Goal: Task Accomplishment & Management: Manage account settings

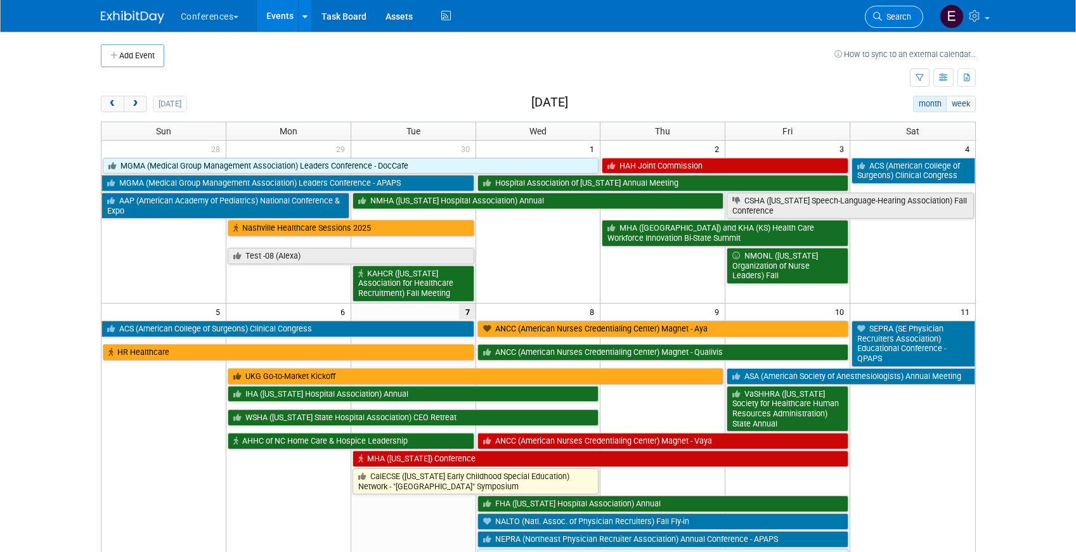
click at [869, 25] on link "Search" at bounding box center [893, 17] width 58 height 22
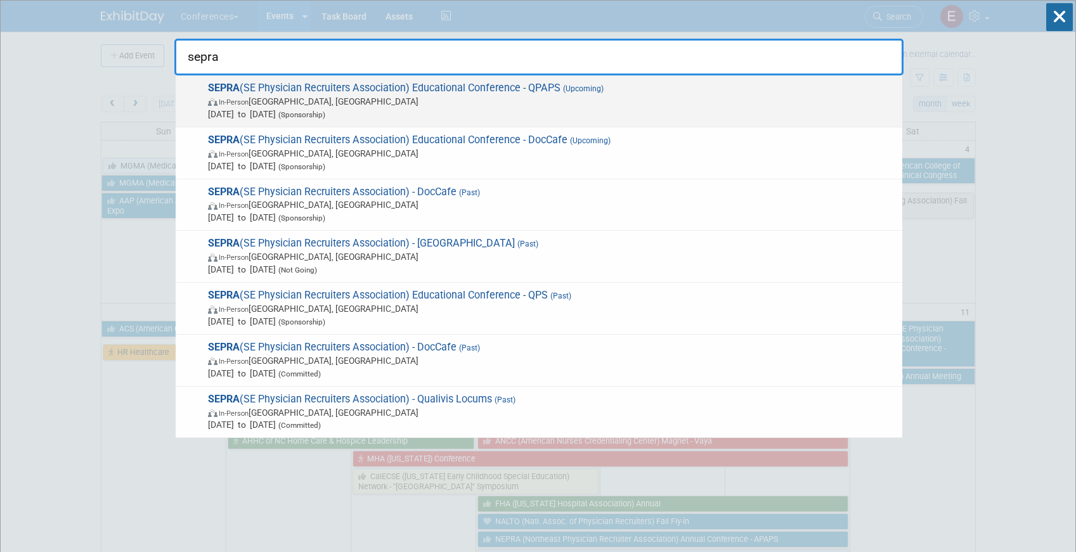
type input "sepra"
click at [705, 96] on span "In-Person FL, United States" at bounding box center [552, 101] width 688 height 13
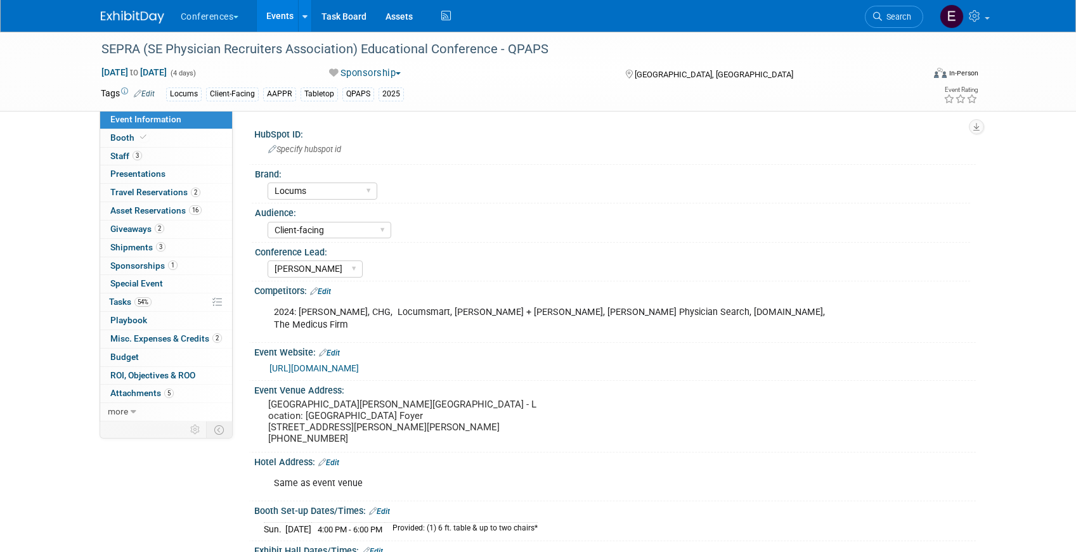
select select "Locums"
select select "Client-facing"
select select "[PERSON_NAME]"
click at [160, 304] on link "54% Tasks 54%" at bounding box center [166, 302] width 132 height 18
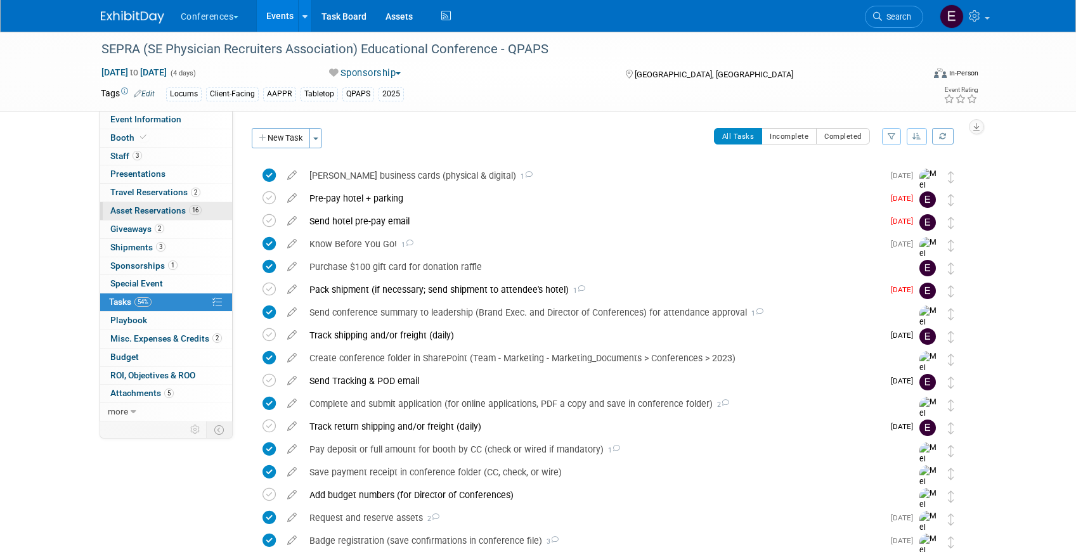
click at [160, 209] on span "Asset Reservations 16" at bounding box center [155, 210] width 91 height 10
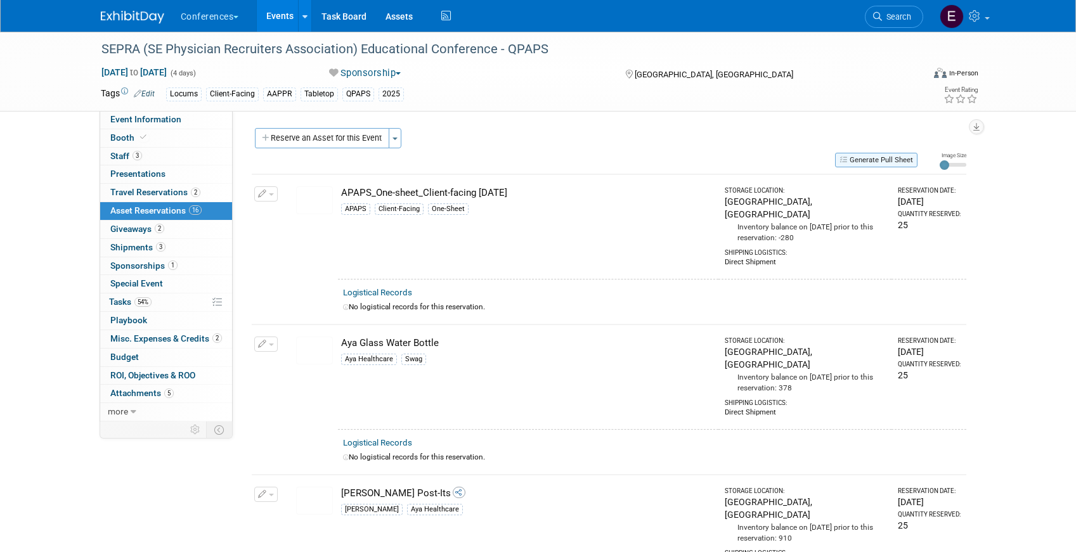
click at [897, 162] on button "Generate Pull Sheet" at bounding box center [876, 160] width 82 height 15
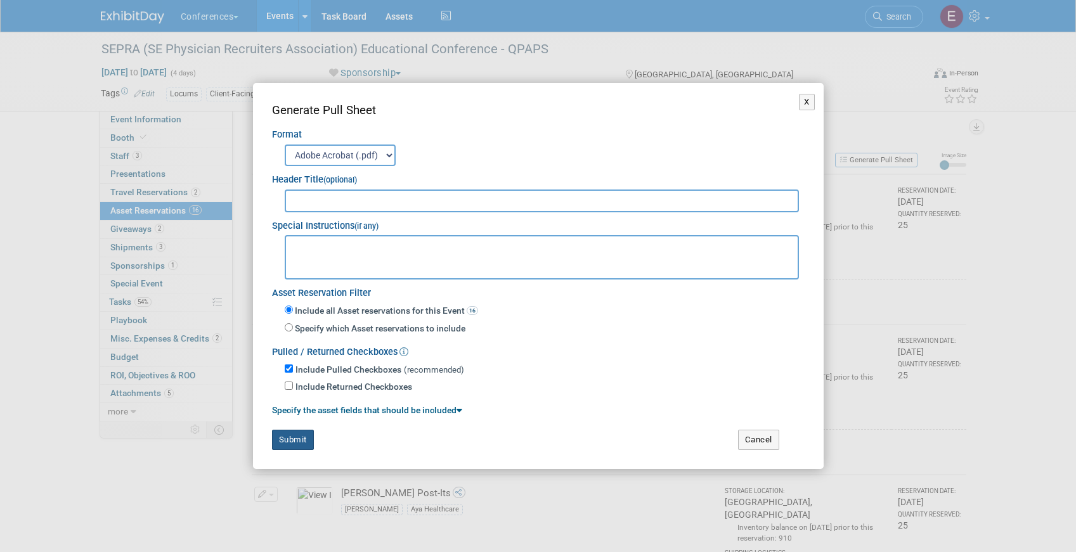
click at [292, 434] on button "Submit" at bounding box center [293, 440] width 42 height 20
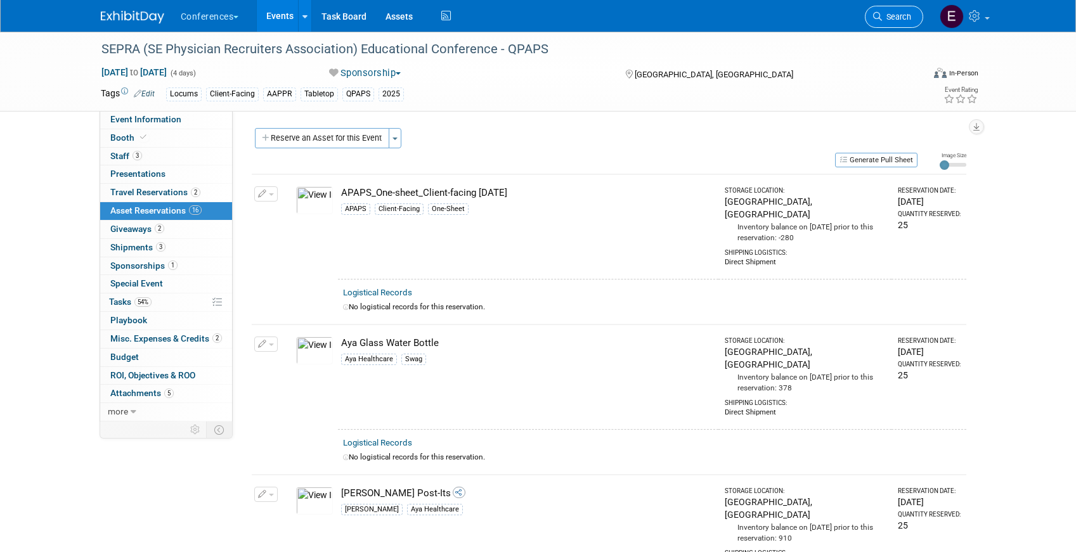
click at [891, 15] on span "Search" at bounding box center [896, 17] width 29 height 10
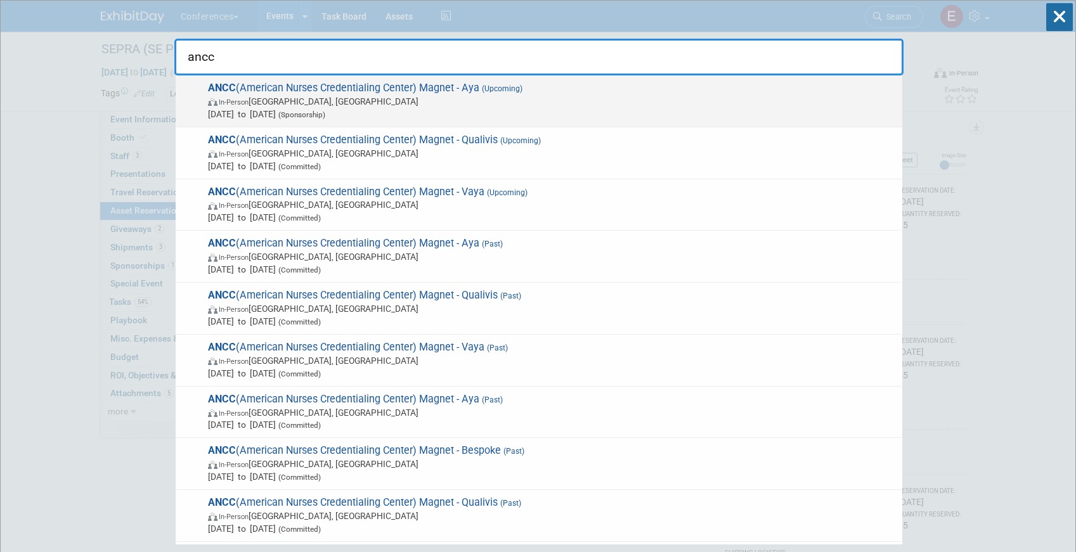
type input "ancc"
click at [543, 100] on span "In-Person Atlanta, GA" at bounding box center [552, 101] width 688 height 13
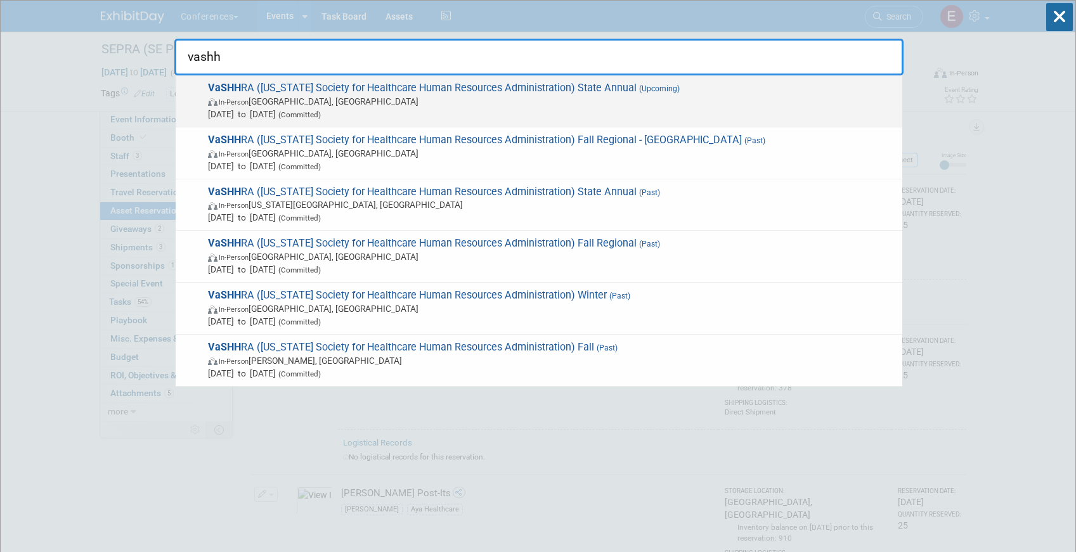
type input "vashh"
click at [608, 93] on span "VaSHH RA (Virginia Society for Healthcare Human Resources Administration) State…" at bounding box center [549, 101] width 691 height 39
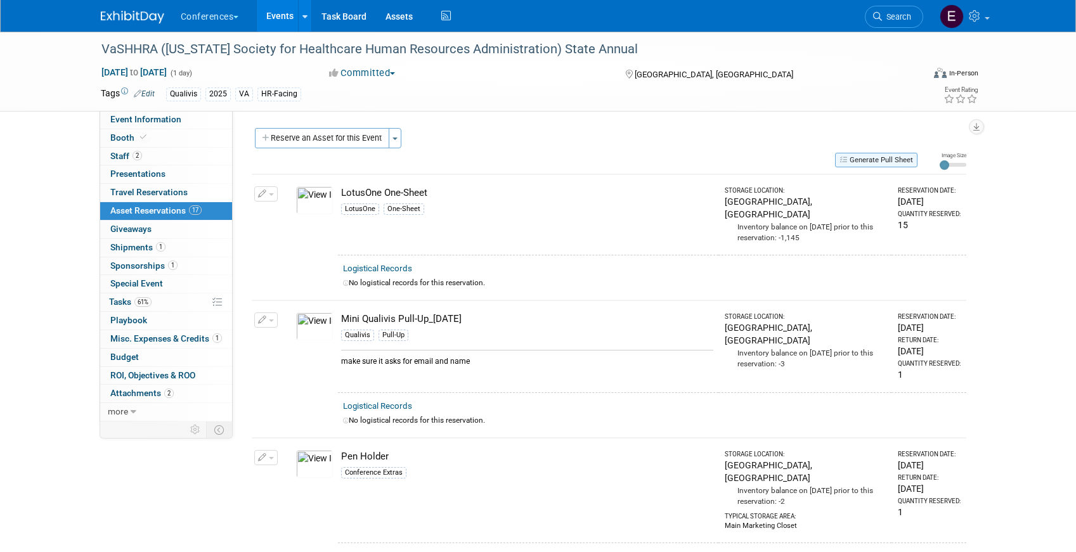
click at [875, 159] on button "Generate Pull Sheet" at bounding box center [876, 160] width 82 height 15
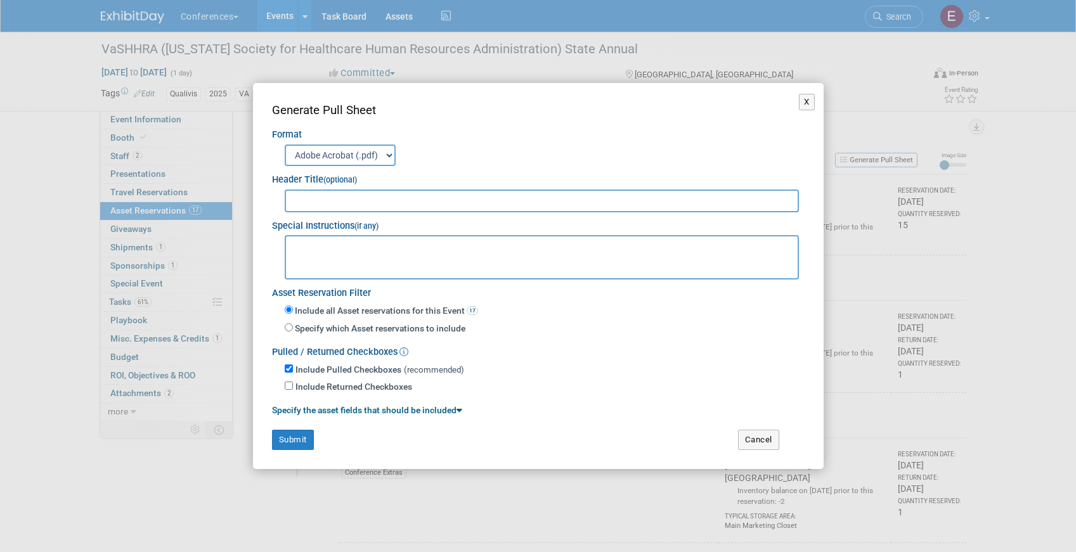
click at [297, 427] on div "Generate Pull Sheet Format Adobe Acrobat (.pdf) MS-Word (.docx) Exports to MS-W…" at bounding box center [538, 275] width 532 height 347
click at [297, 437] on button "Submit" at bounding box center [293, 440] width 42 height 20
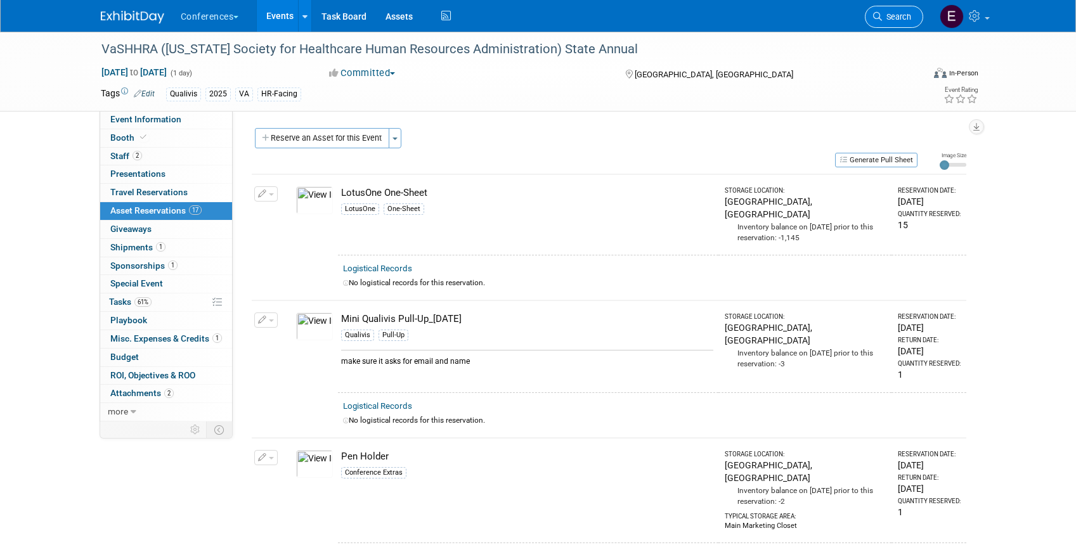
click at [875, 18] on icon at bounding box center [877, 16] width 9 height 9
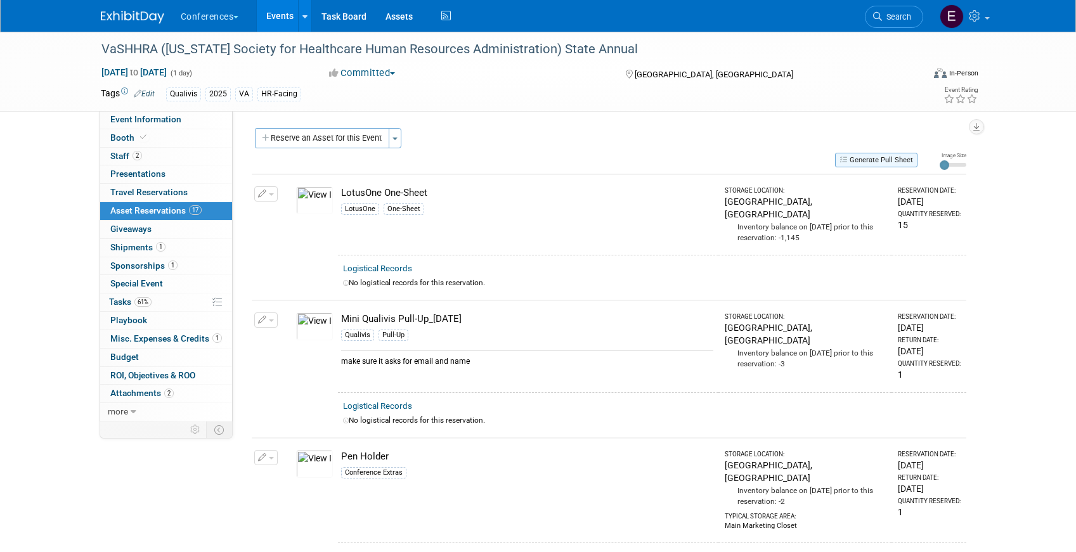
click at [860, 162] on button "Generate Pull Sheet" at bounding box center [876, 160] width 82 height 15
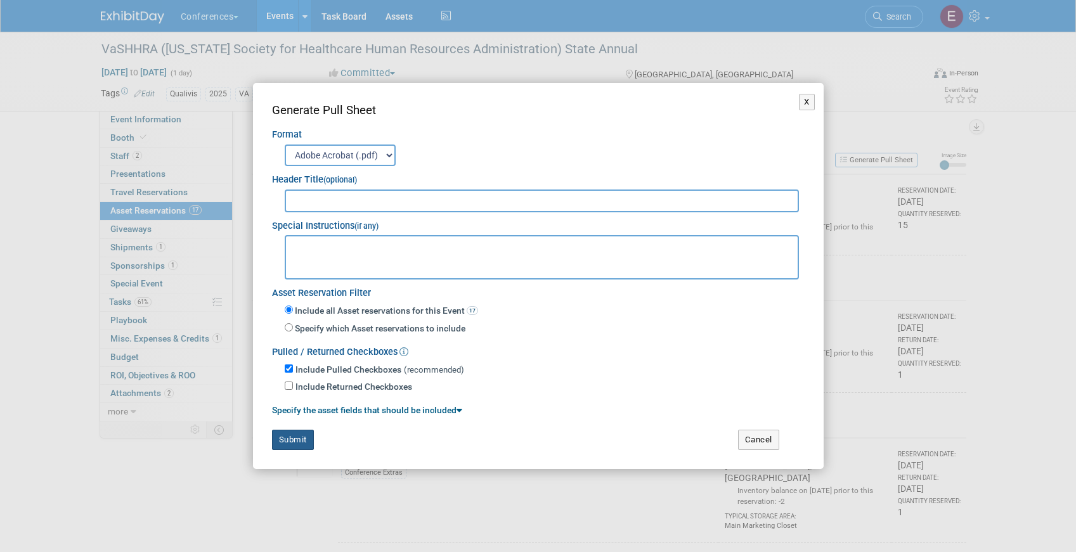
click at [286, 442] on button "Submit" at bounding box center [293, 440] width 42 height 20
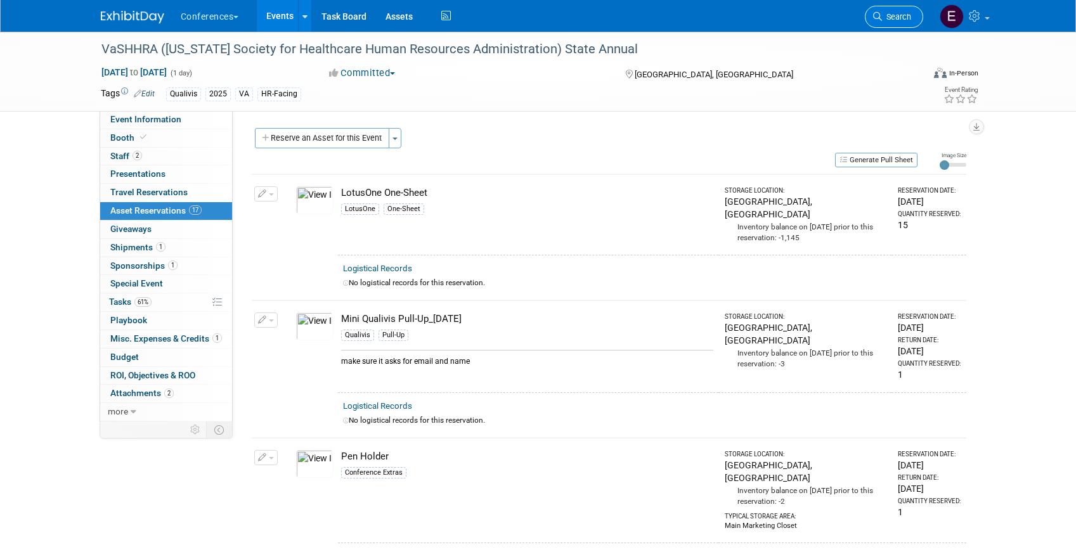
click at [905, 13] on span "Search" at bounding box center [896, 17] width 29 height 10
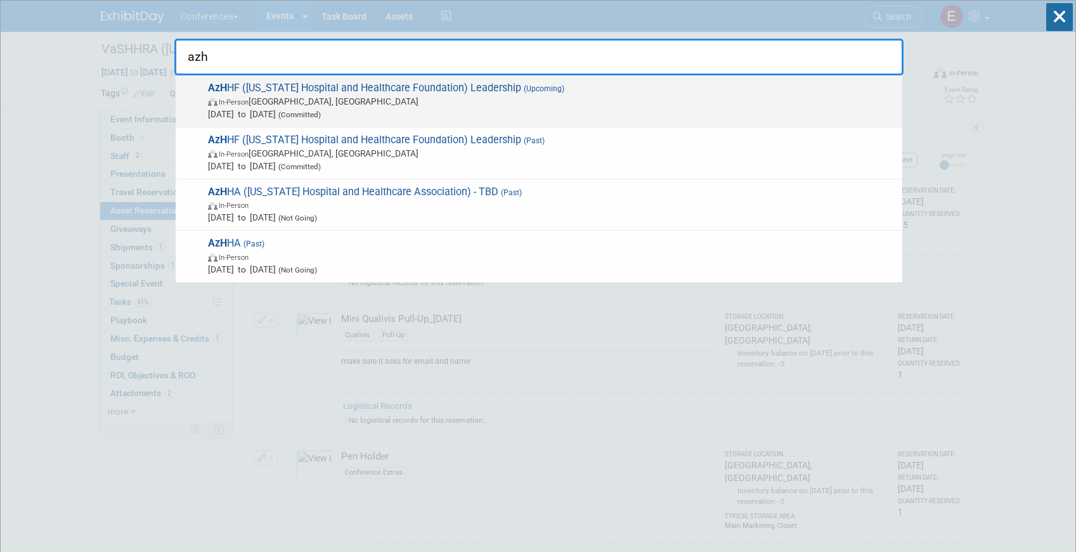
type input "azh"
click at [368, 90] on span "AzH HF (Arizona Hospital and Healthcare Foundation) Leadership (Upcoming) In-Pe…" at bounding box center [549, 101] width 691 height 39
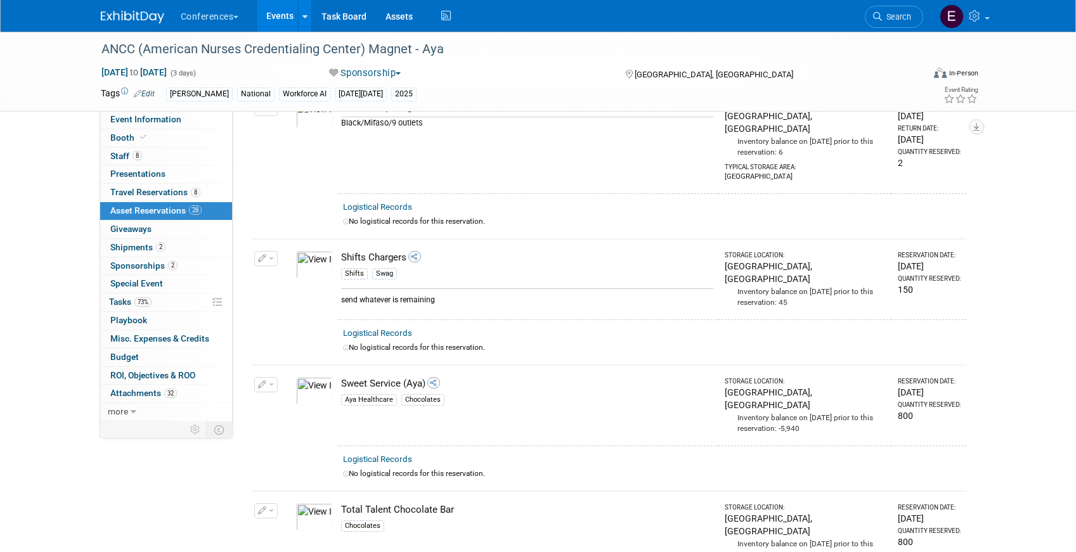
scroll to position [3324, 0]
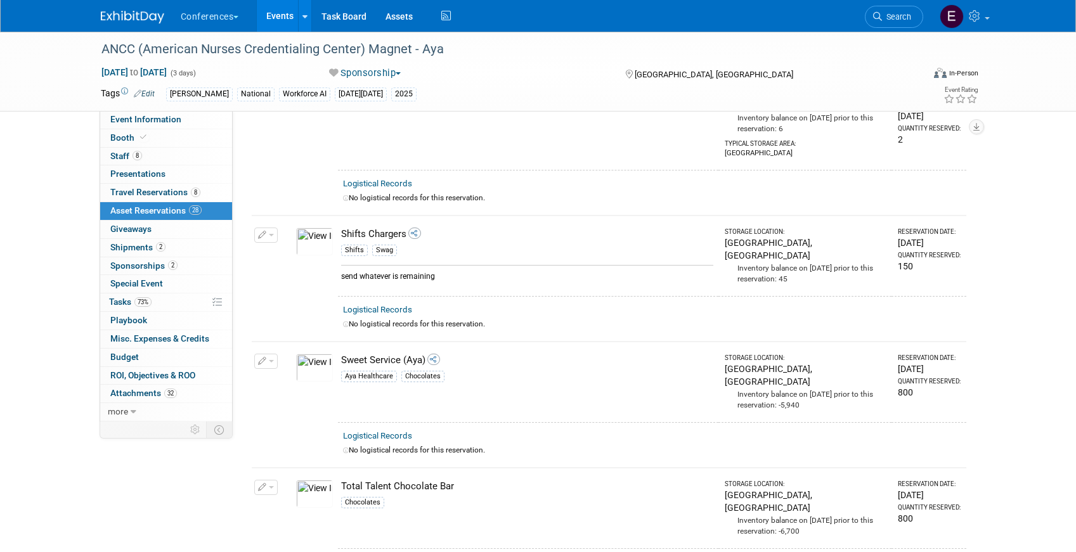
click at [909, 15] on span "Search" at bounding box center [896, 17] width 29 height 10
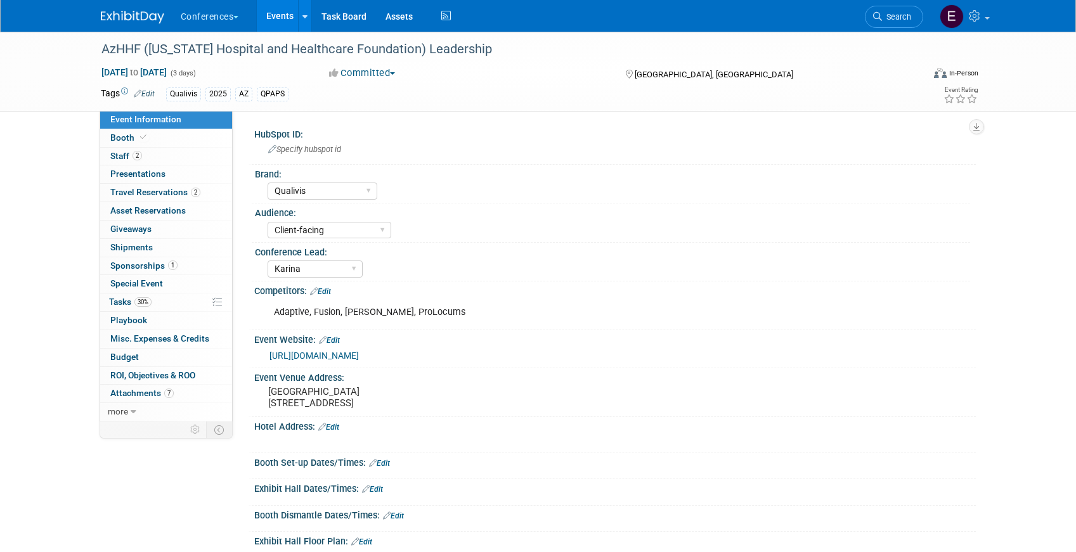
select select "Qualivis"
select select "Client-facing"
select select "Karina"
click at [177, 296] on link "30% Tasks 30%" at bounding box center [166, 302] width 132 height 18
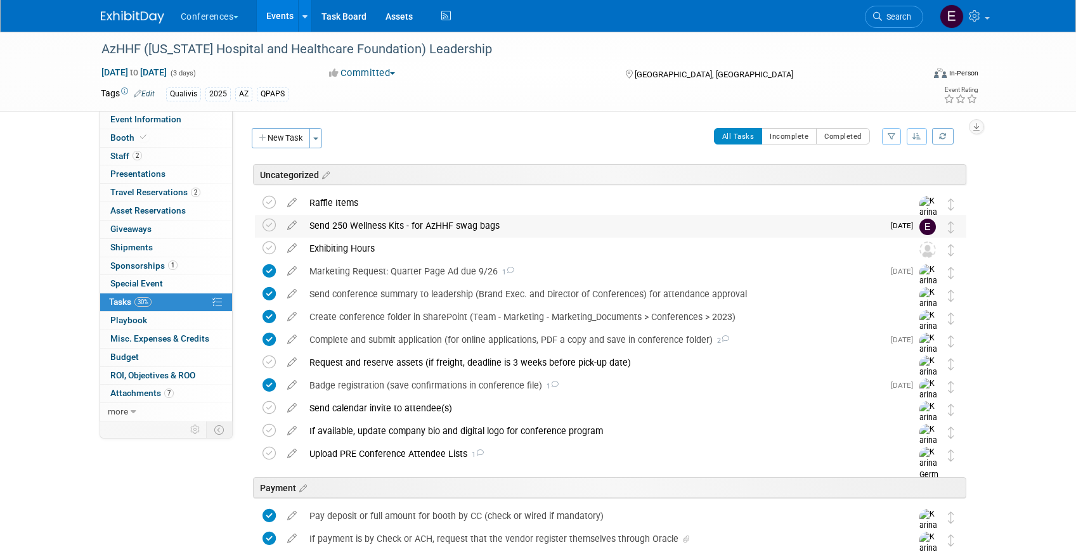
click at [354, 219] on div "Send 250 Wellness Kits - for AzHHF swag bags" at bounding box center [593, 226] width 580 height 22
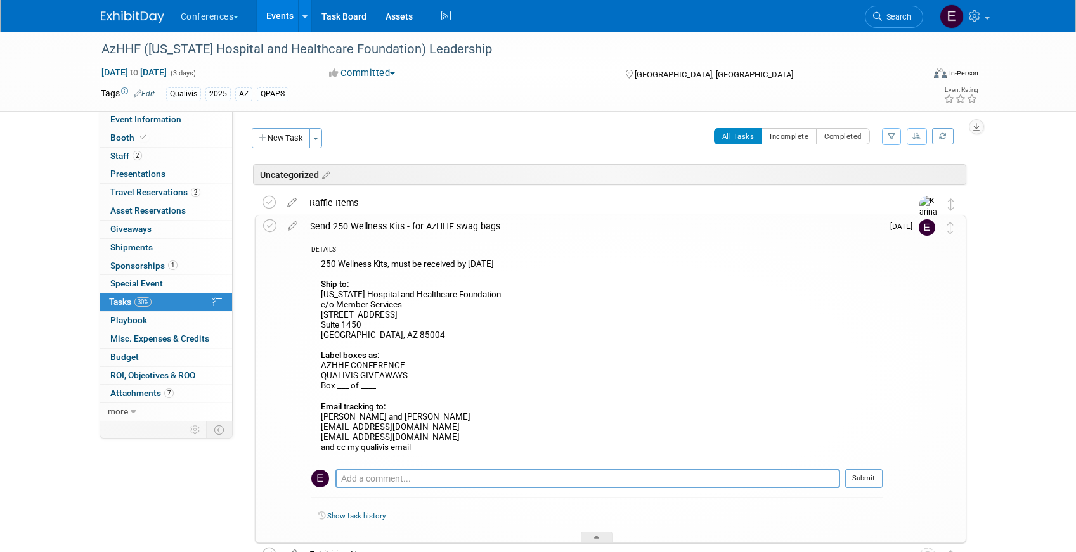
click at [354, 228] on div "Send 250 Wellness Kits - for AzHHF swag bags" at bounding box center [593, 226] width 579 height 22
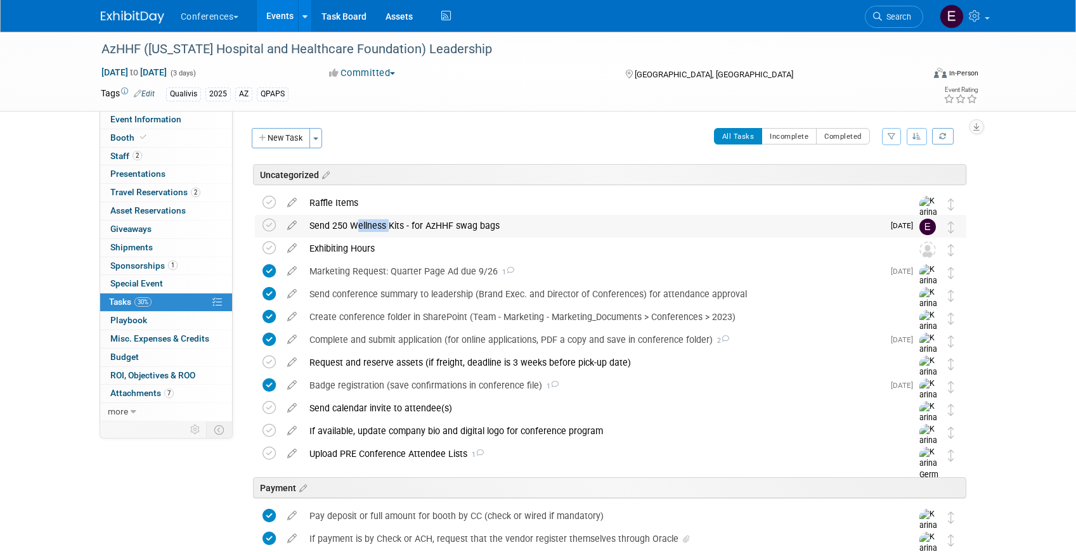
click at [354, 228] on div "Send 250 Wellness Kits - for AzHHF swag bags" at bounding box center [593, 226] width 580 height 22
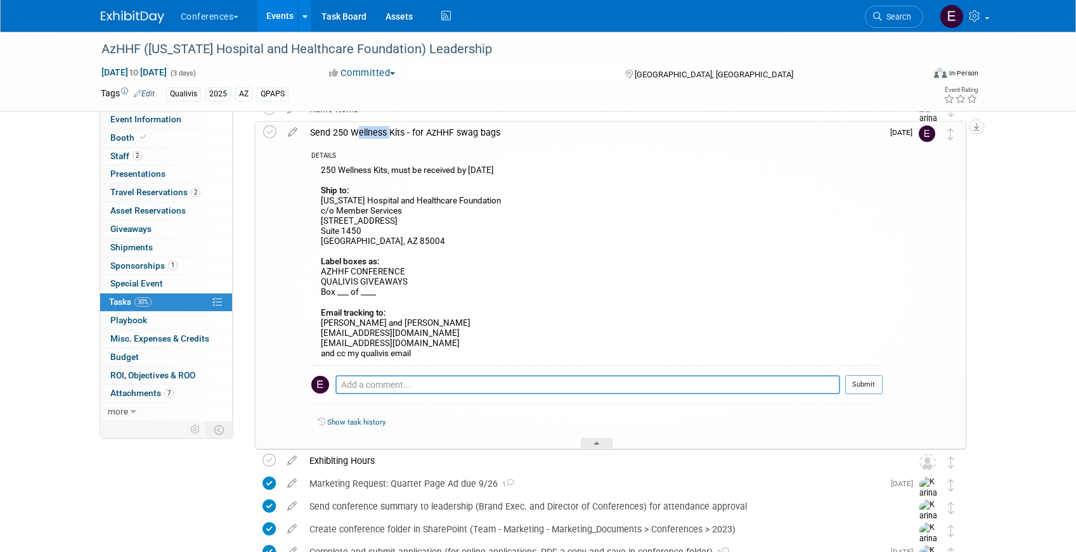
scroll to position [93, 0]
click at [892, 13] on span "Search" at bounding box center [896, 17] width 29 height 10
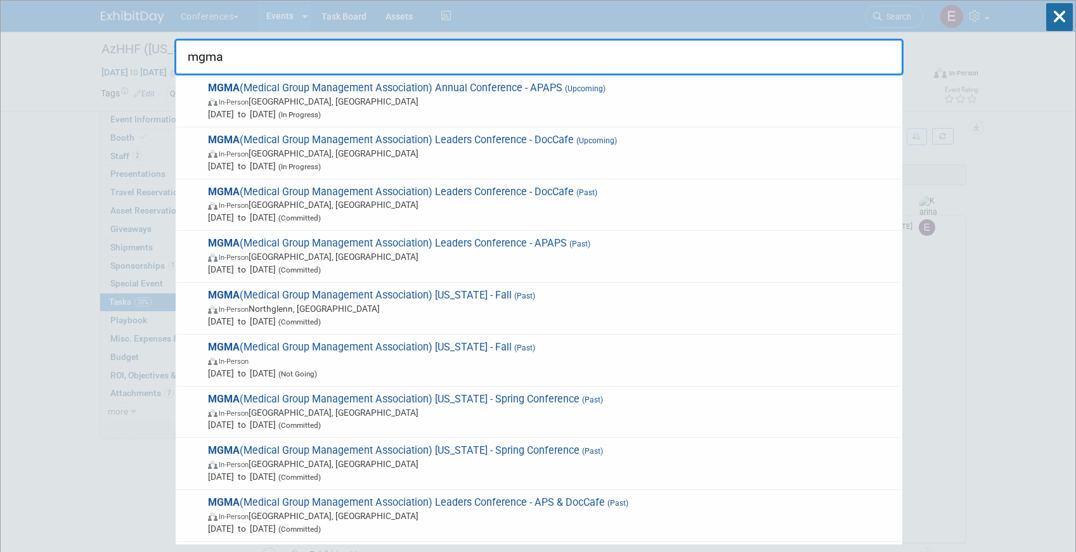
type input "mgma"
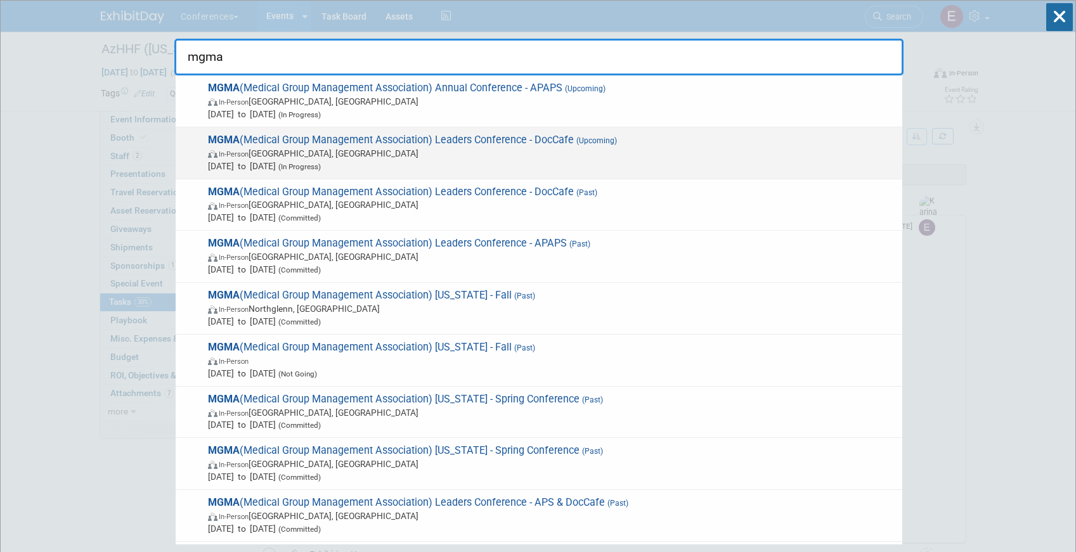
click at [424, 143] on span "MGMA (Medical Group Management Association) Leaders Conference - DocCafe (Upcom…" at bounding box center [549, 153] width 691 height 39
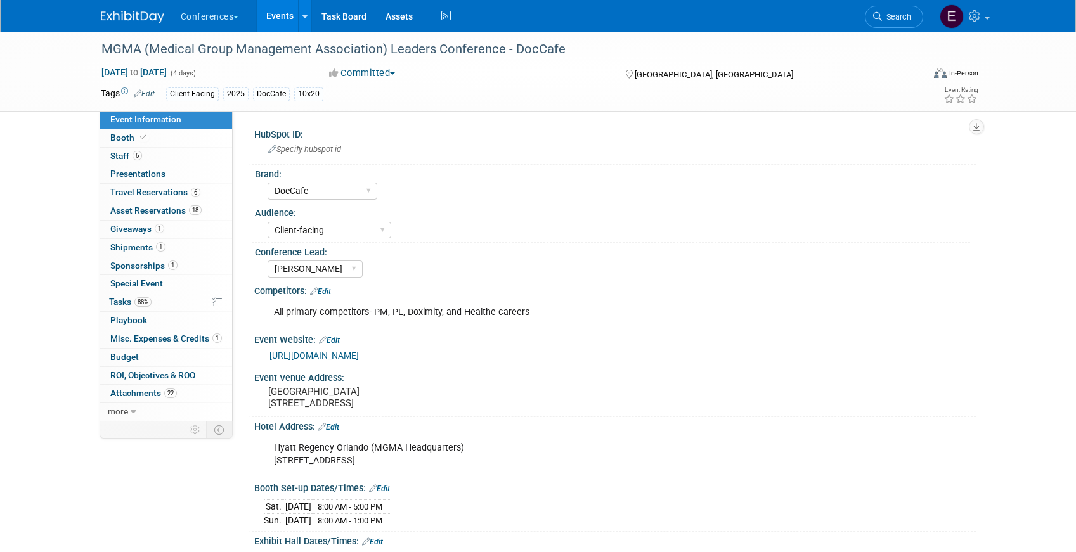
select select "DocCafe"
select select "Client-facing"
select select "[PERSON_NAME]"
click at [167, 307] on link "88% Tasks 88%" at bounding box center [166, 302] width 132 height 18
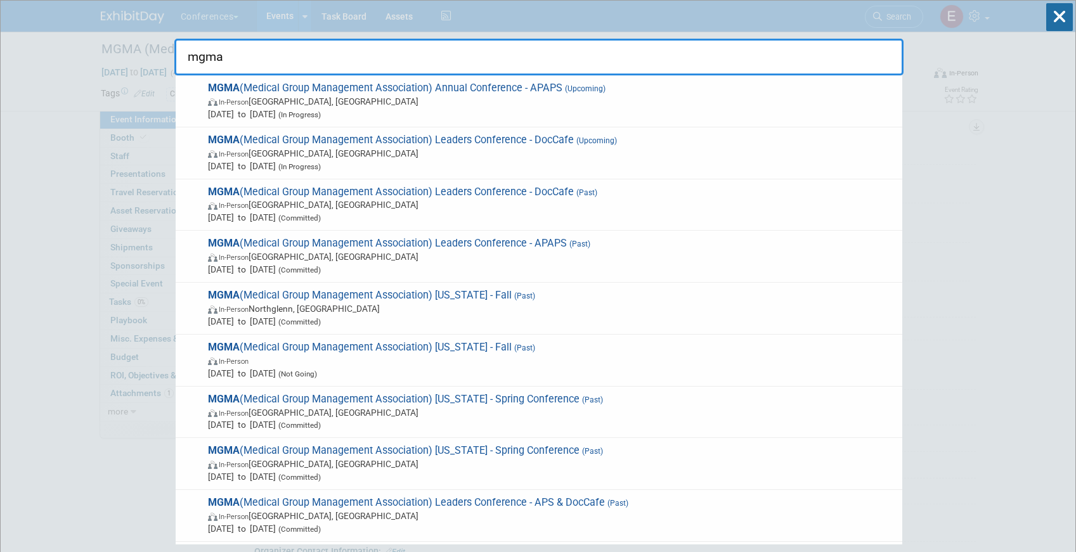
select select "DocCafe"
select select "Client-facing"
select select "[PERSON_NAME]"
type input "mgma"
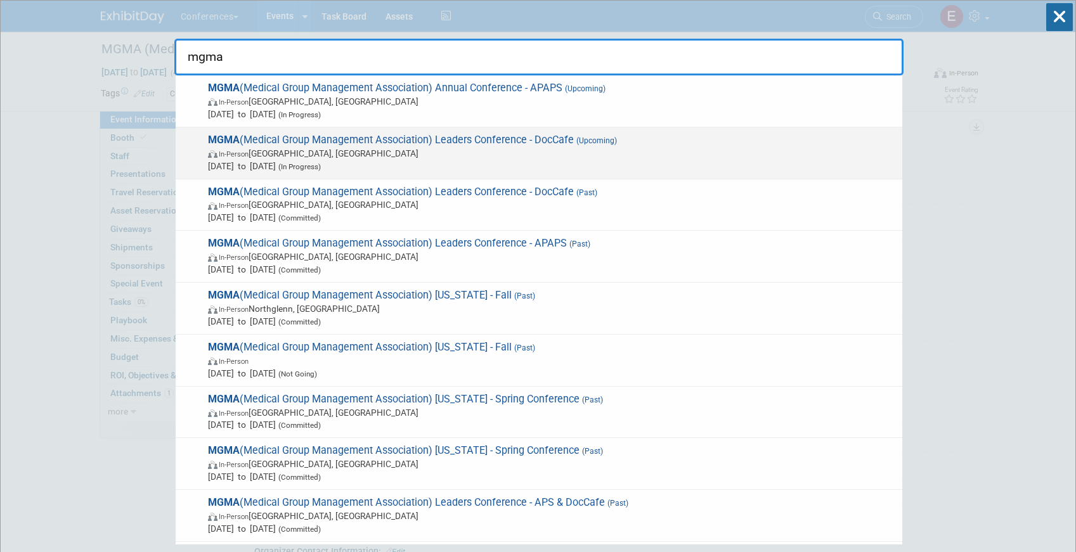
click at [420, 157] on span "In-Person San Antonio, TX" at bounding box center [552, 153] width 688 height 13
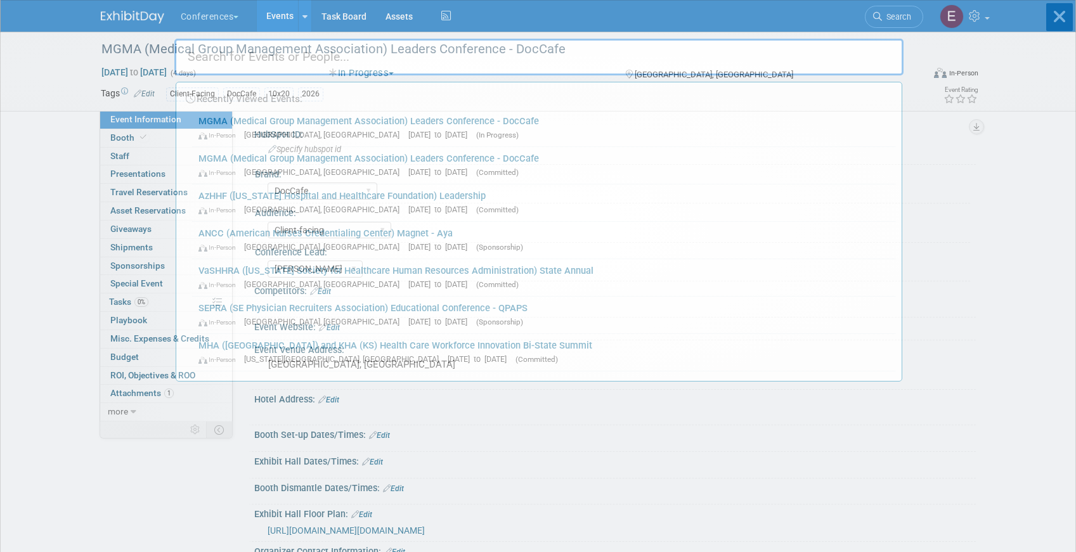
select select "DocCafe"
select select "Client-facing"
select select "[PERSON_NAME]"
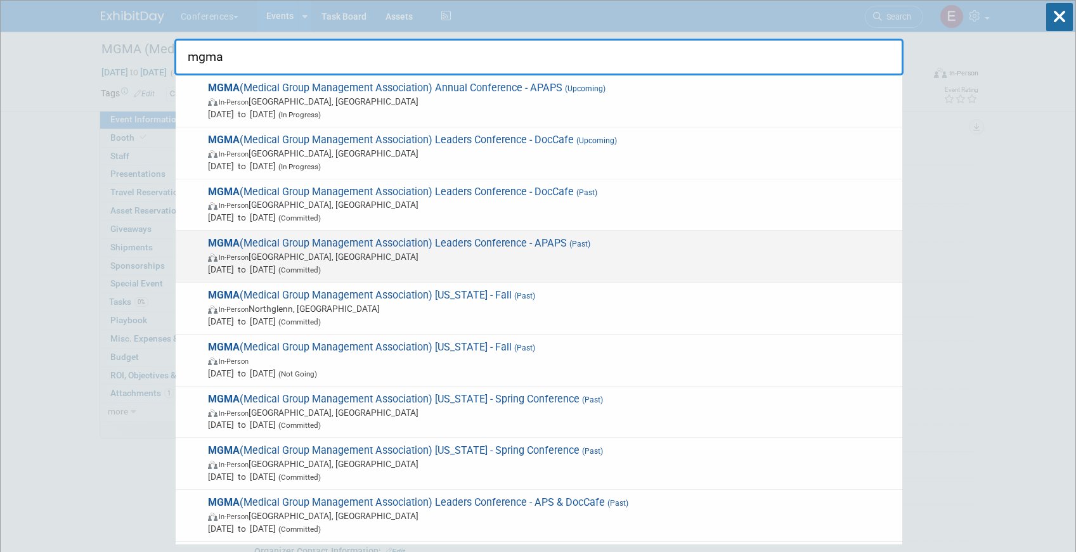
type input "mgma"
click at [575, 241] on span "(Past)" at bounding box center [578, 244] width 23 height 9
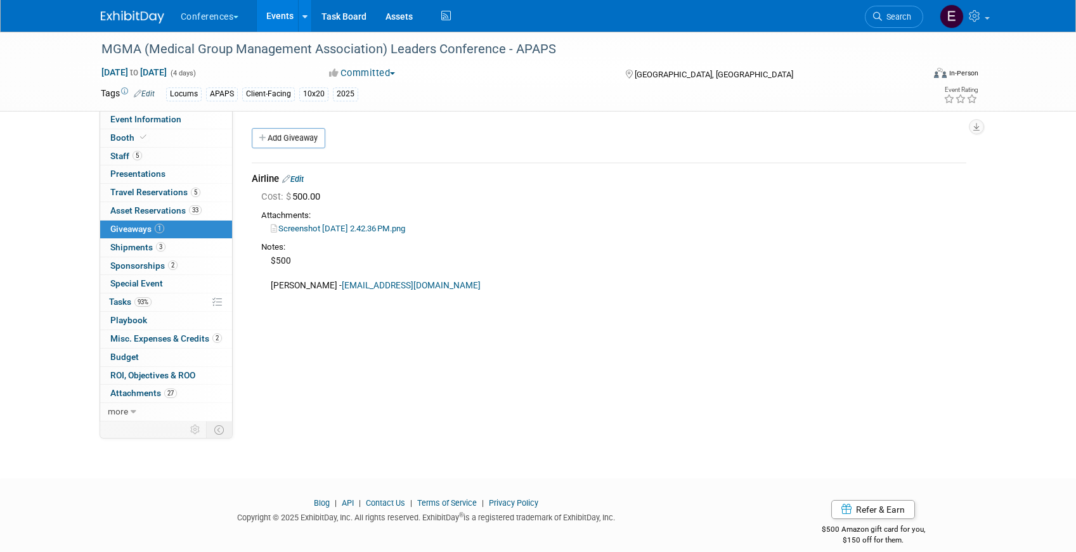
click at [897, 13] on span "Search" at bounding box center [896, 17] width 29 height 10
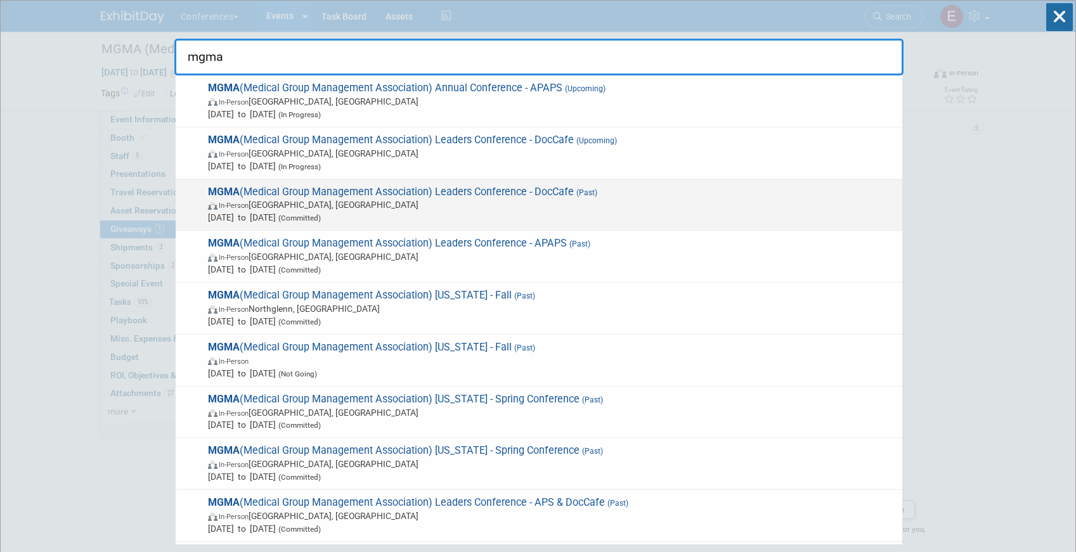
type input "mgma"
click at [382, 212] on span "Sep 28, 2025 to Oct 1, 2025 (Committed)" at bounding box center [552, 217] width 688 height 13
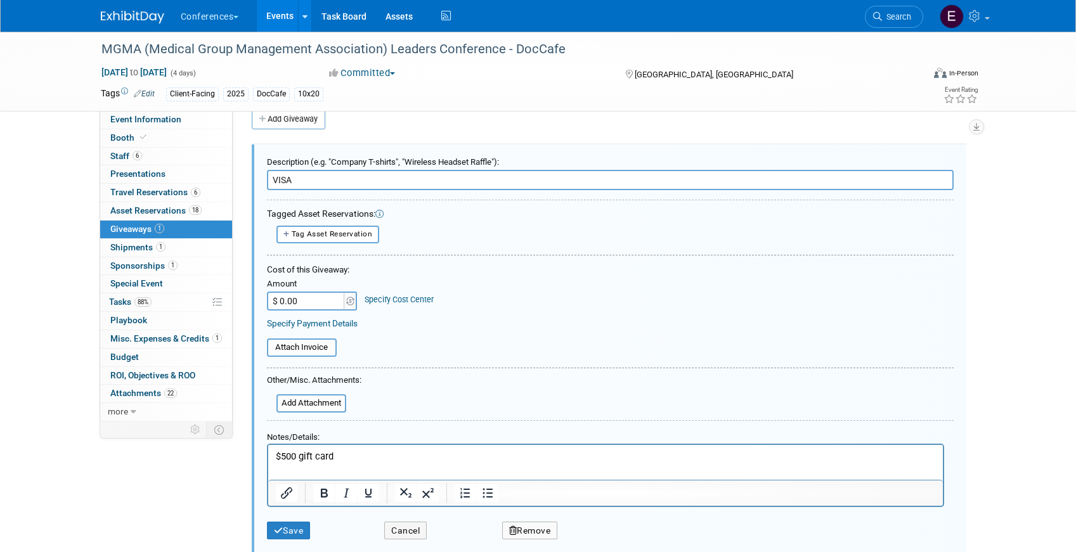
click at [316, 308] on input "$ 0.00" at bounding box center [306, 301] width 79 height 19
paste input "519.85"
type input "$ 519.85"
click at [410, 302] on link "Specify Cost Center" at bounding box center [398, 300] width 69 height 10
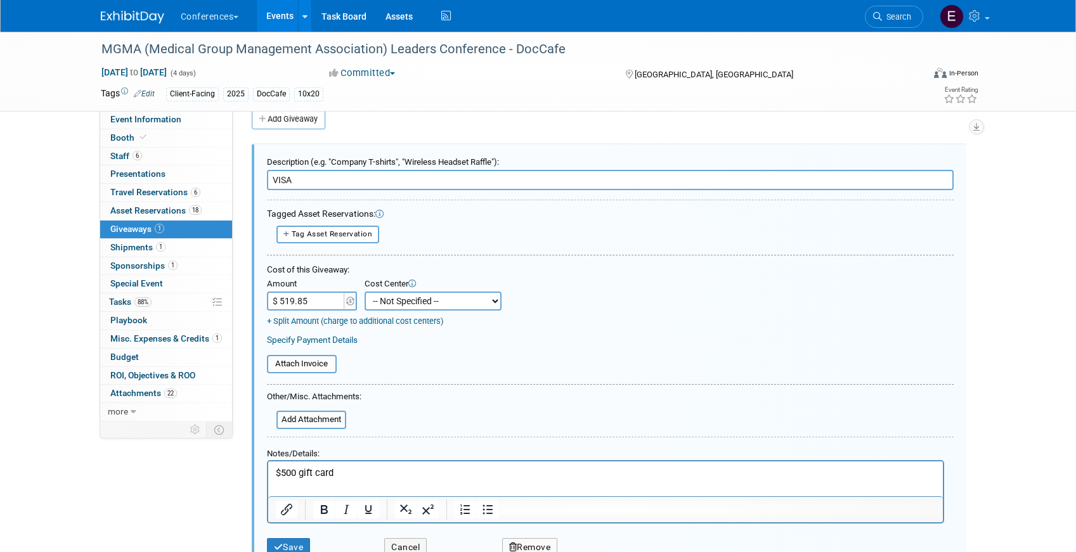
click at [411, 307] on select "-- Not Specified -- Aya Education Aya Healthcare Aya Locums Bespoke Corporate D…" at bounding box center [432, 301] width 137 height 19
select select "18965878"
click at [364, 292] on select "-- Not Specified -- Aya Education Aya Healthcare Aya Locums Bespoke Corporate D…" at bounding box center [432, 301] width 137 height 19
click at [320, 423] on input "file" at bounding box center [269, 420] width 151 height 16
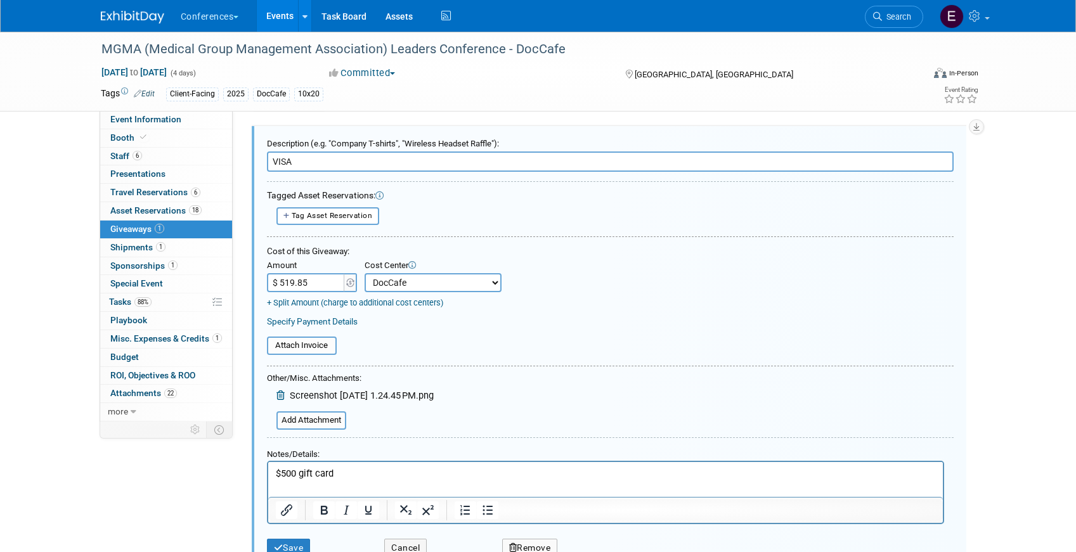
scroll to position [42, 0]
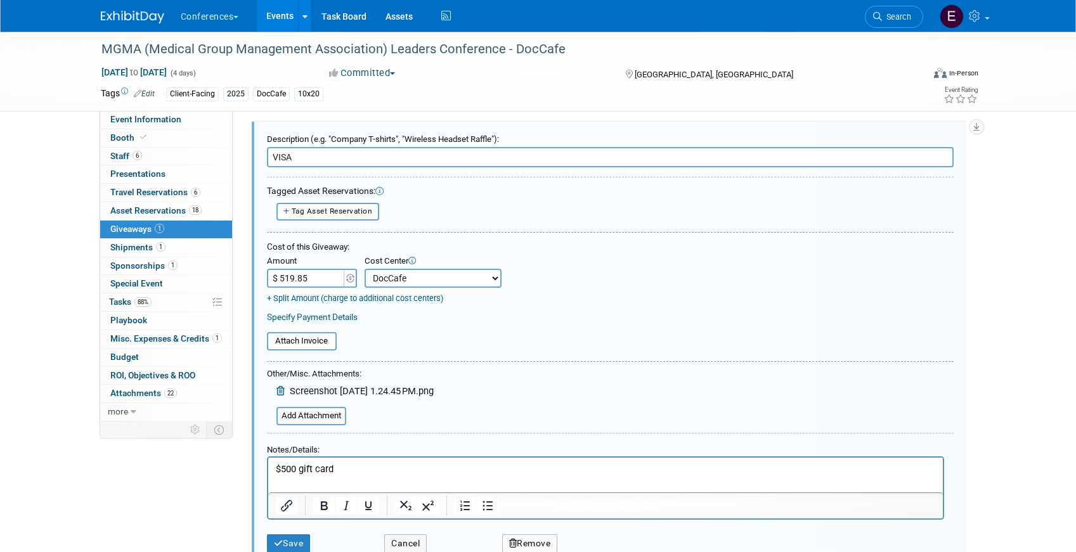
click at [362, 466] on p "$500 gift card" at bounding box center [605, 468] width 660 height 13
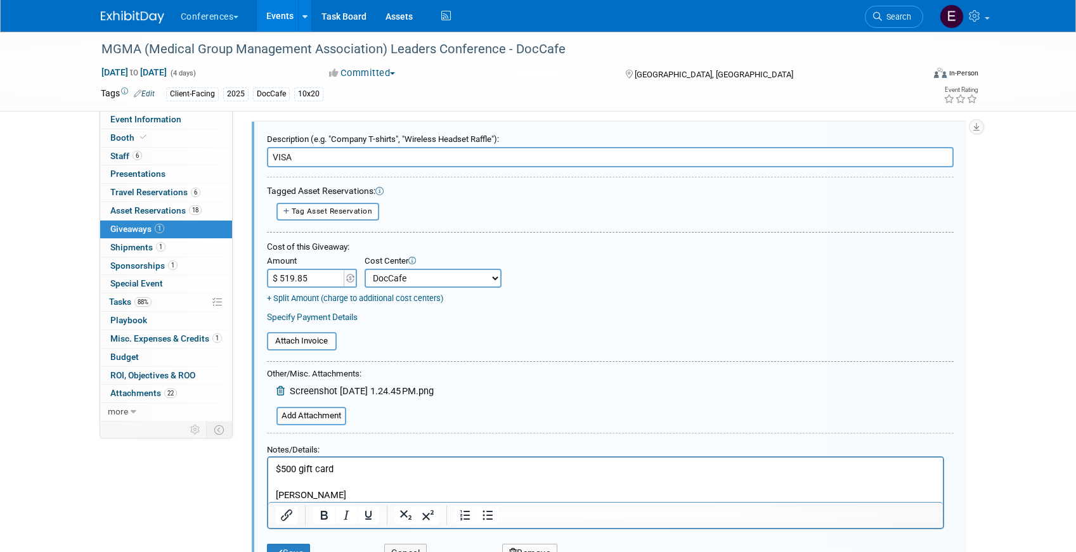
scroll to position [0, 0]
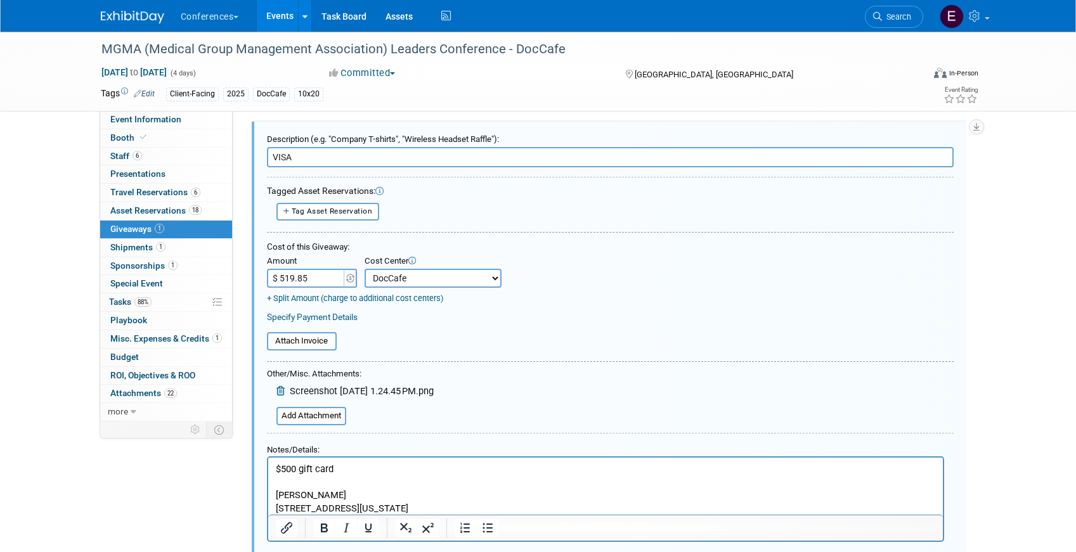
click at [391, 506] on p "$500 gift card Lisa Gastin 4745 Tanglewood Circle NECanton, Ohio 44714" at bounding box center [605, 488] width 660 height 52
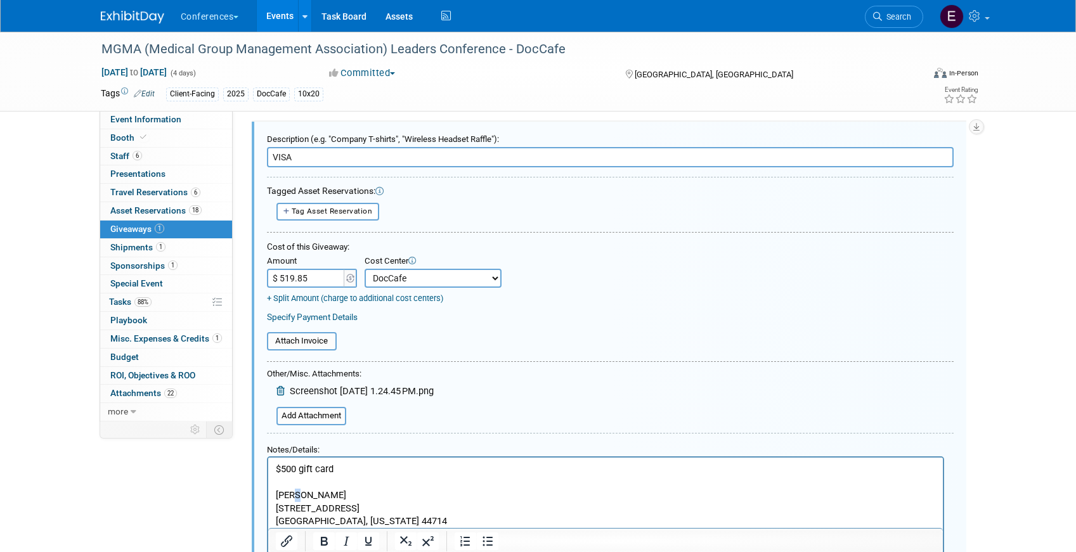
click at [293, 494] on p "$500 gift card Lisa Gastin 4745 Tanglewood Circle NE" at bounding box center [605, 488] width 660 height 52
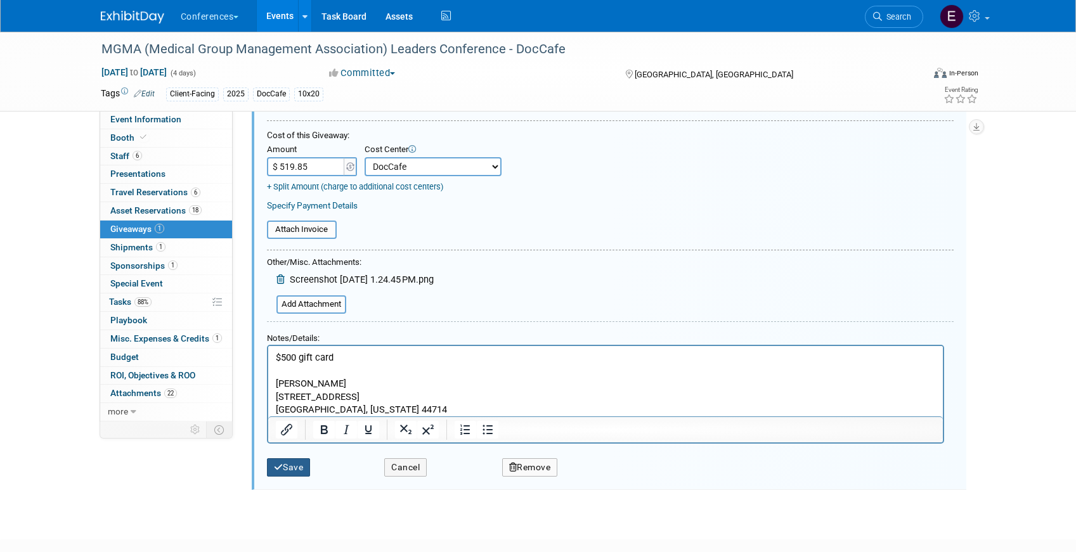
click at [280, 471] on icon "submit" at bounding box center [279, 467] width 10 height 9
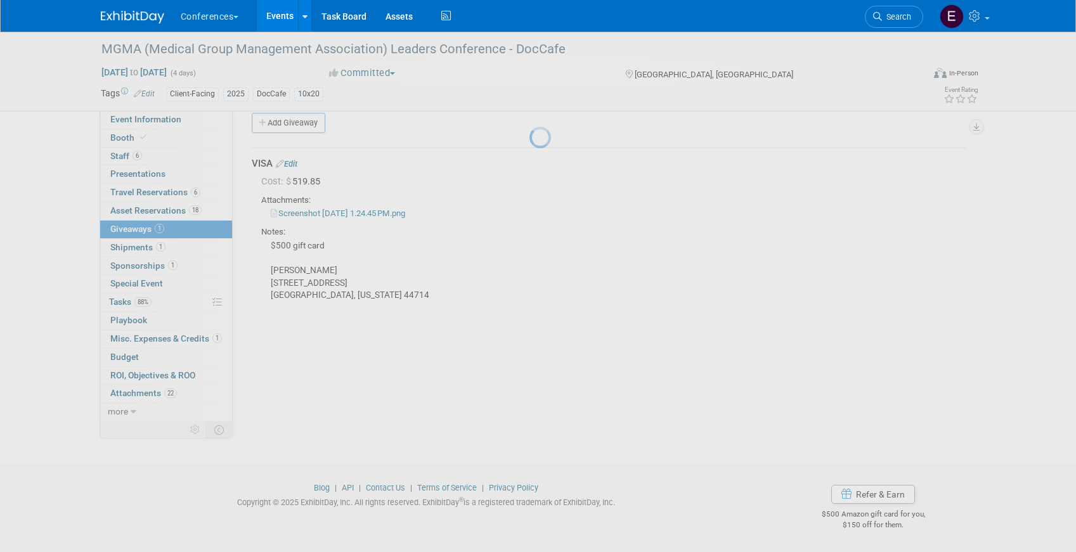
scroll to position [15, 0]
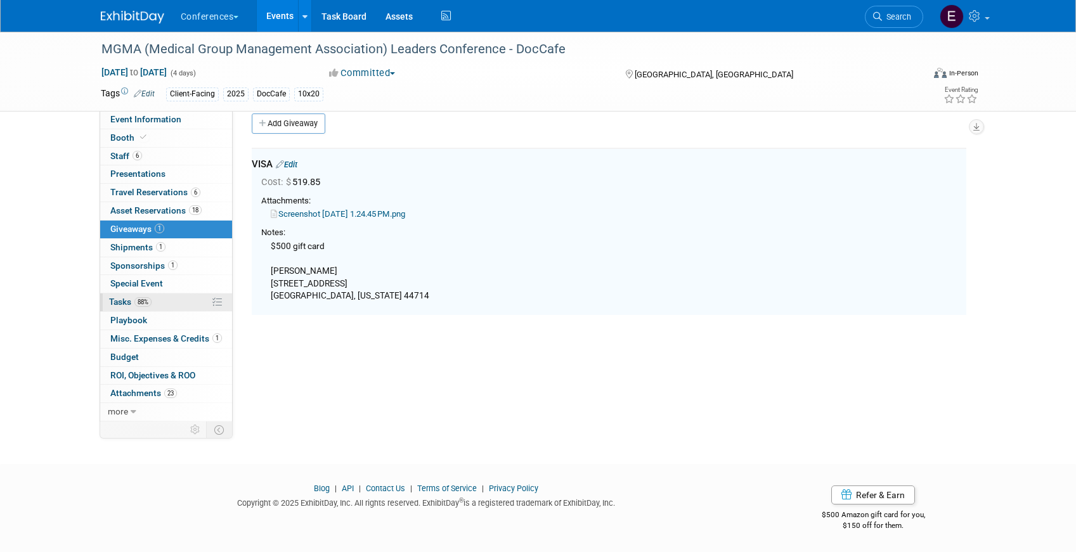
click at [161, 304] on link "88% Tasks 88%" at bounding box center [166, 302] width 132 height 18
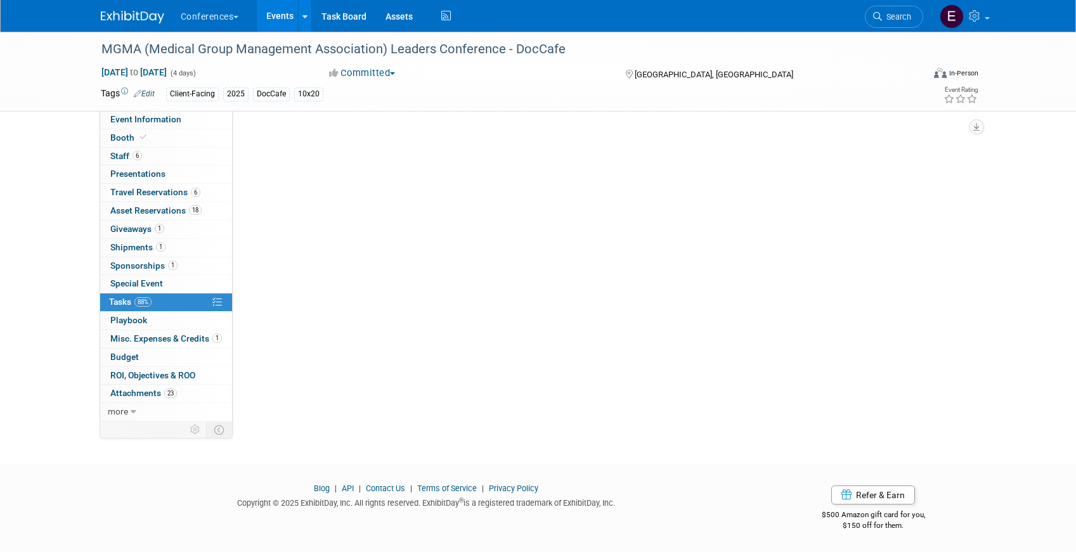
scroll to position [0, 0]
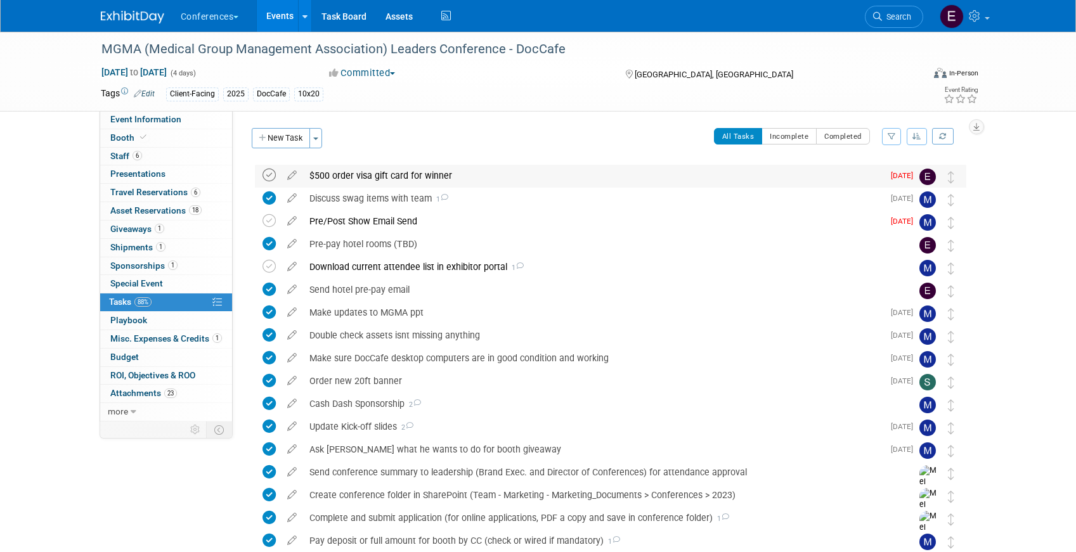
click at [270, 179] on icon at bounding box center [268, 175] width 13 height 13
click at [354, 179] on div "$500 order visa gift card for winner" at bounding box center [593, 176] width 580 height 22
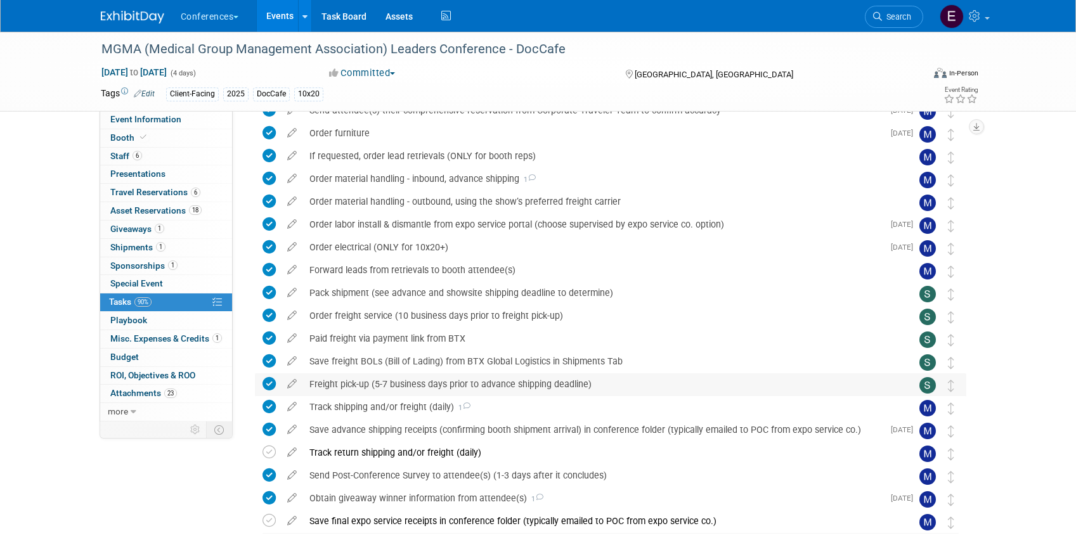
scroll to position [939, 0]
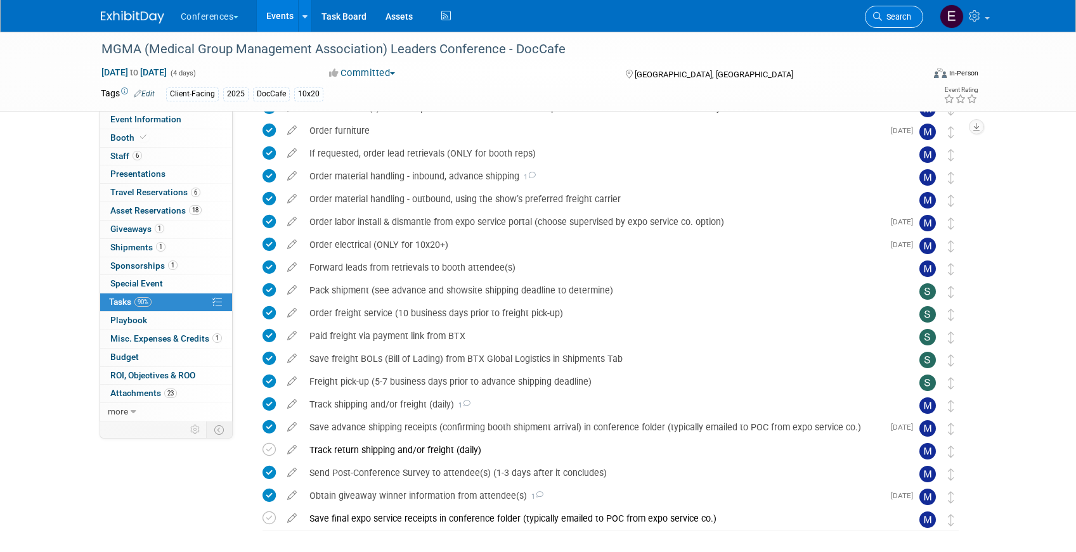
click at [899, 20] on span "Search" at bounding box center [896, 17] width 29 height 10
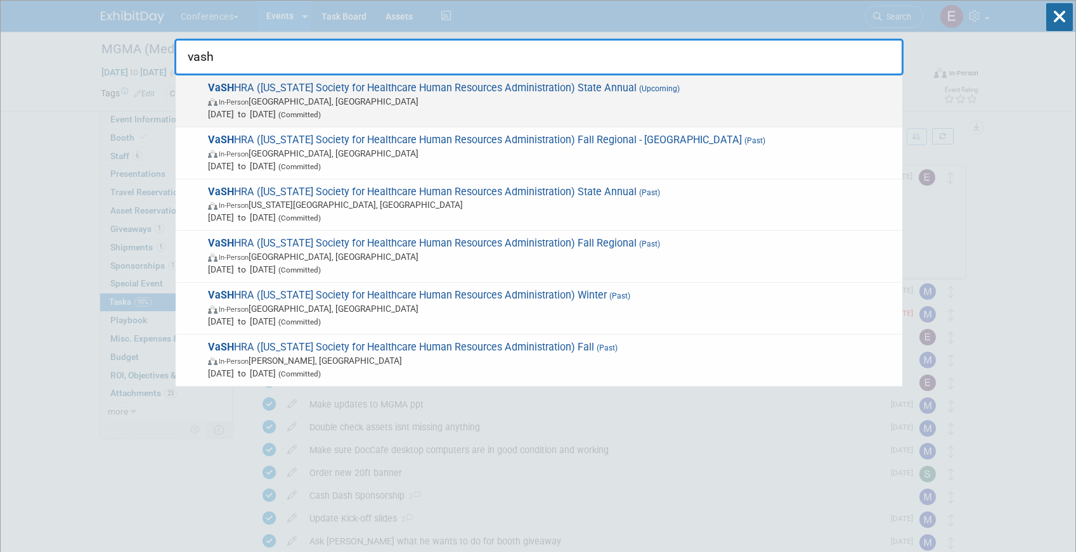
type input "vash"
click at [567, 87] on span "VaSH HRA (Virginia Society for Healthcare Human Resources Administration) State…" at bounding box center [549, 101] width 691 height 39
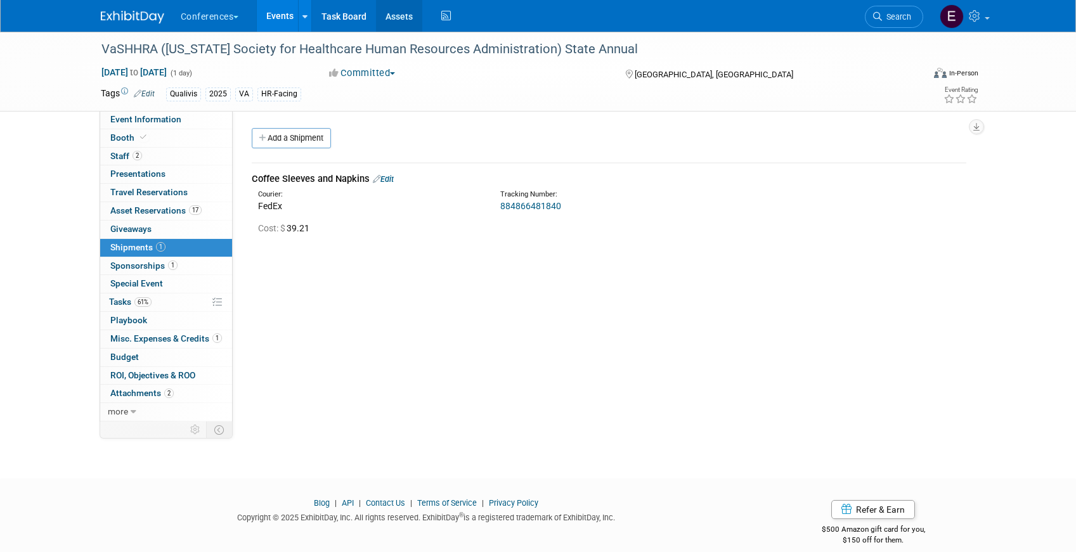
click at [389, 18] on link "Assets" at bounding box center [399, 16] width 46 height 32
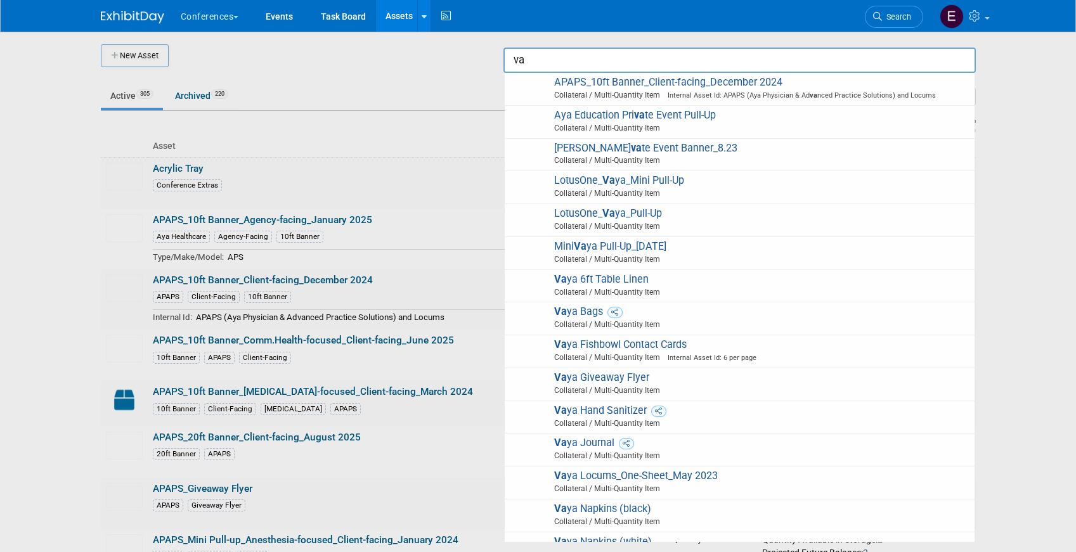
type input "v"
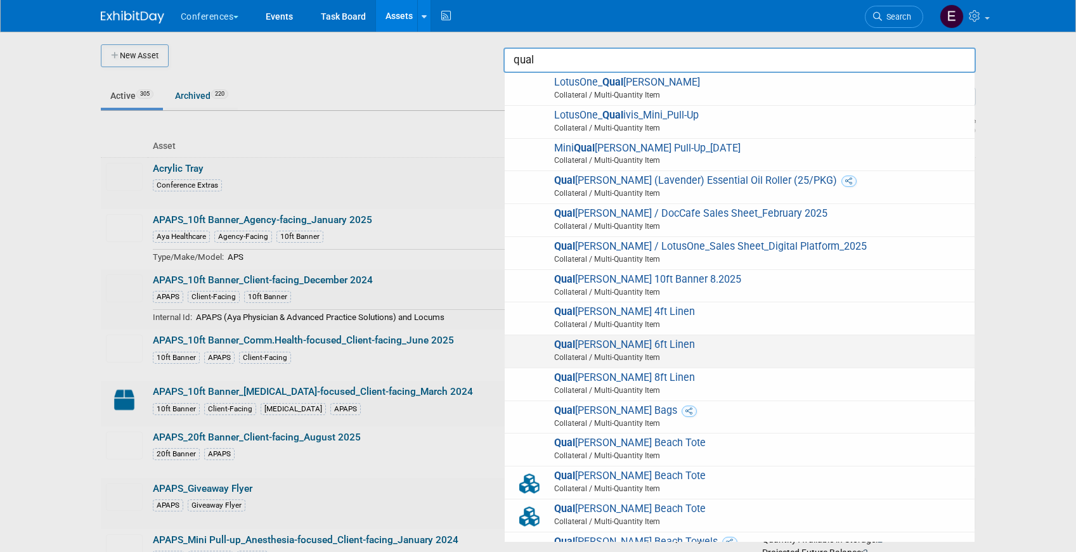
scroll to position [42, 0]
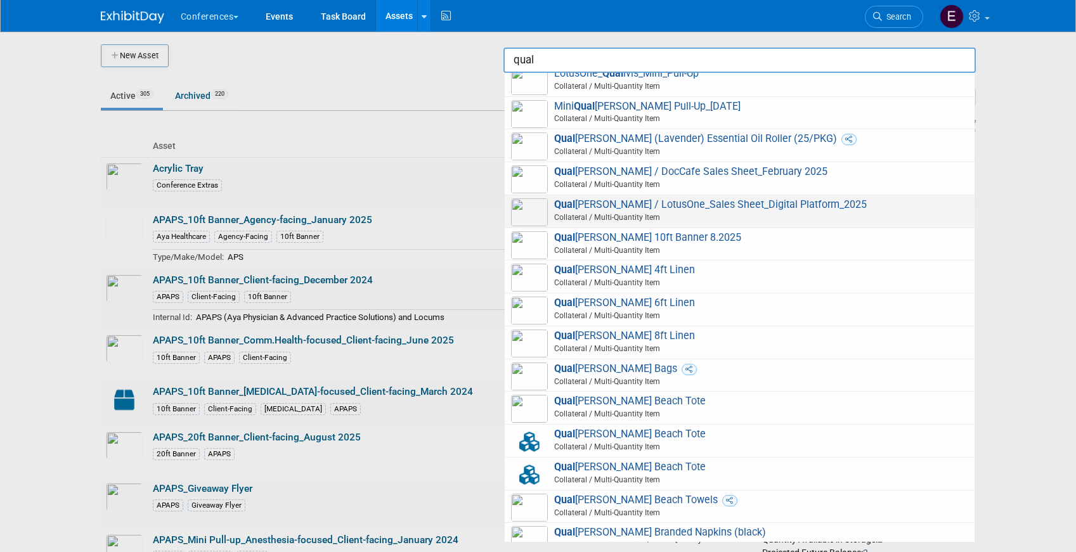
click at [749, 216] on span "Collateral / Multi-Quantity Item" at bounding box center [741, 217] width 453 height 11
type input "Qualivis / LotusOne_Sales Sheet_Digital Platform_2025"
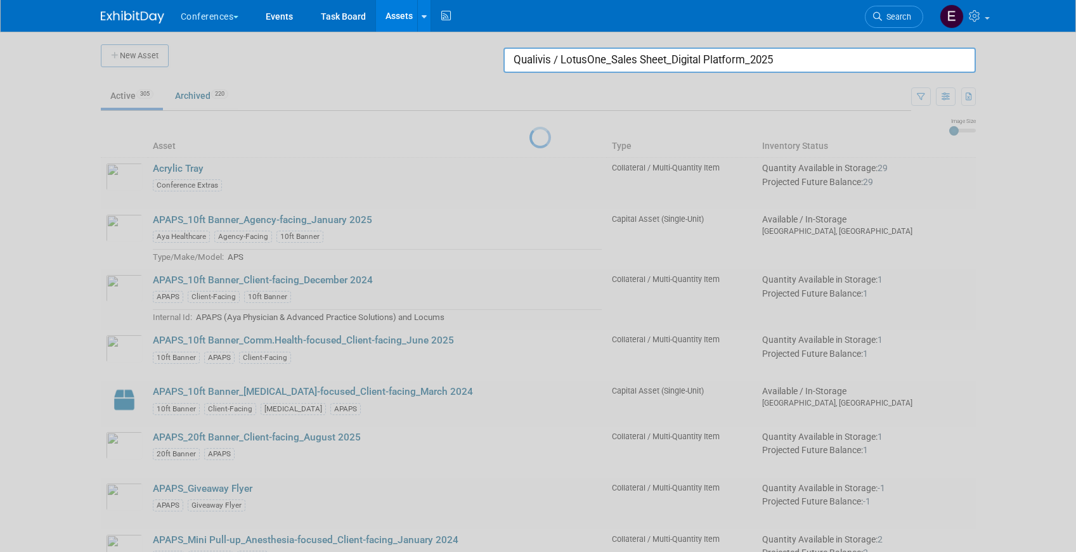
click at [395, 4] on link "Assets" at bounding box center [399, 16] width 46 height 32
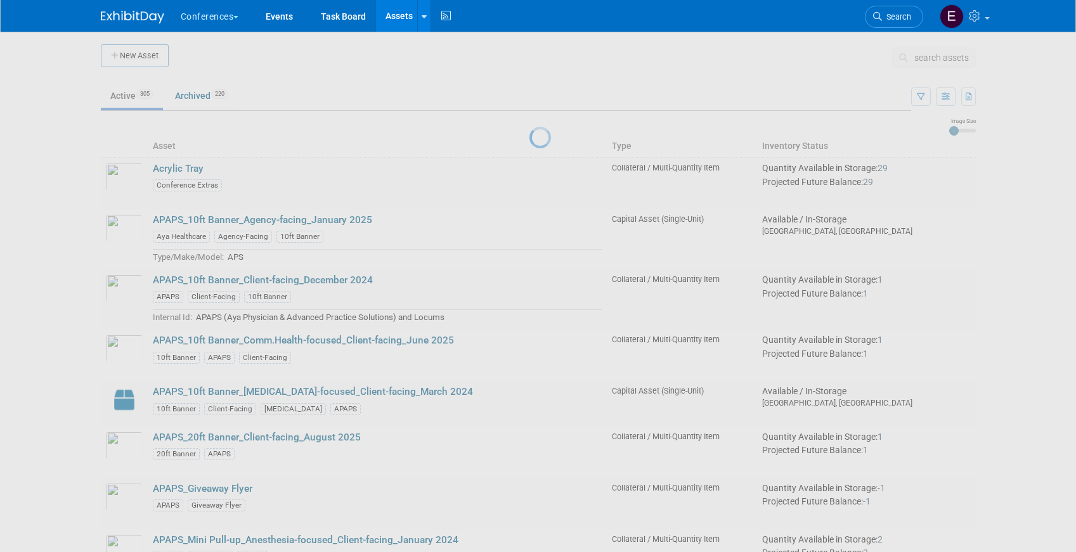
click at [391, 16] on link "Assets" at bounding box center [399, 16] width 46 height 32
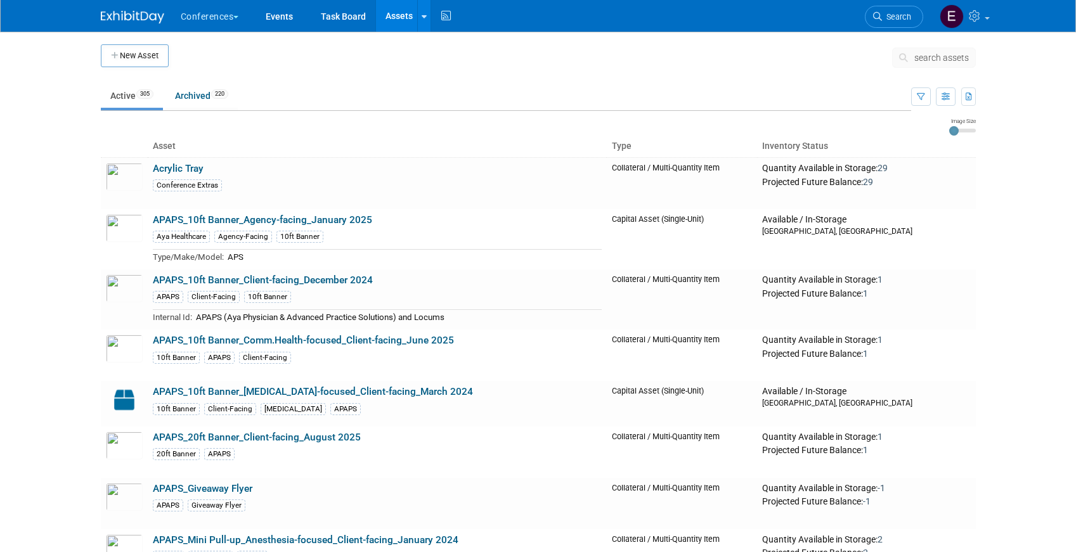
click at [954, 63] on button "search assets" at bounding box center [934, 58] width 84 height 20
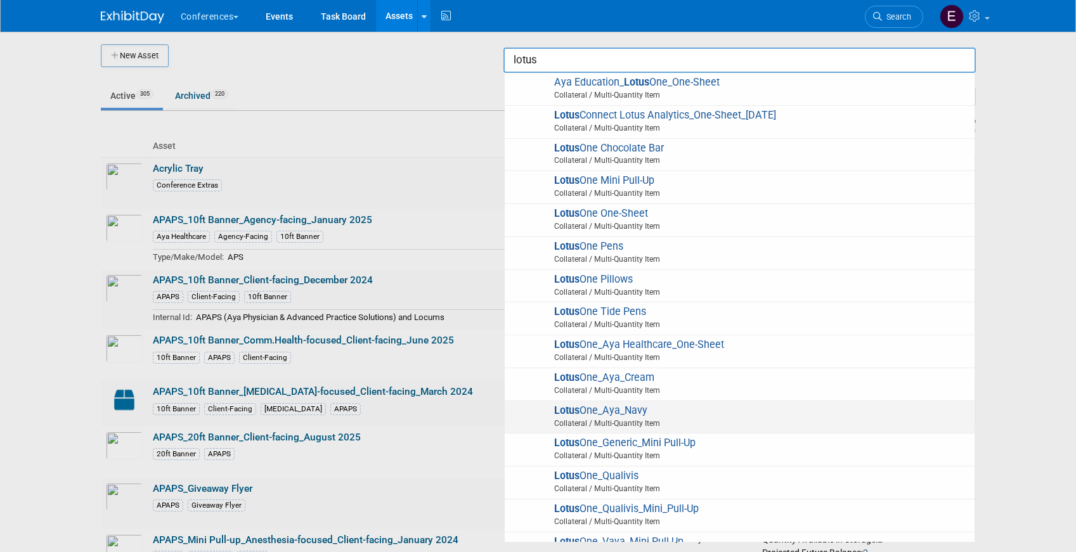
scroll to position [121, 0]
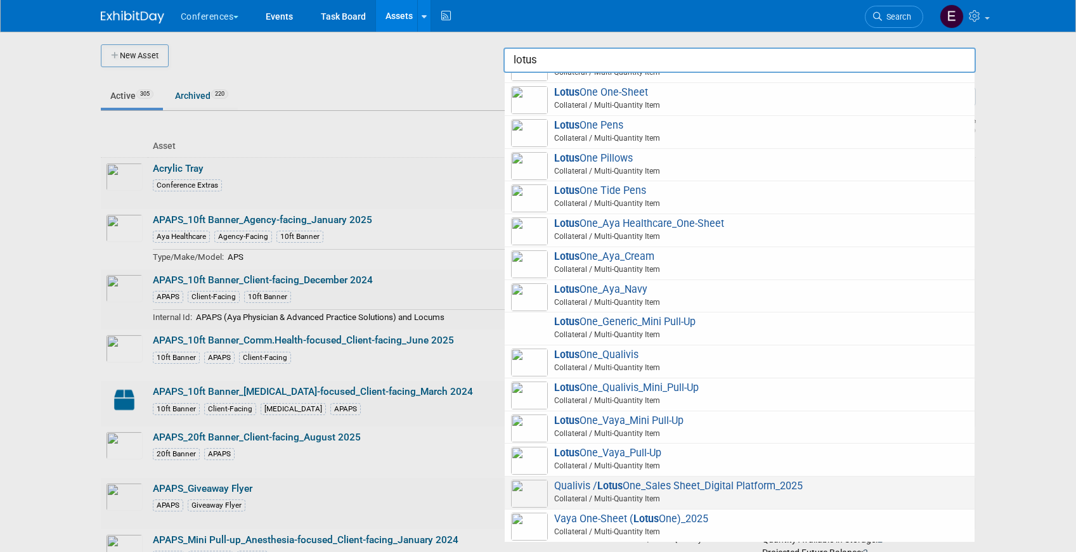
click at [755, 493] on span "Collateral / Multi-Quantity Item" at bounding box center [741, 498] width 453 height 11
type input "Qualivis / LotusOne_Sales Sheet_Digital Platform_2025"
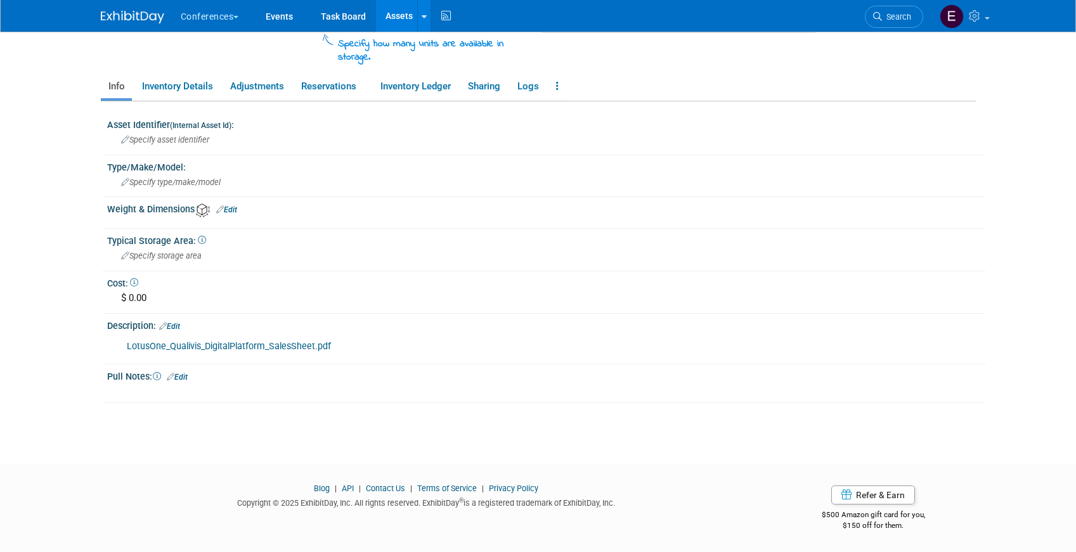
click at [254, 344] on link "LotusOne_Qualivis_DigitalPlatform_SalesSheet.pdf" at bounding box center [229, 346] width 204 height 11
click at [889, 18] on span "Search" at bounding box center [896, 17] width 29 height 10
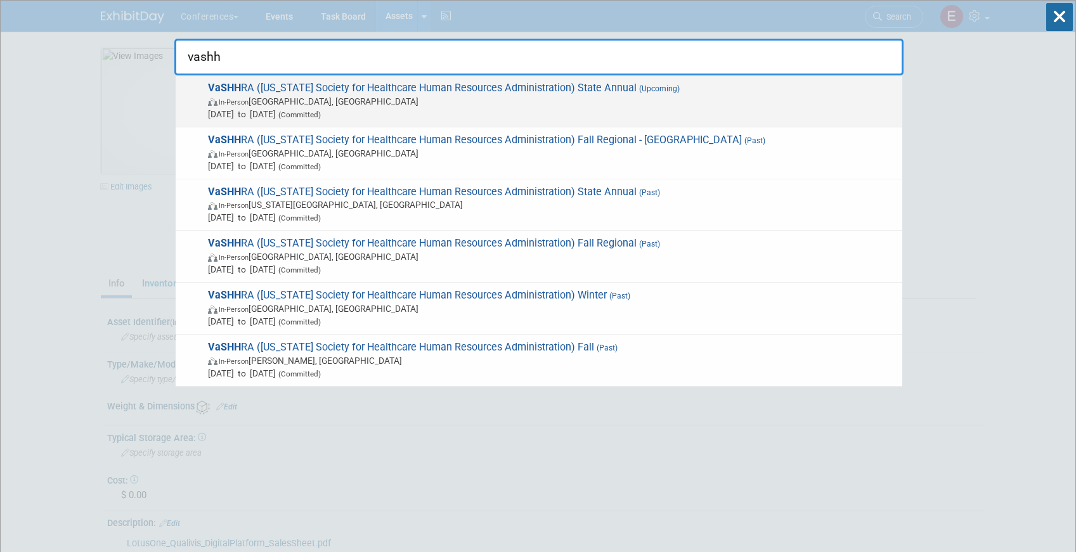
type input "vashh"
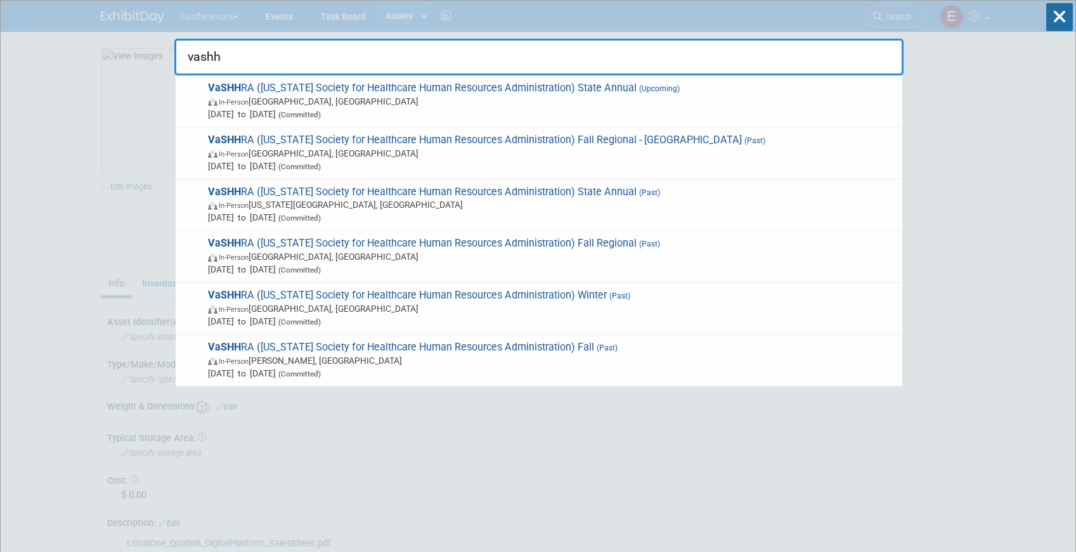
click at [601, 87] on span "VaSHH RA (Virginia Society for Healthcare Human Resources Administration) State…" at bounding box center [549, 101] width 691 height 39
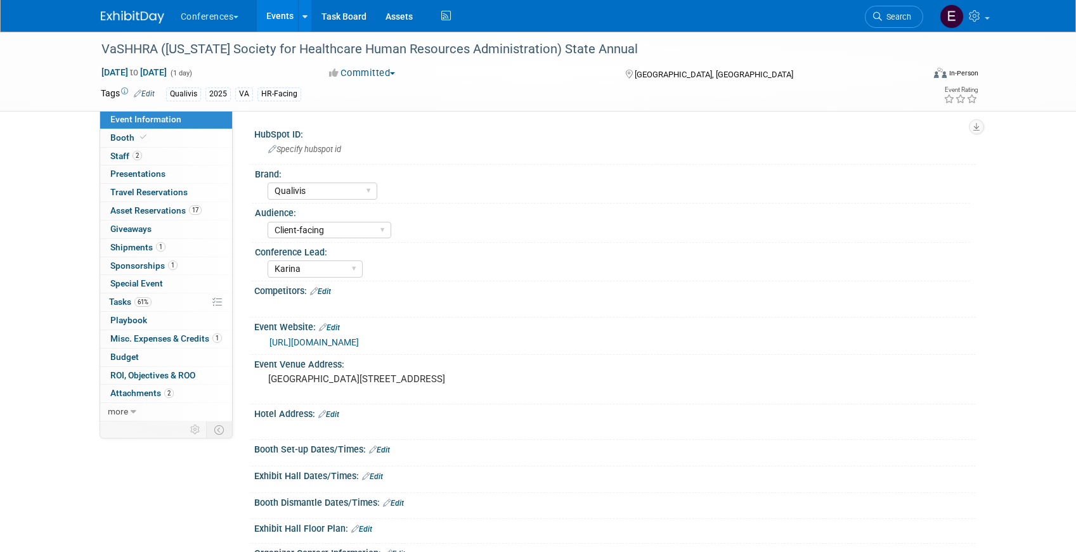
select select "Qualivis"
select select "Client-facing"
select select "Karina"
click at [166, 212] on span "Asset Reservations 17" at bounding box center [155, 210] width 91 height 10
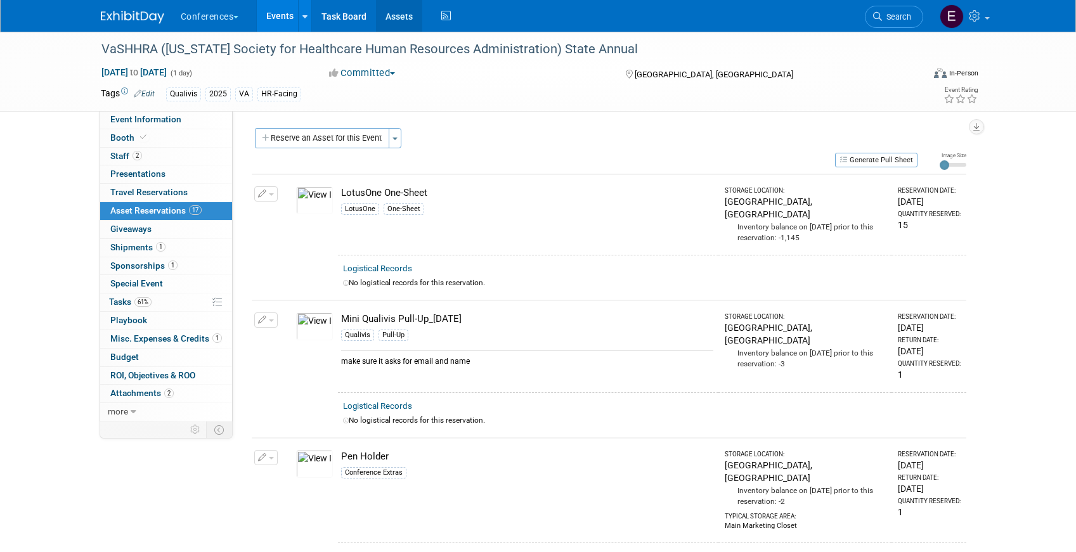
click at [404, 23] on link "Assets" at bounding box center [399, 16] width 46 height 32
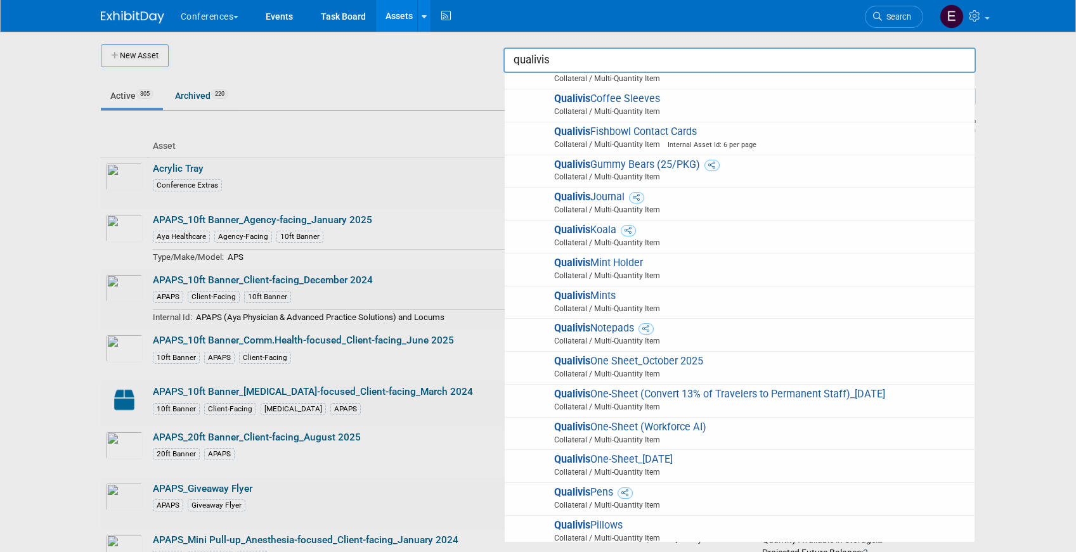
scroll to position [555, 0]
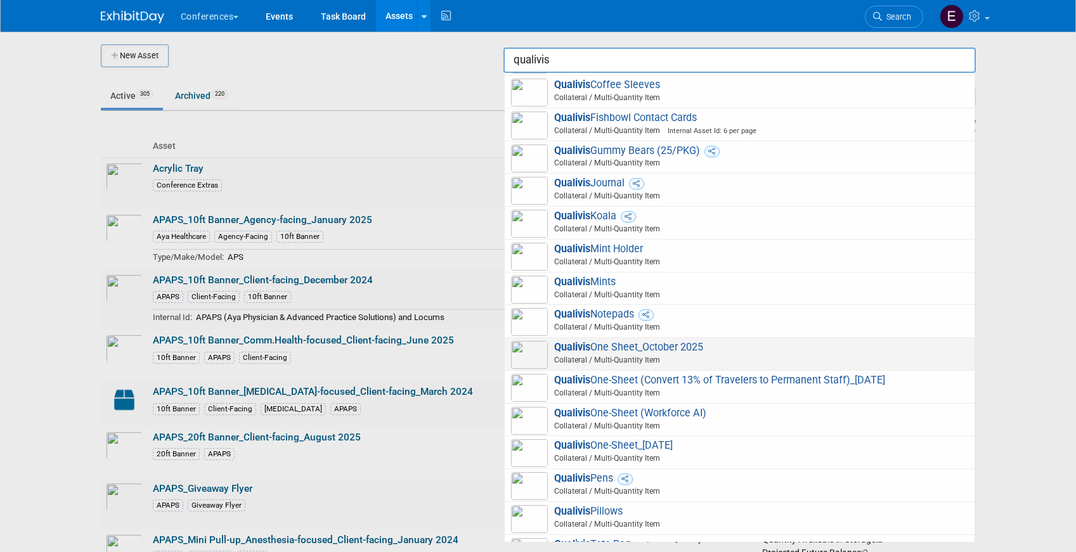
click at [773, 356] on span "Collateral / Multi-Quantity Item" at bounding box center [741, 359] width 453 height 11
type input "Qualivis One Sheet_October 2025"
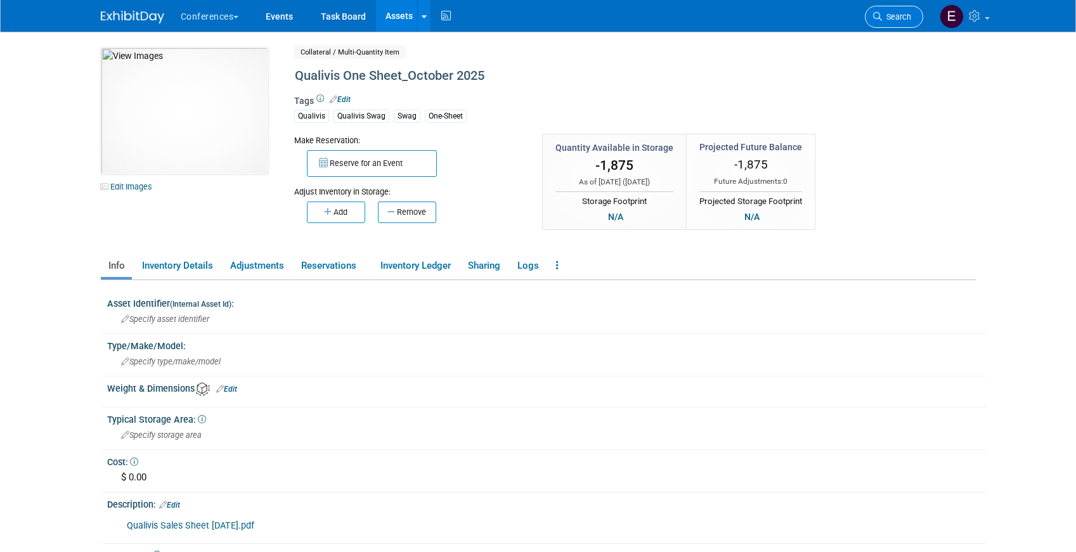
click at [906, 13] on span "Search" at bounding box center [896, 17] width 29 height 10
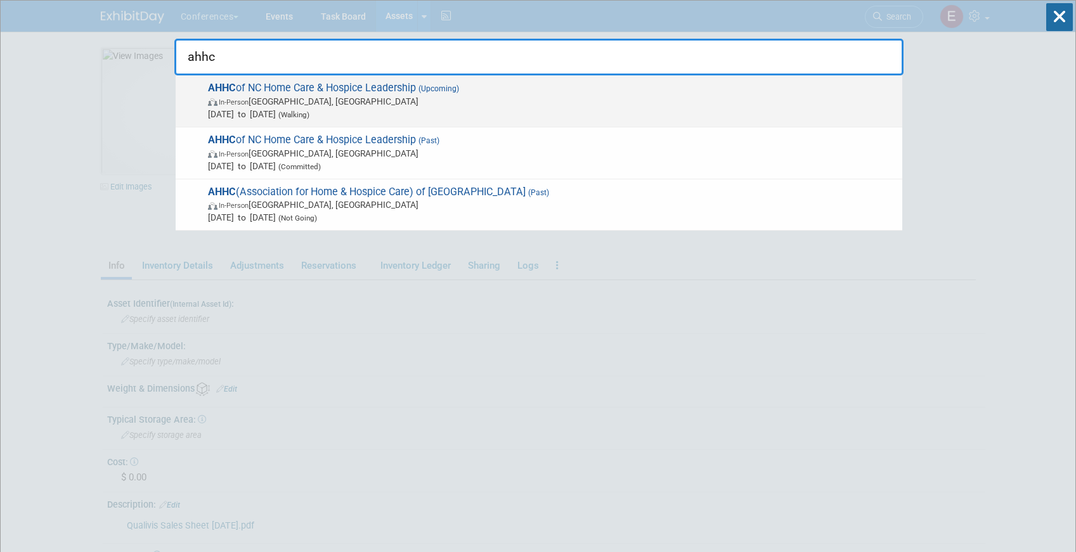
type input "ahhc"
click at [393, 100] on span "In-Person Wrightsville Beach, NC" at bounding box center [552, 101] width 688 height 13
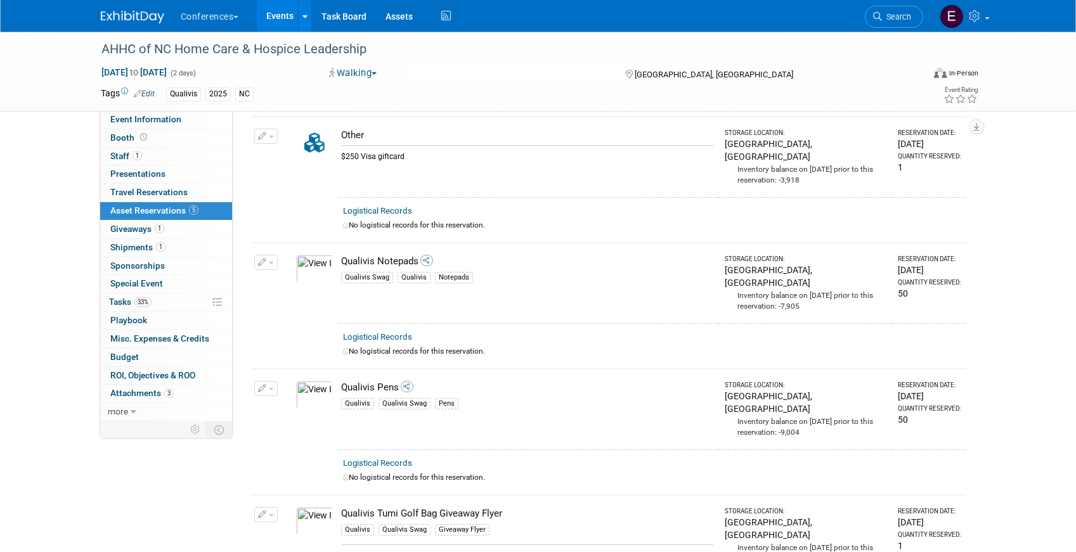
scroll to position [283, 0]
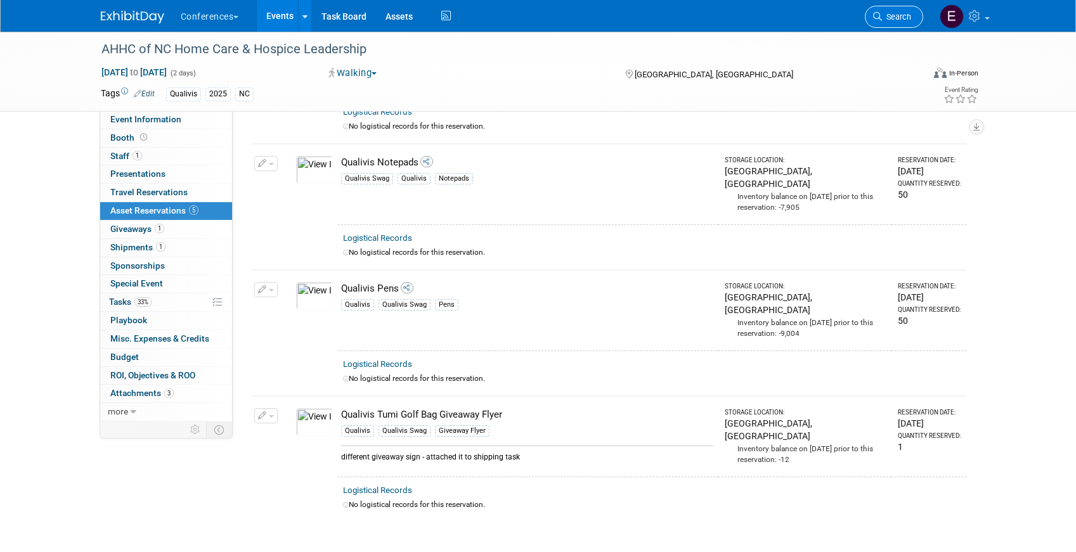
click at [909, 20] on span "Search" at bounding box center [896, 17] width 29 height 10
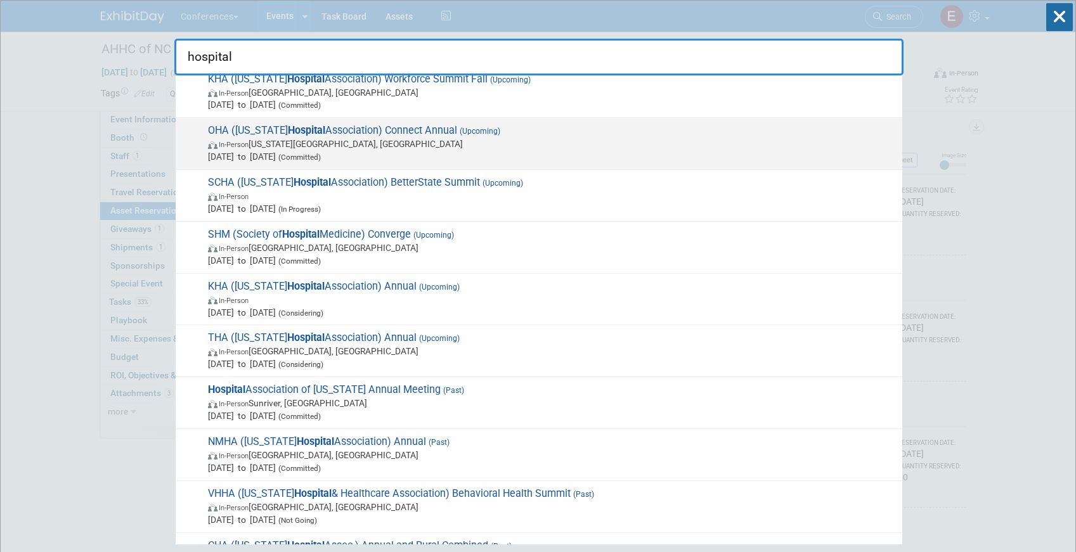
scroll to position [542, 0]
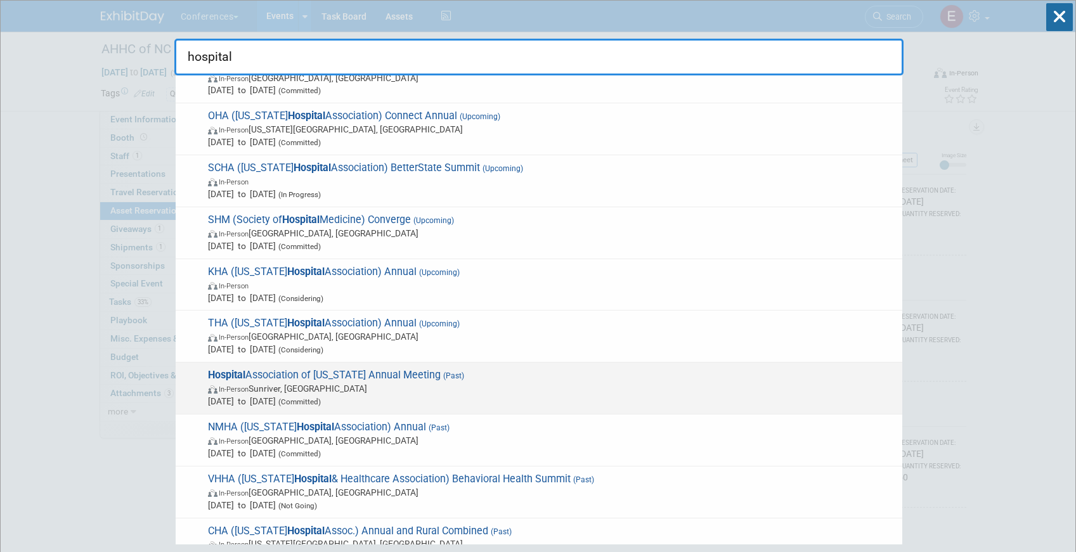
type input "hospital"
click at [407, 375] on span "Hospital Association of Oregon Annual Meeting (Past) In-Person Sunriver, OR Oct…" at bounding box center [549, 388] width 691 height 39
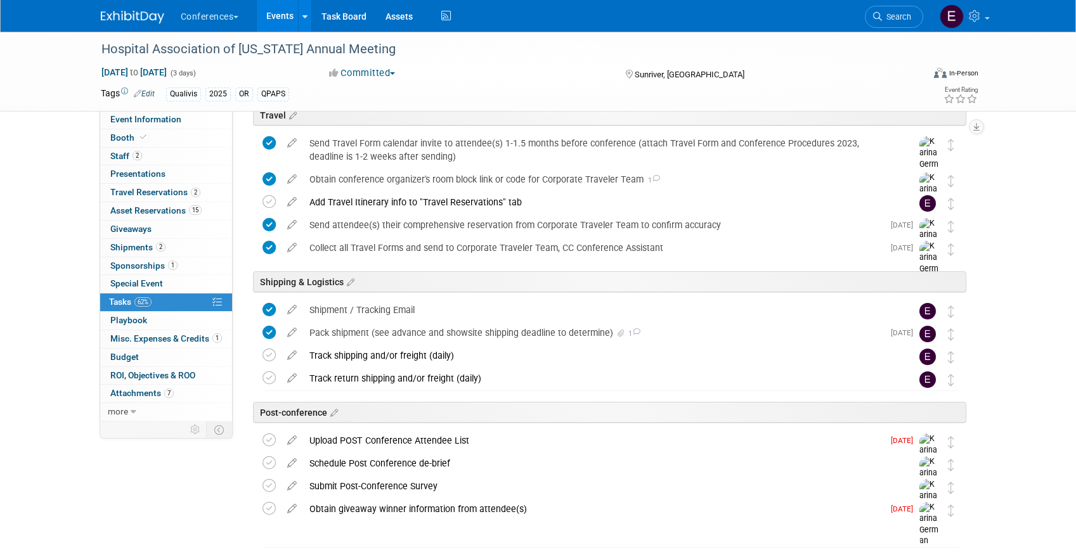
scroll to position [436, 0]
click at [270, 198] on icon at bounding box center [268, 200] width 13 height 13
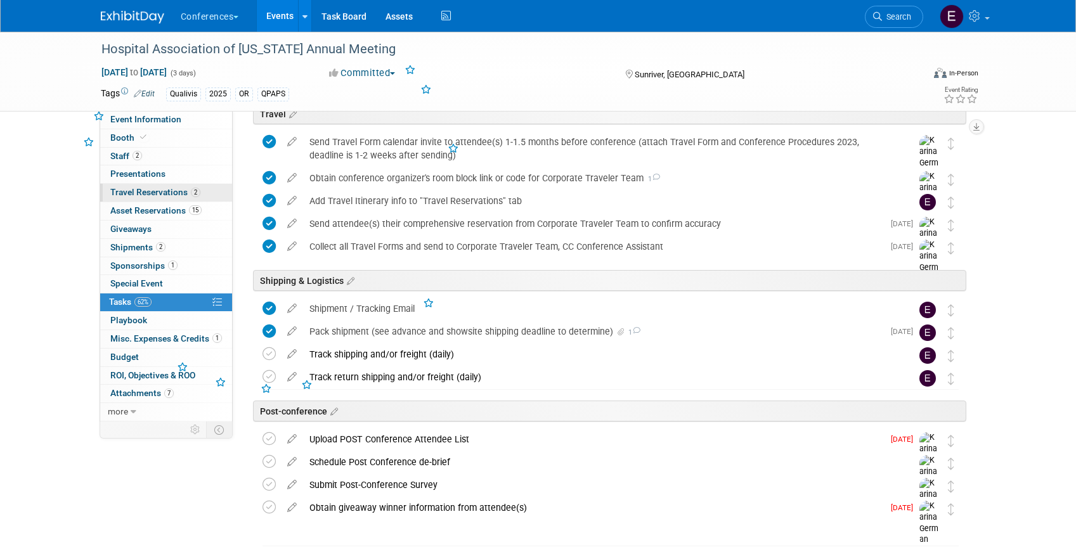
click at [186, 195] on span "Travel Reservations 2" at bounding box center [155, 192] width 90 height 10
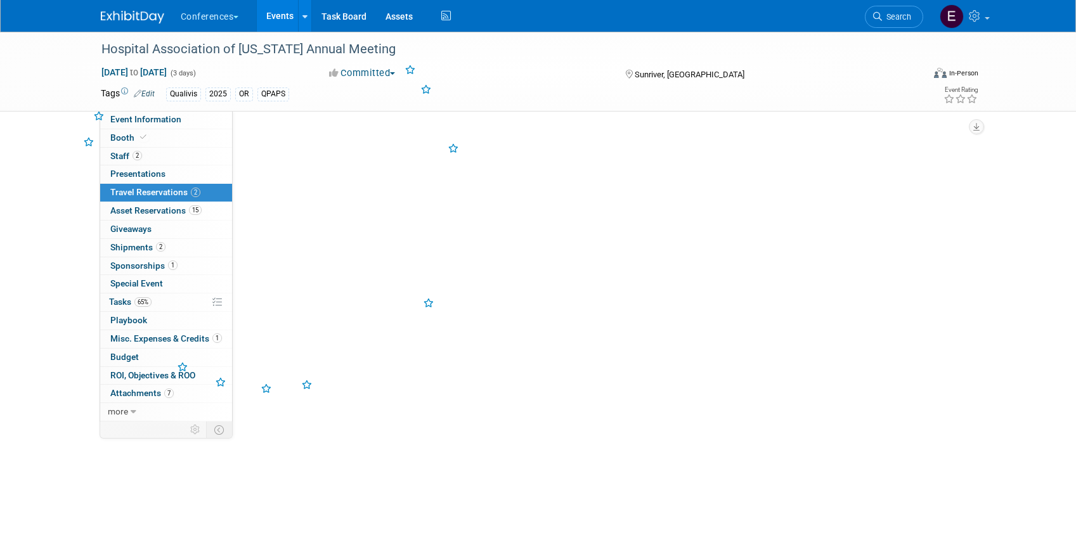
scroll to position [0, 0]
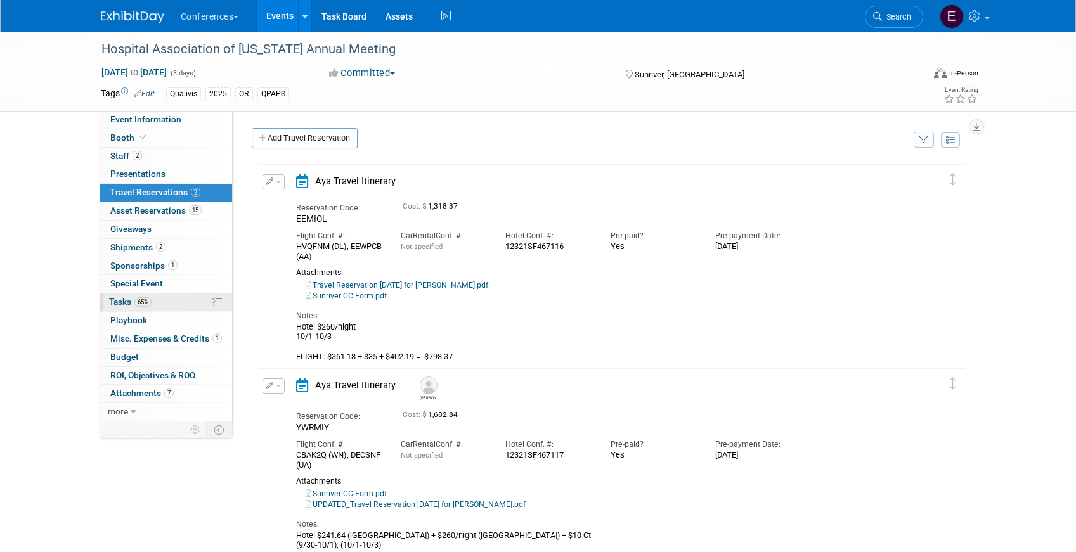
click at [170, 302] on link "65% Tasks 65%" at bounding box center [166, 302] width 132 height 18
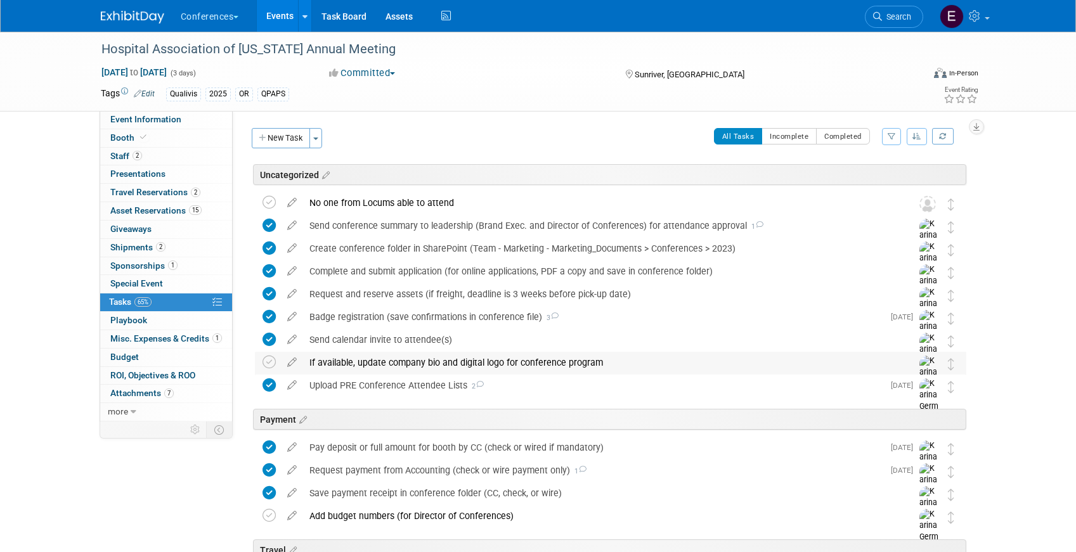
scroll to position [481, 0]
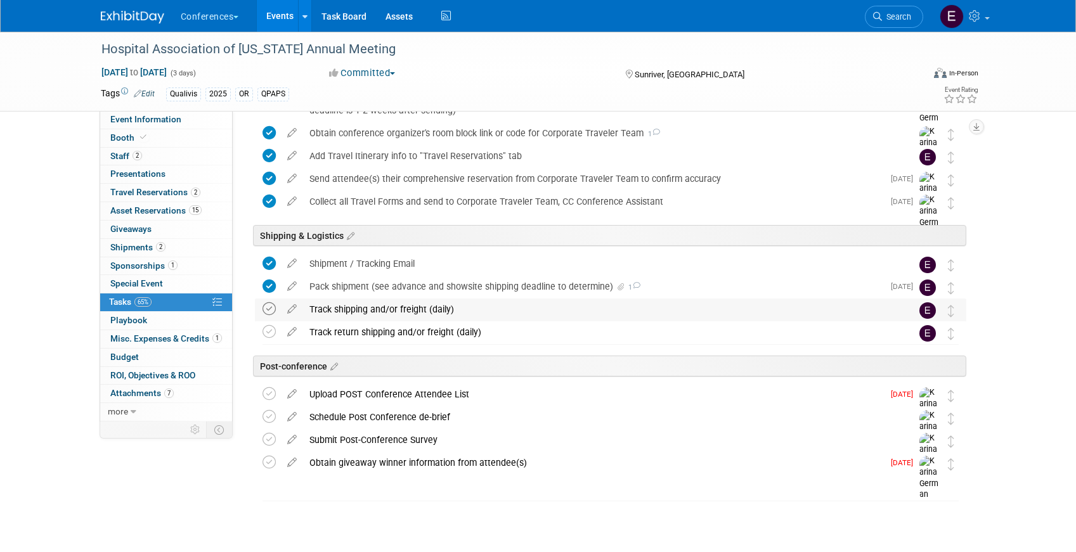
click at [266, 309] on icon at bounding box center [268, 308] width 13 height 13
click at [267, 330] on icon at bounding box center [268, 331] width 13 height 13
click at [382, 333] on div "Track return shipping and/or freight (daily)" at bounding box center [598, 332] width 591 height 22
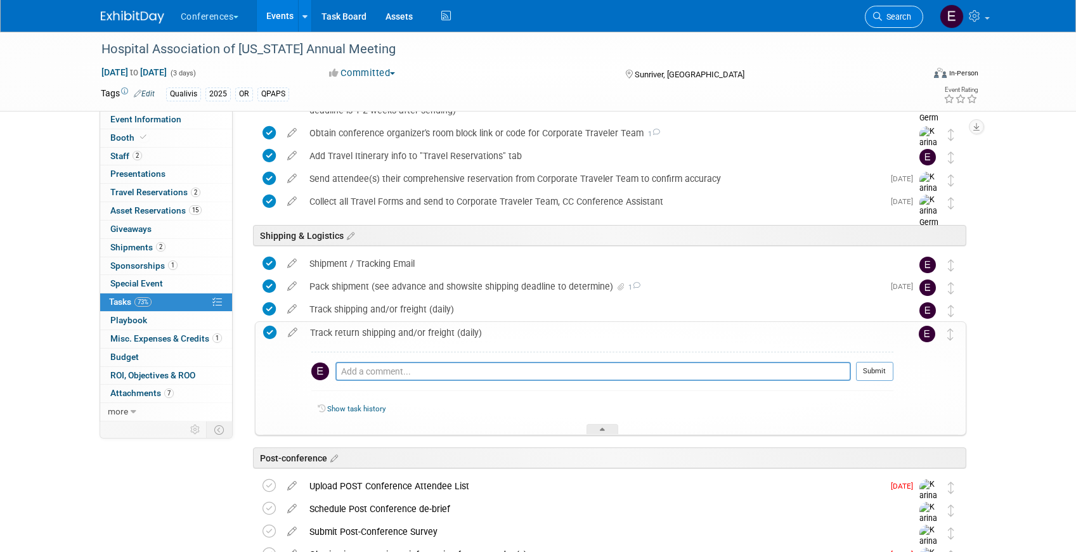
click at [900, 15] on span "Search" at bounding box center [896, 17] width 29 height 10
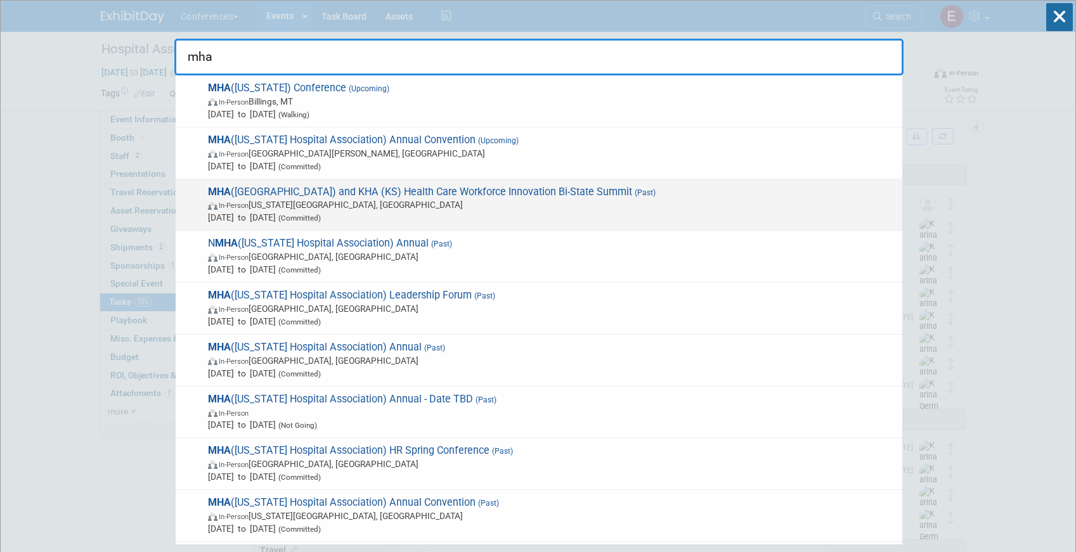
type input "mha"
click at [420, 214] on span "Oct 2, 2025 to Oct 3, 2025 (Committed)" at bounding box center [552, 217] width 688 height 13
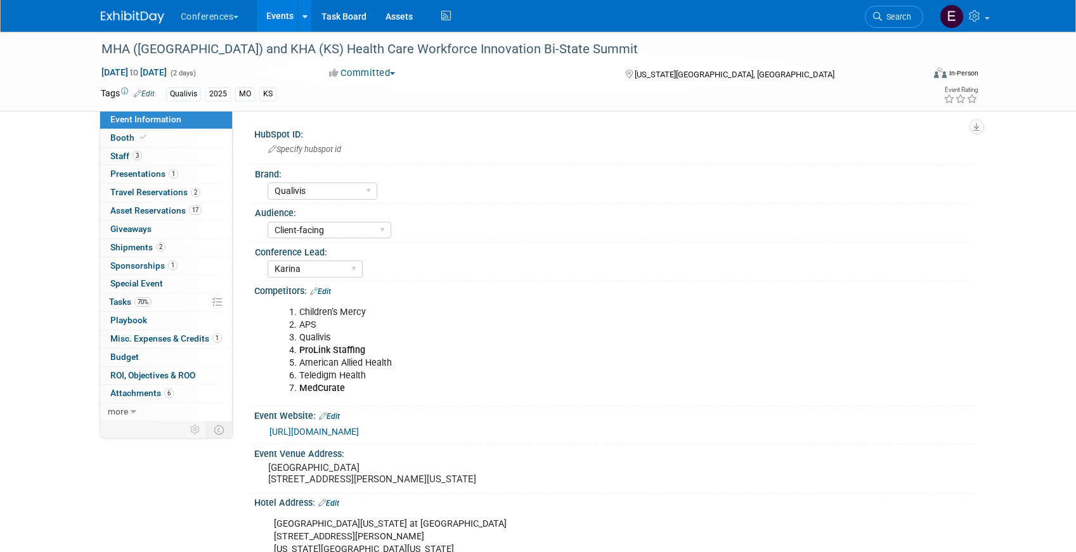
select select "Qualivis"
select select "Client-facing"
select select "Karina"
click at [144, 298] on span "70%" at bounding box center [142, 302] width 17 height 10
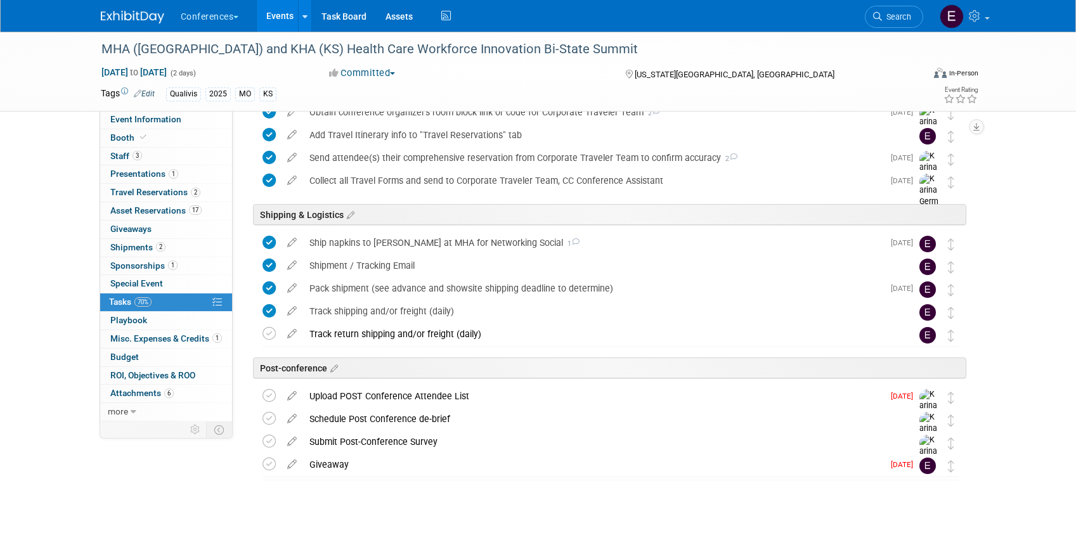
scroll to position [572, 0]
click at [267, 335] on icon at bounding box center [268, 331] width 13 height 13
click at [903, 20] on span "Search" at bounding box center [896, 17] width 29 height 10
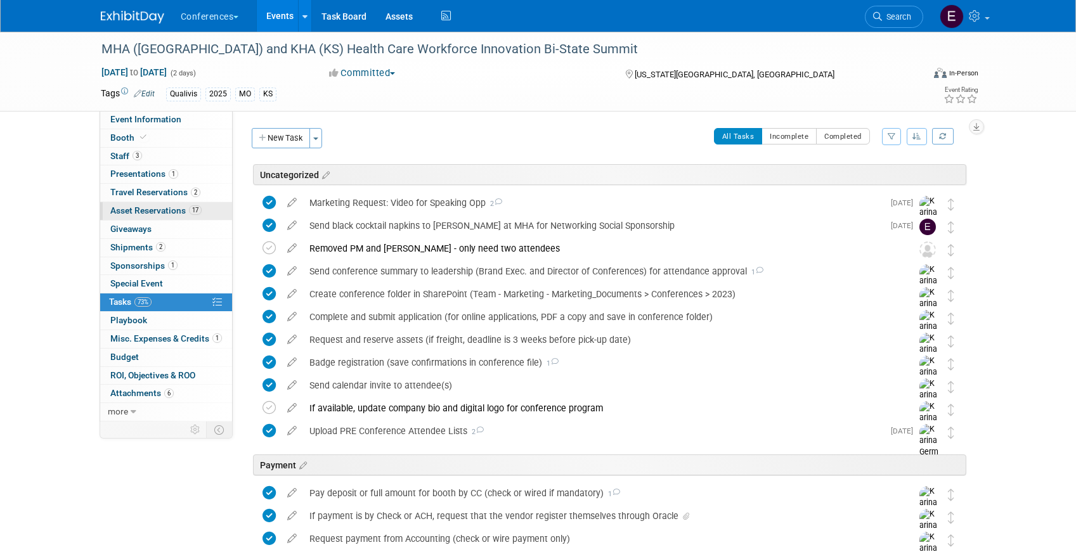
click at [153, 209] on span "Asset Reservations 17" at bounding box center [155, 210] width 91 height 10
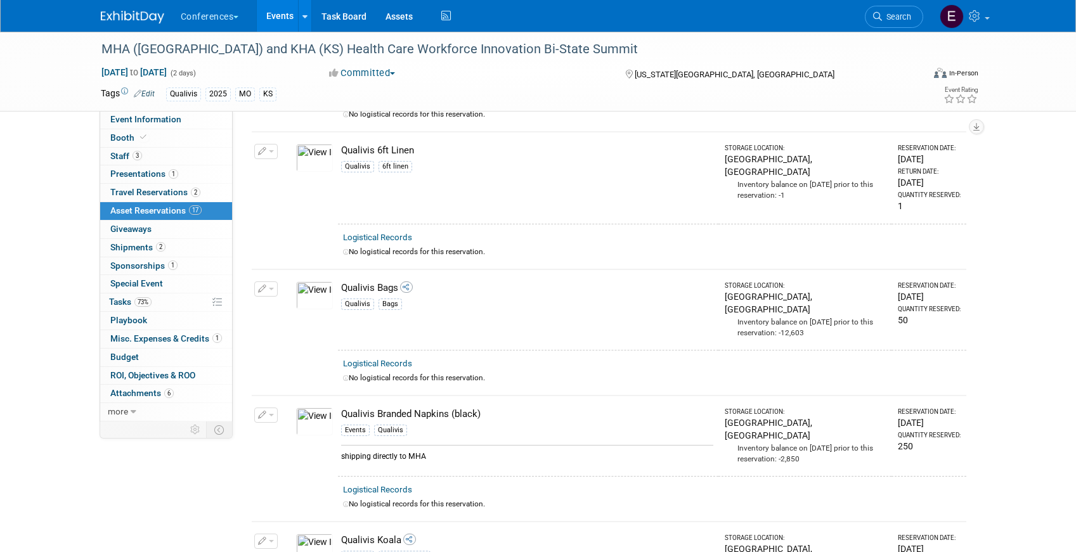
scroll to position [666, 0]
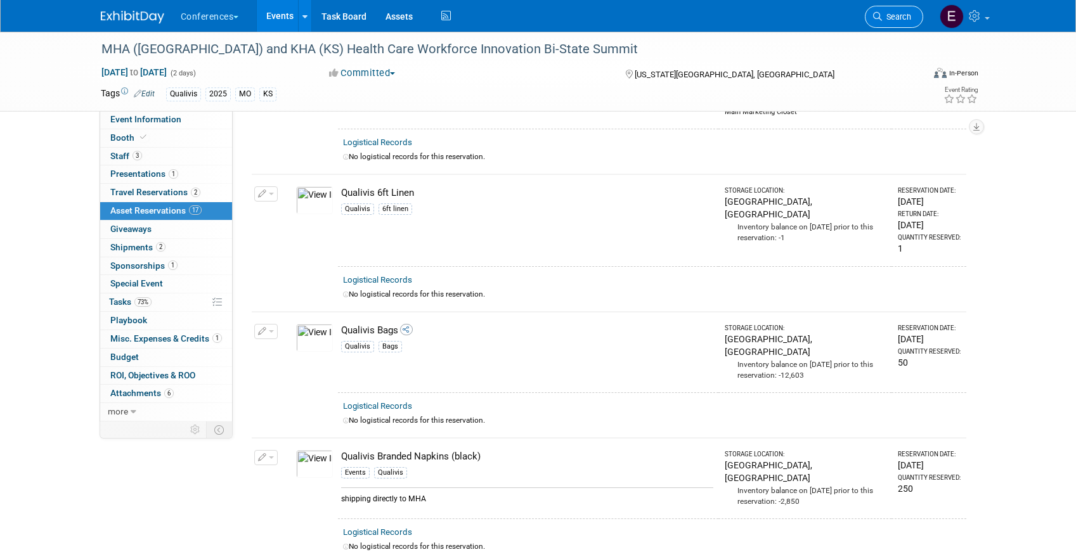
click at [908, 12] on span "Search" at bounding box center [896, 17] width 29 height 10
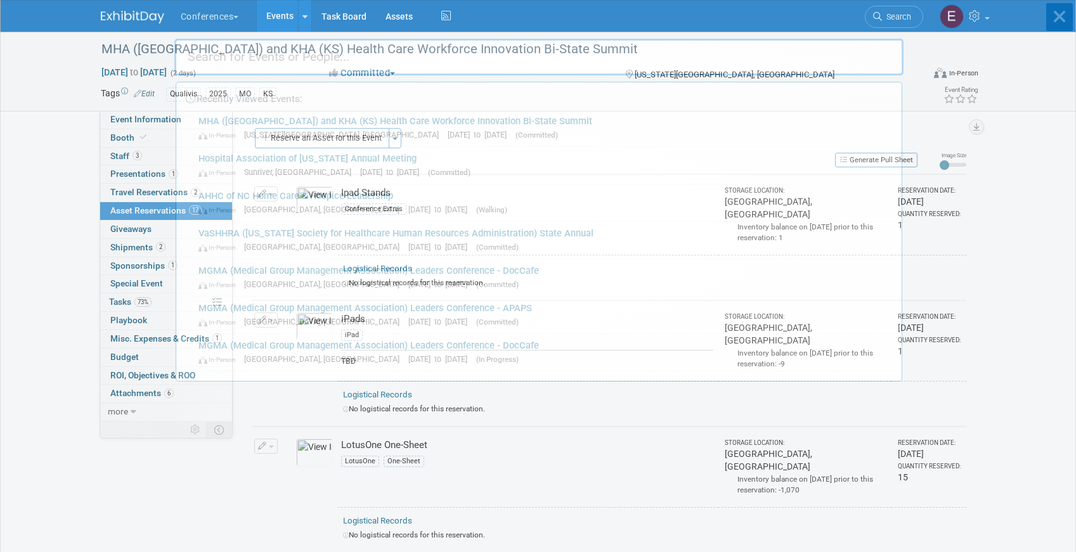
type input "m"
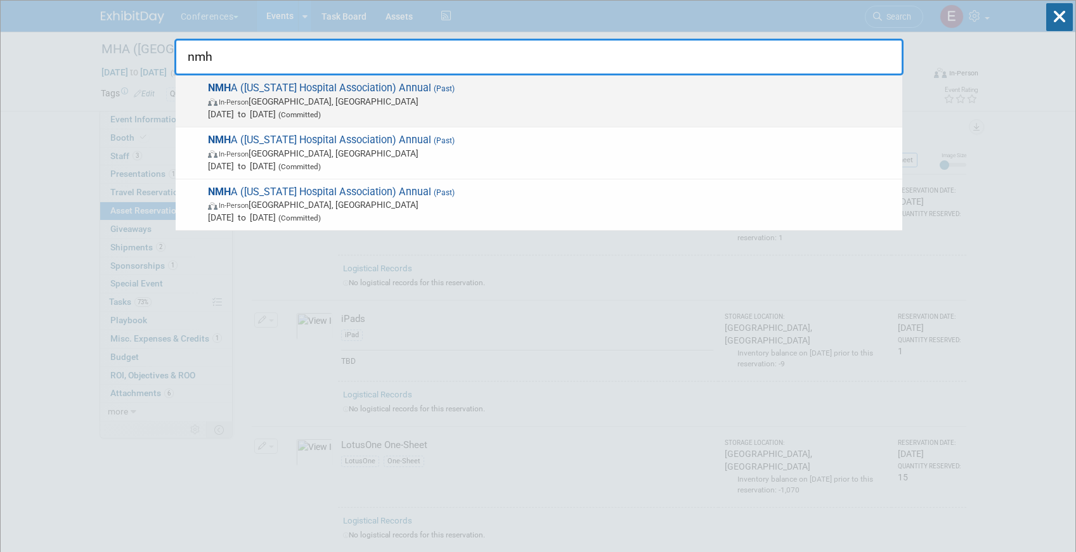
type input "nmh"
click at [390, 94] on span "NMH A (New Mexico Hospital Association) Annual (Past) In-Person Albuquerque, NM…" at bounding box center [549, 101] width 691 height 39
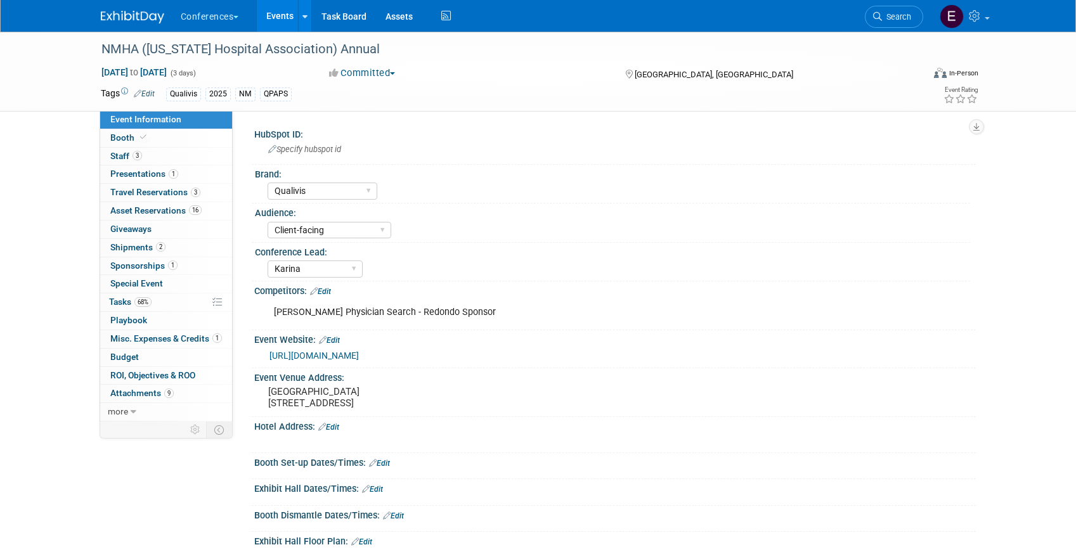
select select "Qualivis"
select select "Client-facing"
select select "Karina"
click at [133, 197] on span "Travel Reservations 3" at bounding box center [155, 192] width 90 height 10
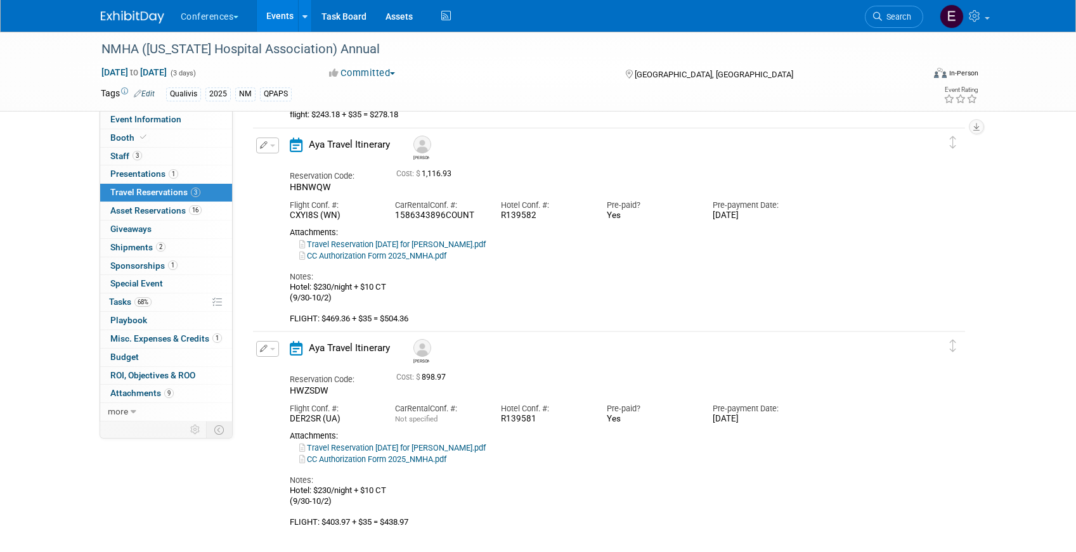
scroll to position [264, 0]
click at [173, 209] on span "Asset Reservations 16" at bounding box center [155, 210] width 91 height 10
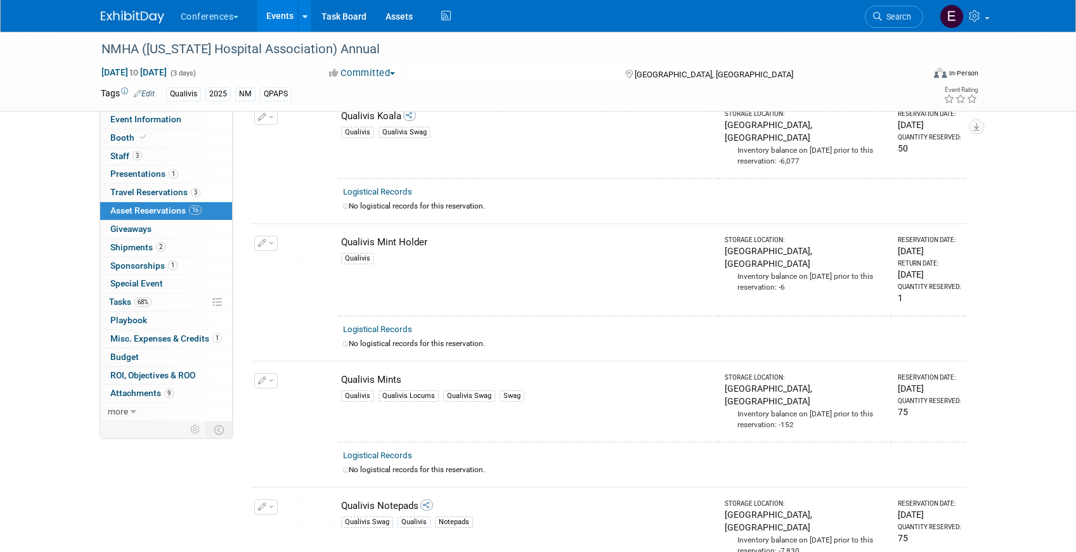
scroll to position [1021, 0]
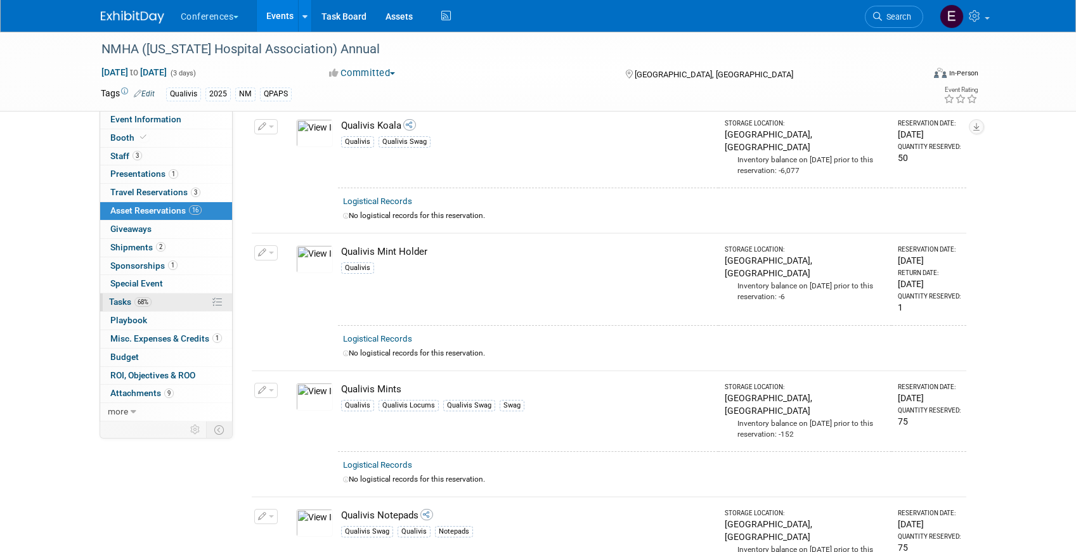
click at [143, 300] on span "68%" at bounding box center [142, 302] width 17 height 10
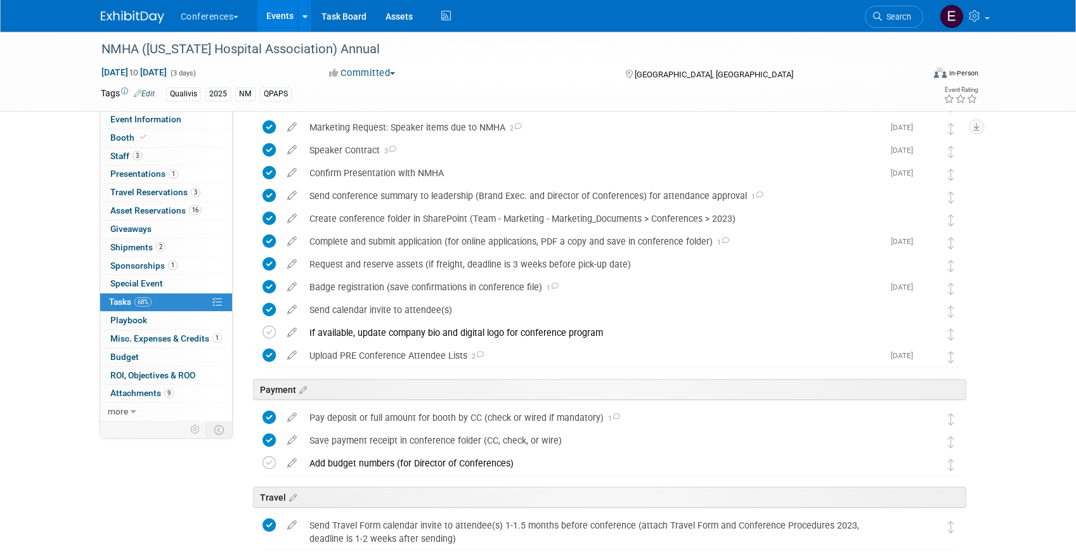
scroll to position [164, 0]
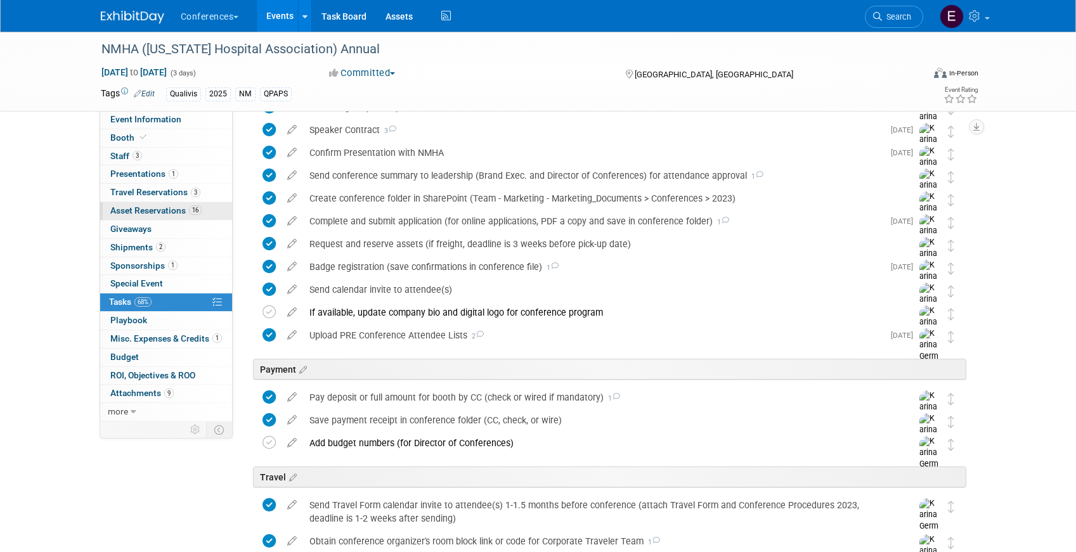
click at [130, 208] on span "Asset Reservations 16" at bounding box center [155, 210] width 91 height 10
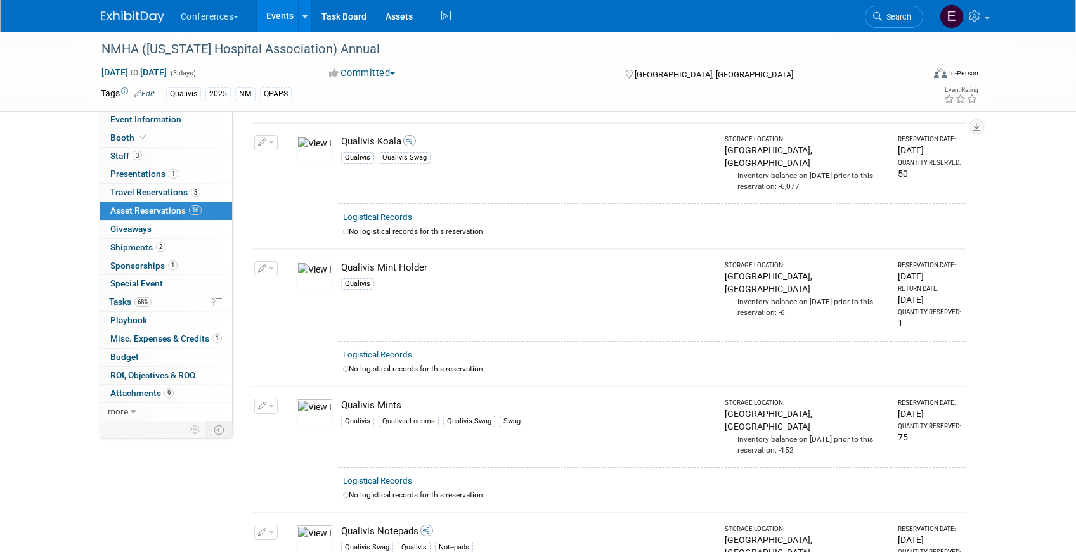
scroll to position [1747, 0]
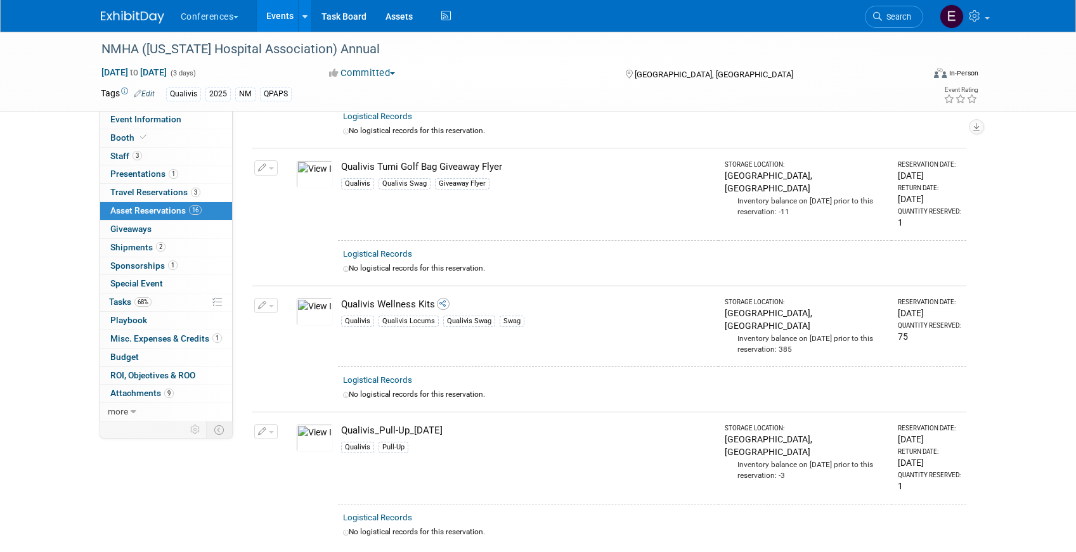
click at [322, 424] on img at bounding box center [314, 438] width 37 height 28
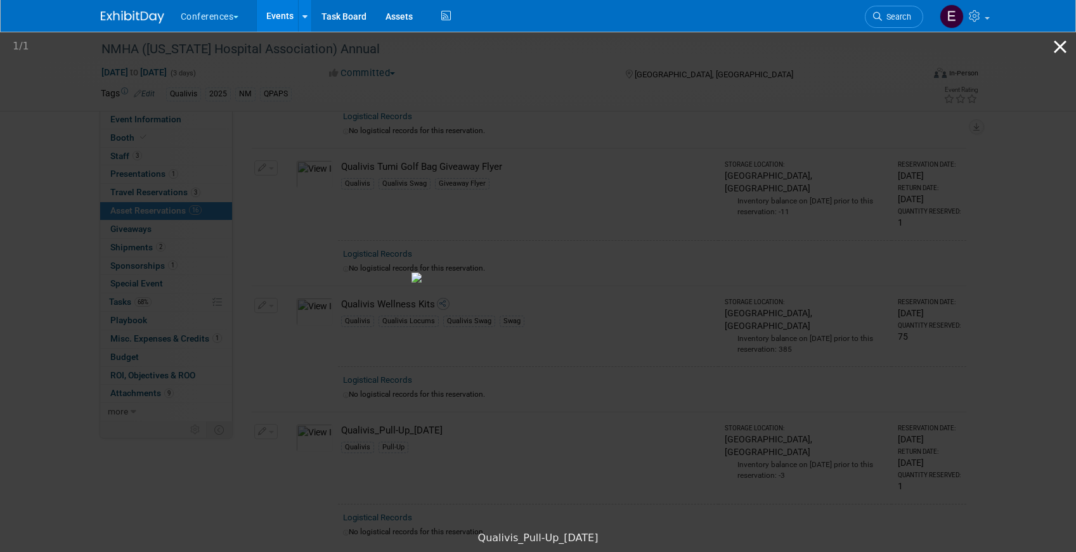
click at [1063, 56] on button "Close gallery" at bounding box center [1060, 47] width 32 height 30
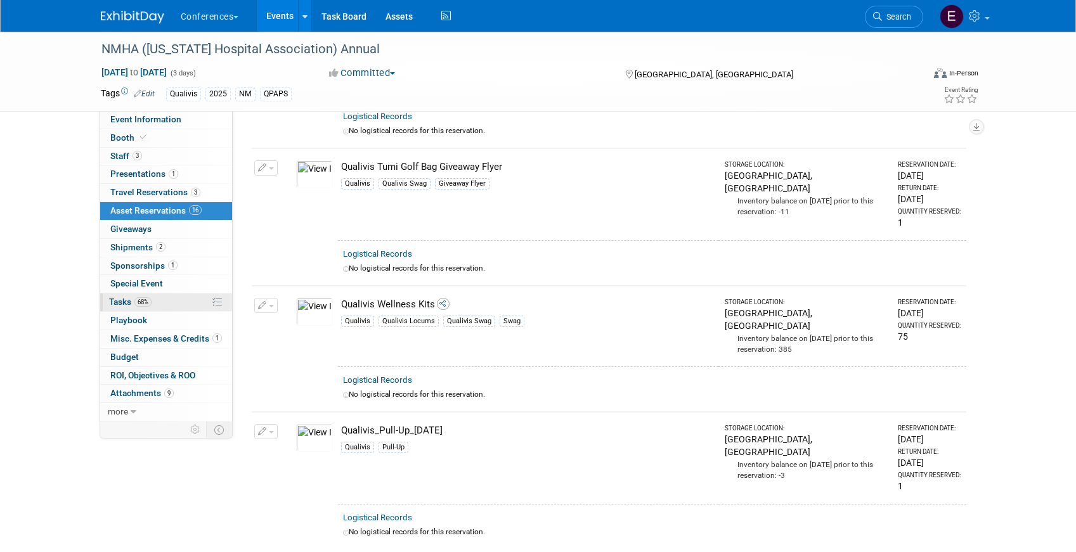
click at [169, 298] on link "68% Tasks 68%" at bounding box center [166, 302] width 132 height 18
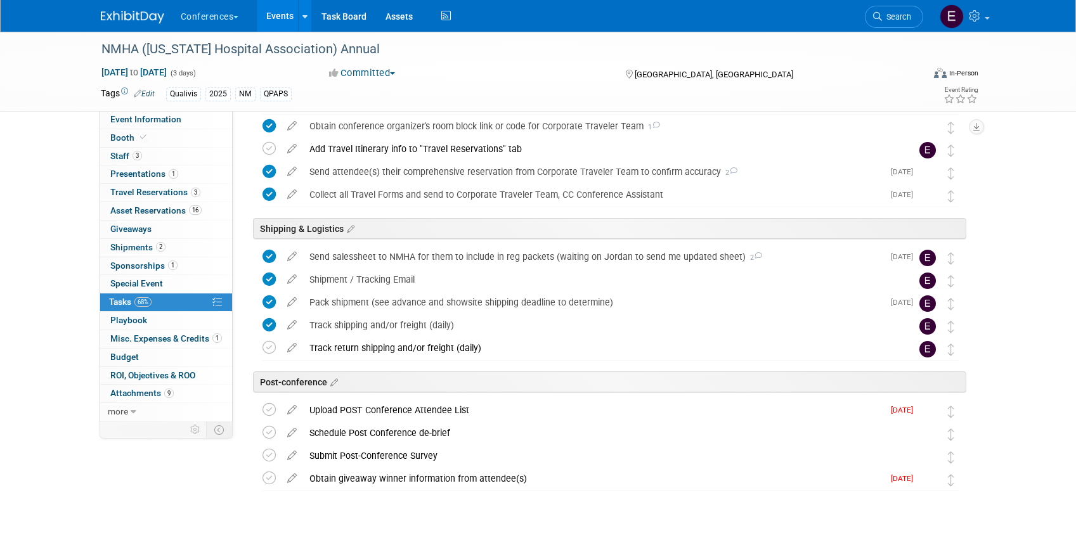
scroll to position [595, 0]
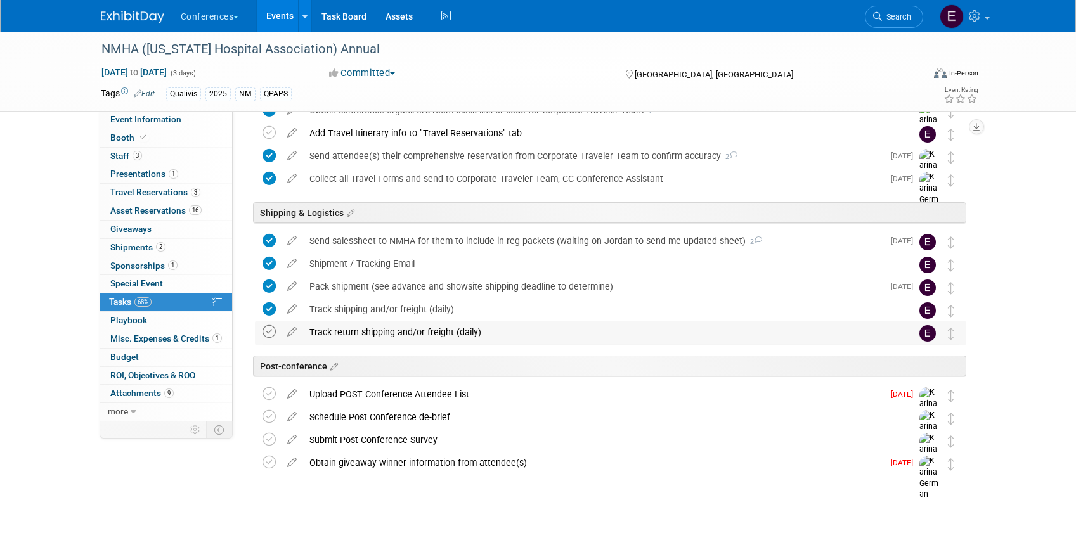
click at [268, 333] on icon at bounding box center [268, 331] width 13 height 13
click at [887, 20] on span "Search" at bounding box center [896, 17] width 29 height 10
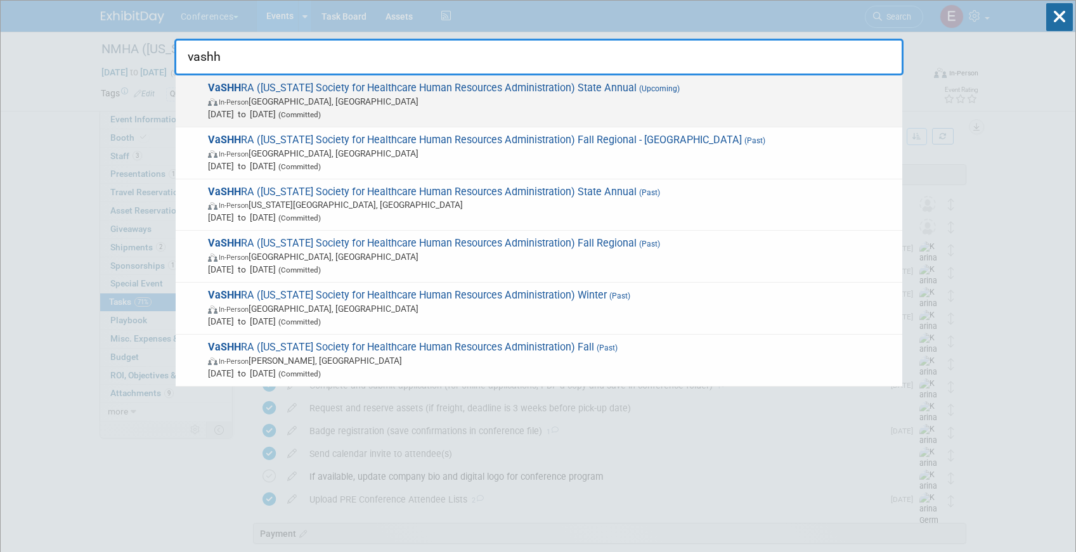
type input "vashh"
click at [562, 91] on span "VaSHH RA (Virginia Society for Healthcare Human Resources Administration) State…" at bounding box center [549, 101] width 691 height 39
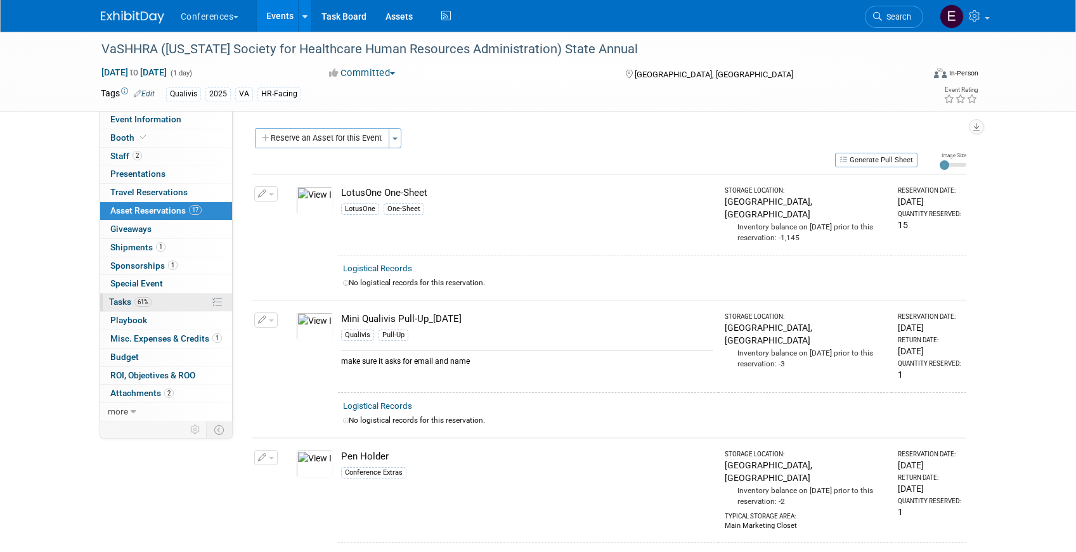
click at [154, 295] on link "61% Tasks 61%" at bounding box center [166, 302] width 132 height 18
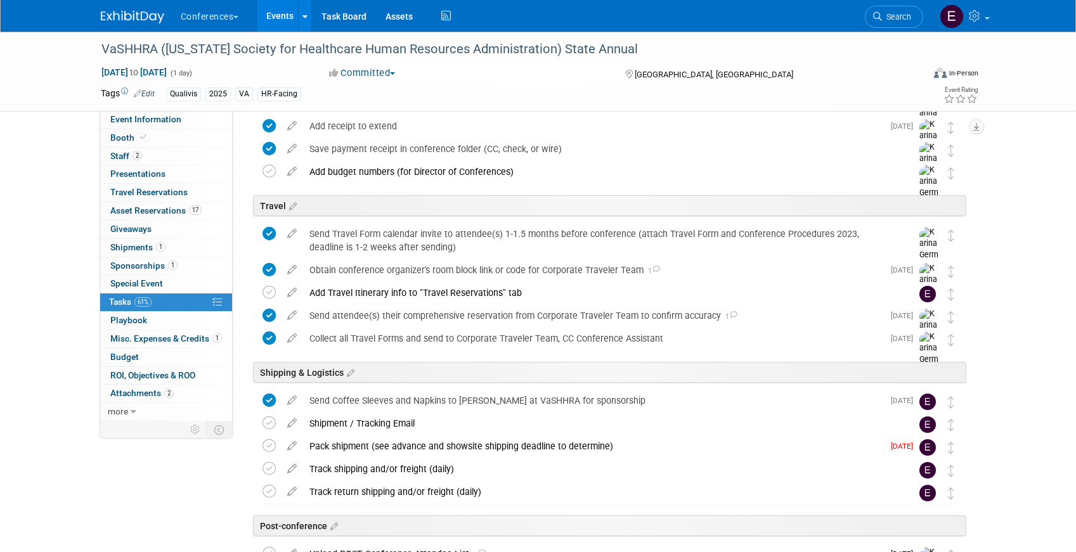
scroll to position [378, 0]
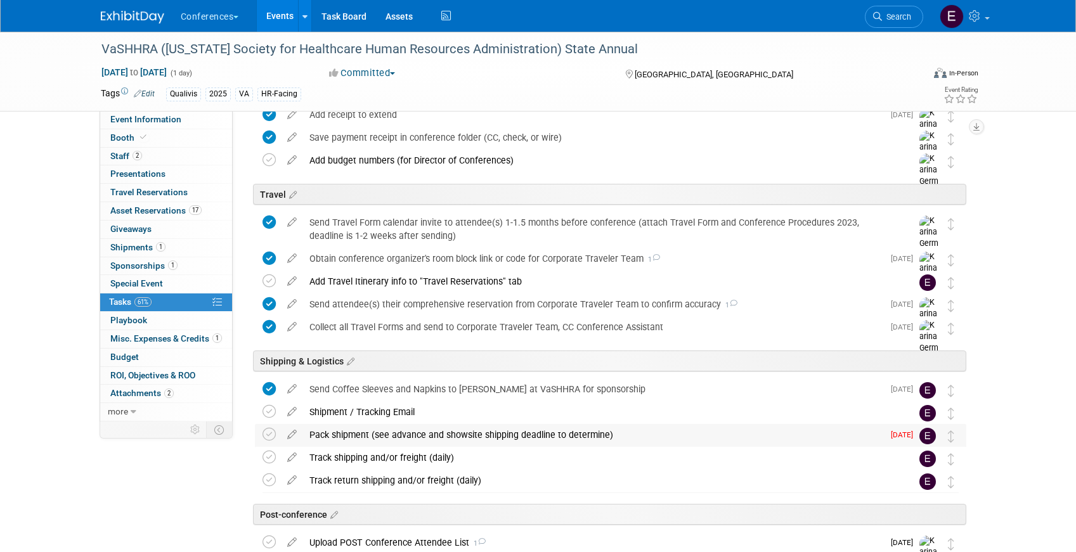
click at [373, 432] on div "Pack shipment (see advance and showsite shipping deadline to determine)" at bounding box center [593, 435] width 580 height 22
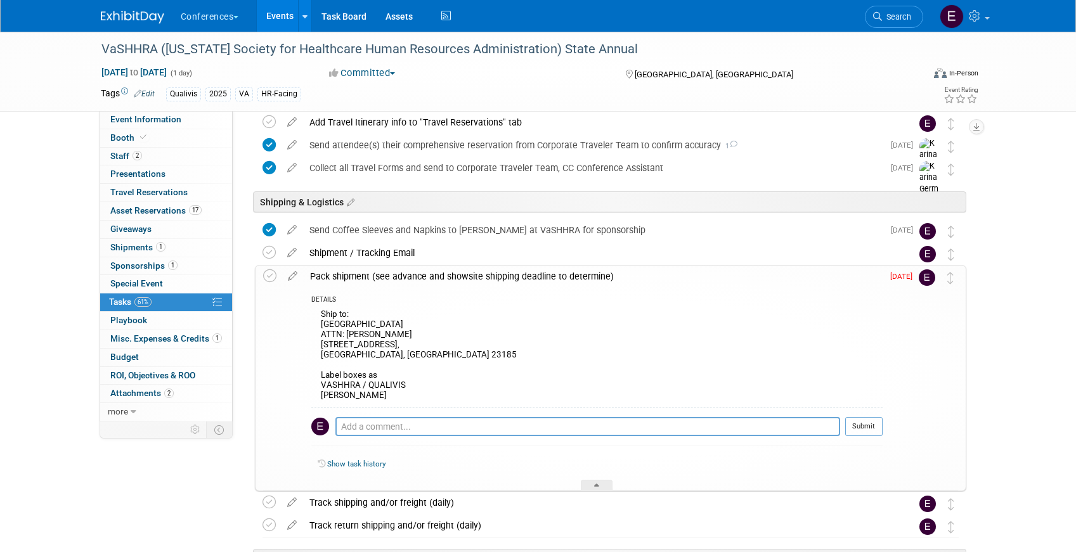
scroll to position [561, 0]
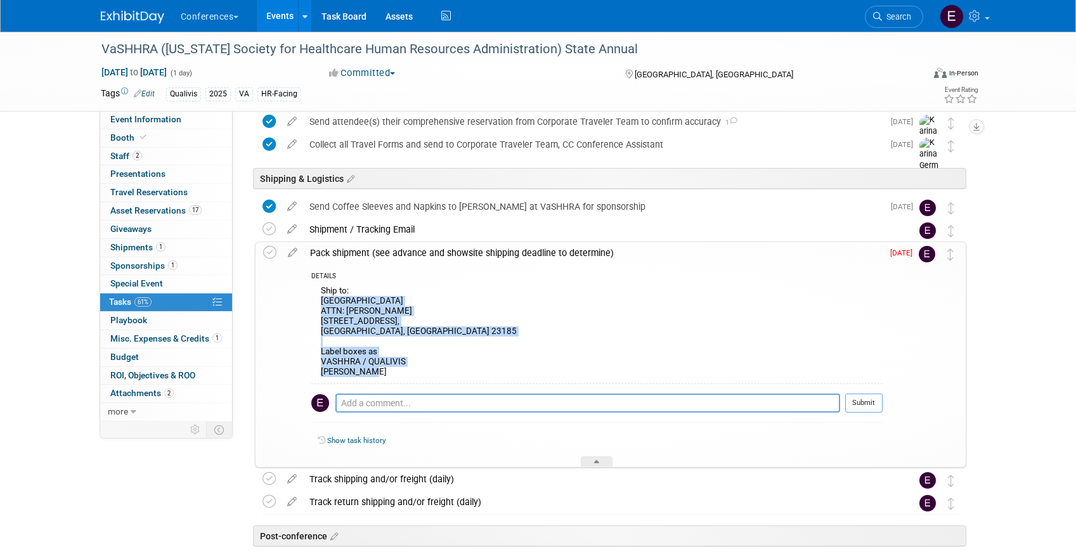
drag, startPoint x: 317, startPoint y: 298, endPoint x: 470, endPoint y: 370, distance: 168.7
click at [470, 370] on div "Ship to: Kingsmill Resort ATTN: JOE DUNMIRE 1010 Kingsmill Rd, Williamsburg, VA…" at bounding box center [596, 333] width 571 height 101
copy div "Kingsmill Resort ATTN: JOE DUNMIRE 1010 Kingsmill Rd, Williamsburg, VA 23185 La…"
click at [390, 16] on link "Assets" at bounding box center [399, 16] width 46 height 32
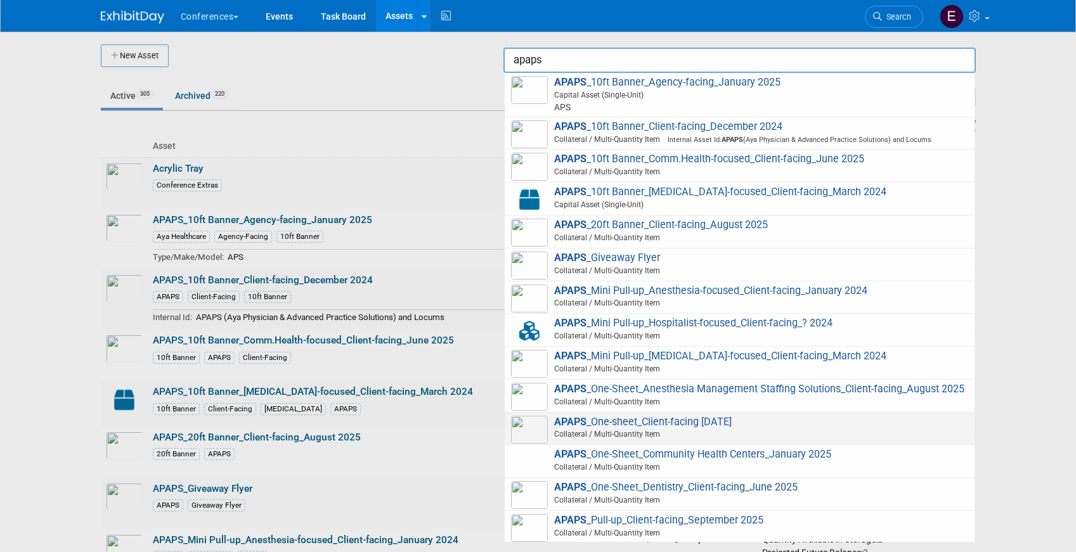
click at [675, 425] on span "APAPS _One-sheet_Client-facing [DATE] Collateral / Multi-Quantity Item" at bounding box center [739, 429] width 457 height 26
type input "APAPS_One-sheet_Client-facing [DATE]"
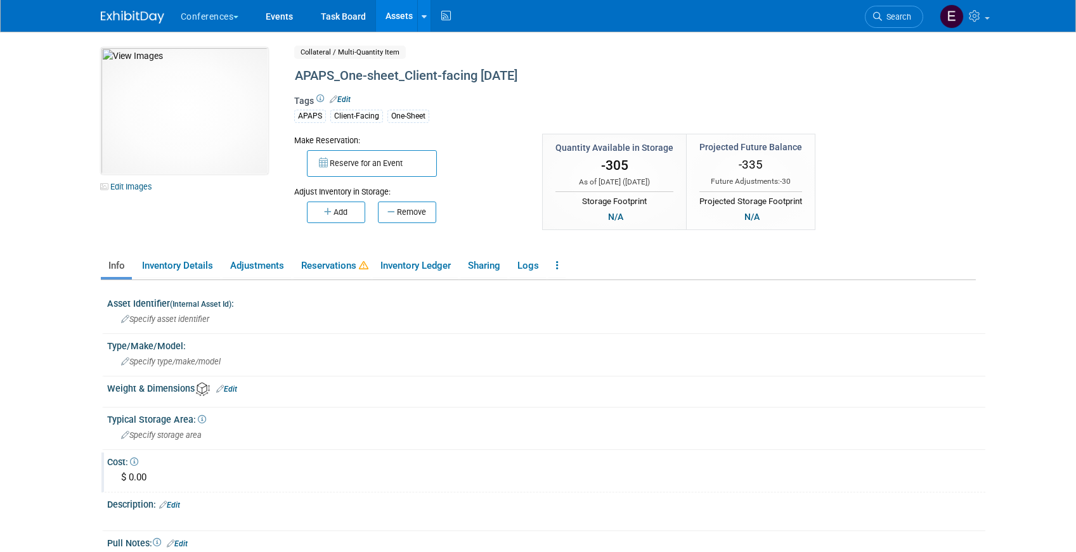
scroll to position [192, 0]
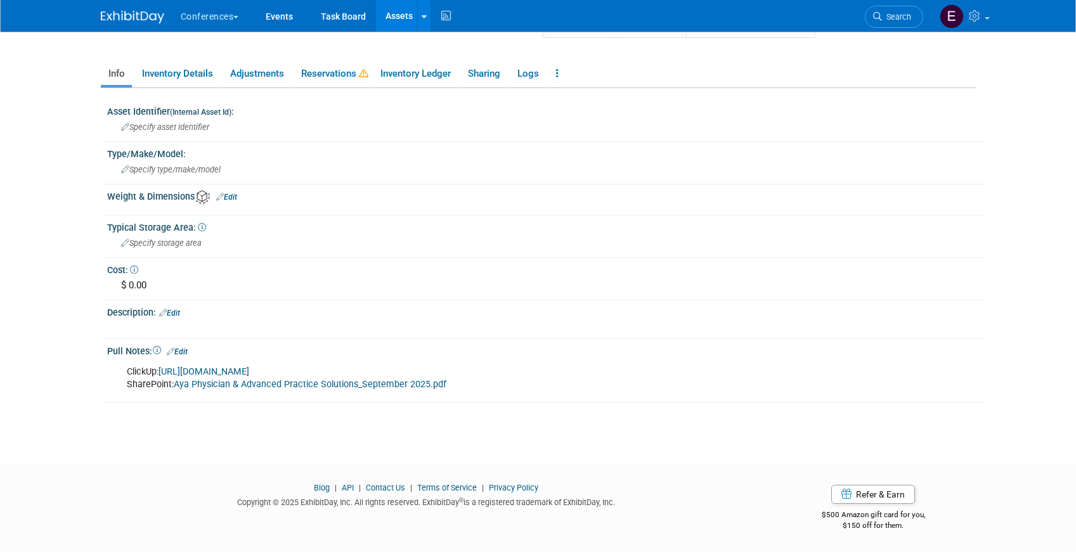
click at [205, 386] on link "Aya Physician & Advanced Practice Solutions_September 2025.pdf" at bounding box center [310, 384] width 273 height 11
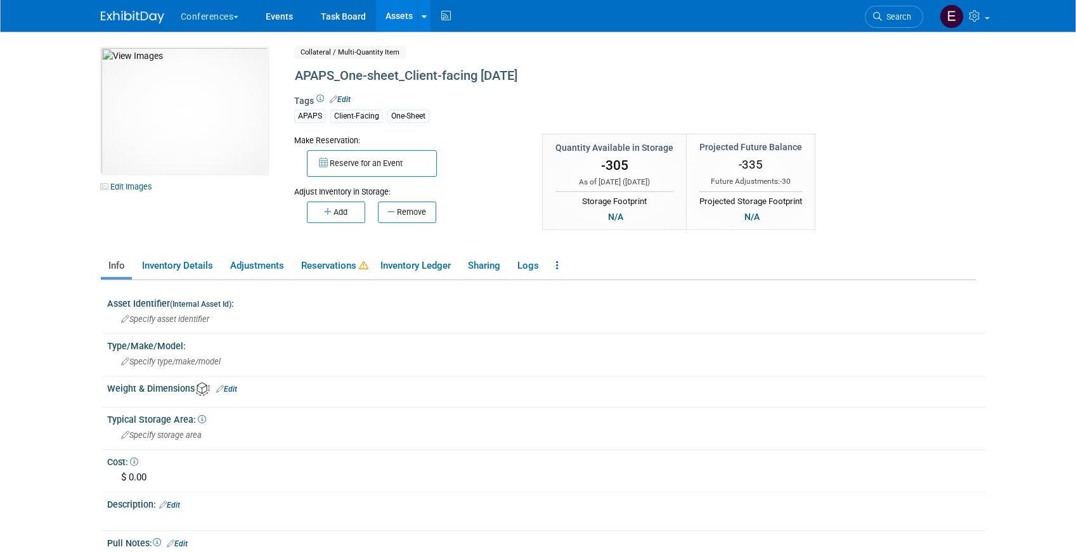
click at [394, 18] on link "Assets" at bounding box center [399, 16] width 46 height 32
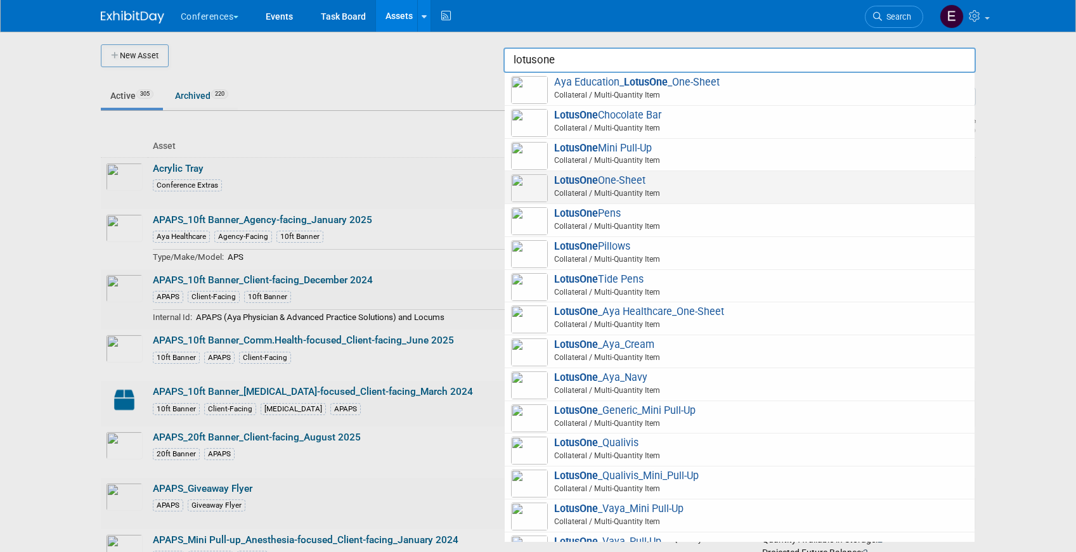
click at [766, 181] on span "LotusOne One-Sheet Collateral / Multi-Quantity Item" at bounding box center [739, 187] width 457 height 26
type input "LotusOne One-Sheet"
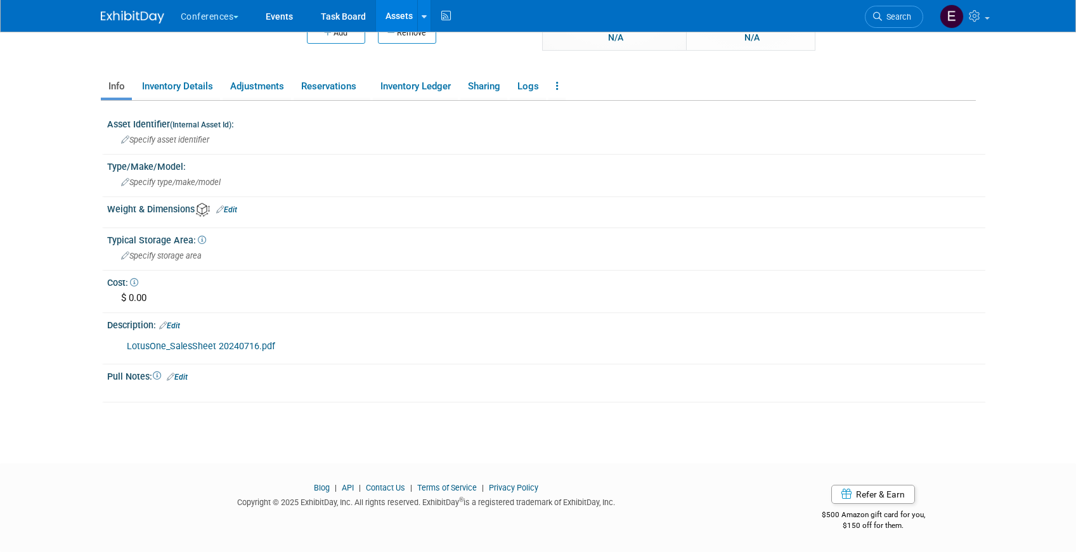
click at [395, 17] on link "Assets" at bounding box center [399, 16] width 46 height 32
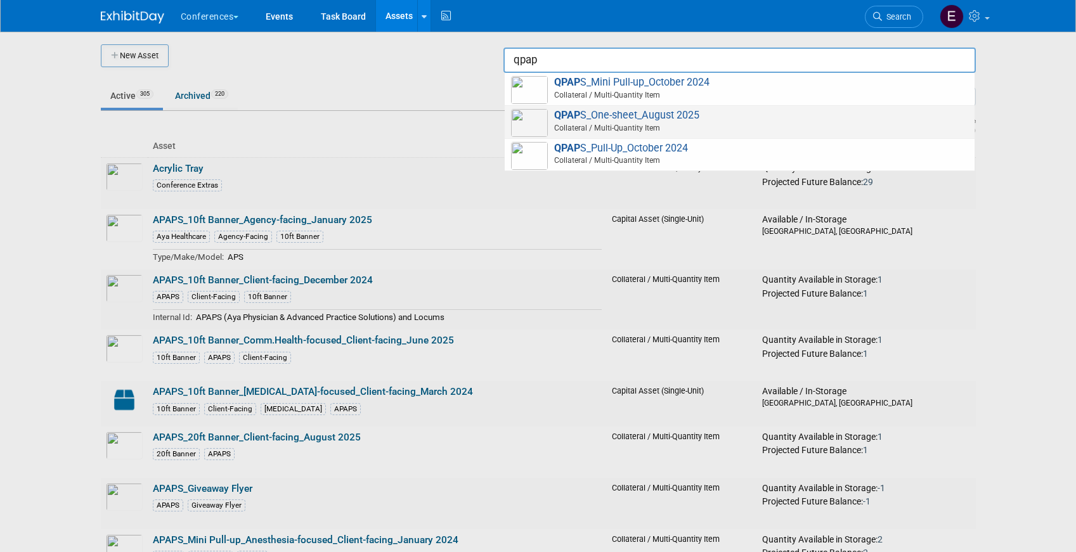
click at [727, 122] on span "Collateral / Multi-Quantity Item" at bounding box center [741, 127] width 453 height 11
type input "QPAPS_One-sheet_August 2025"
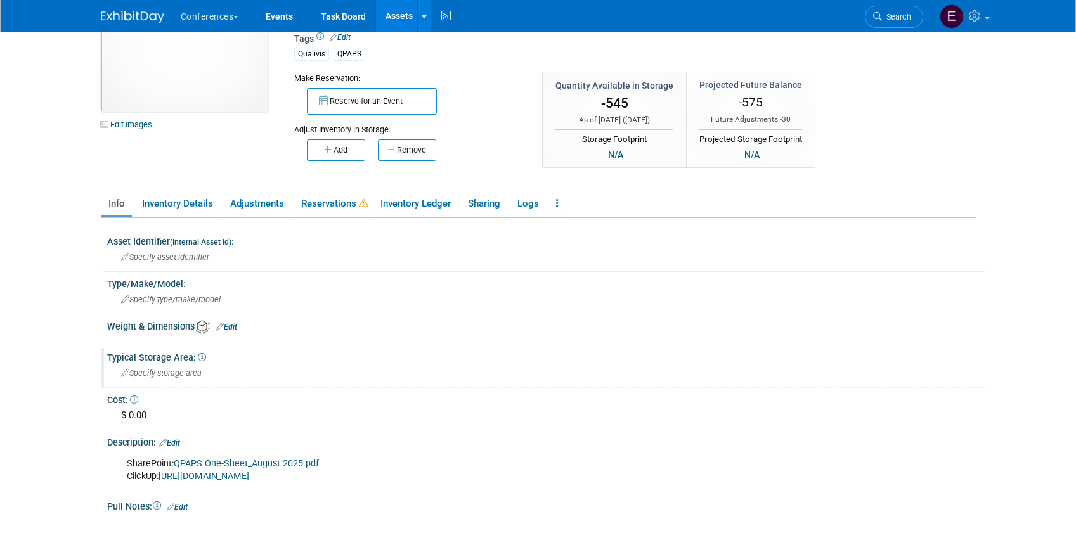
scroll to position [87, 0]
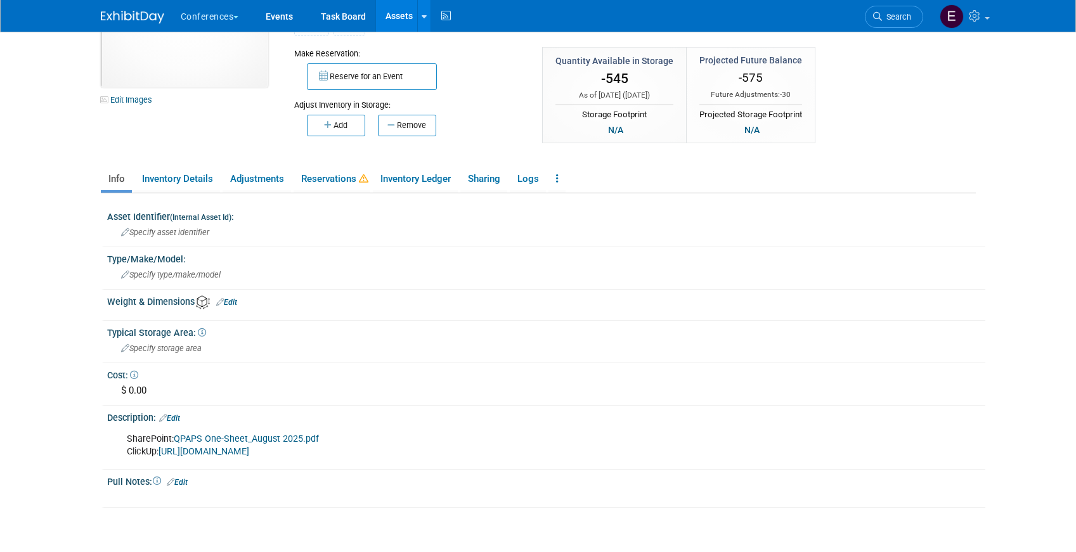
click at [215, 439] on link "QPAPS One-Sheet_August 2025.pdf" at bounding box center [246, 439] width 145 height 11
click at [119, 19] on img at bounding box center [132, 17] width 63 height 13
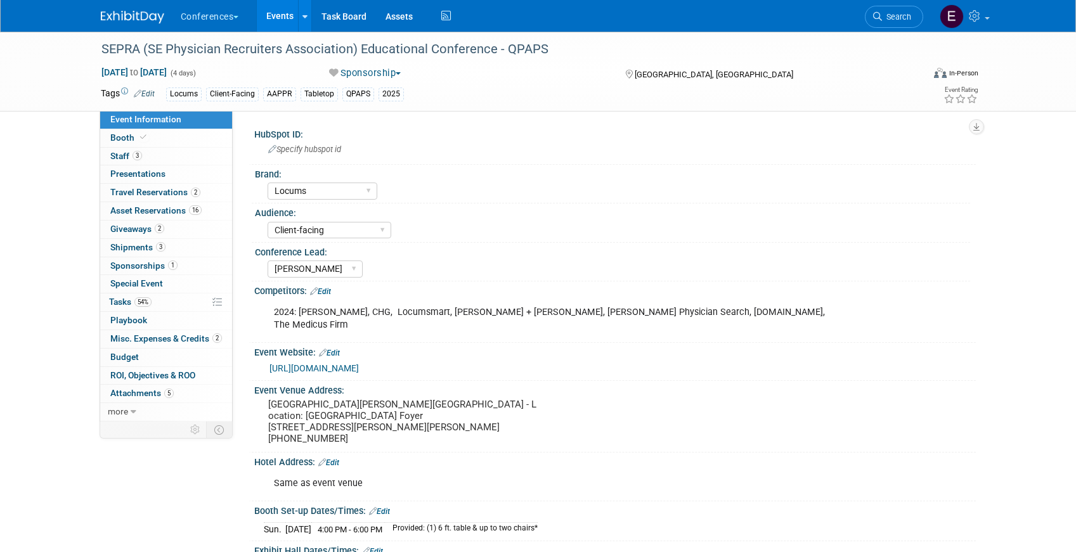
select select "Locums"
select select "Client-facing"
select select "[PERSON_NAME]"
click at [174, 294] on link "54% Tasks 54%" at bounding box center [166, 302] width 132 height 18
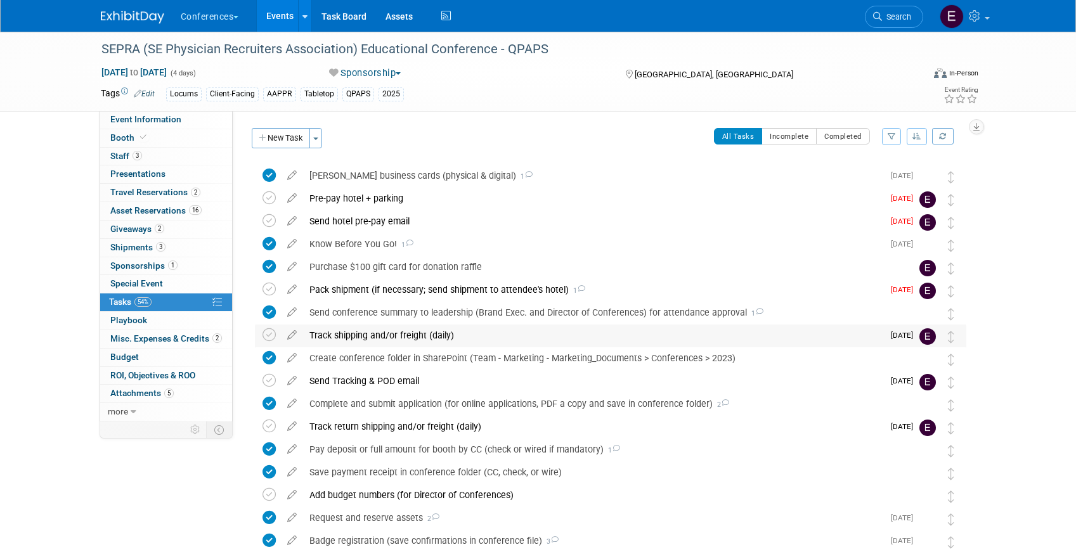
scroll to position [6, 0]
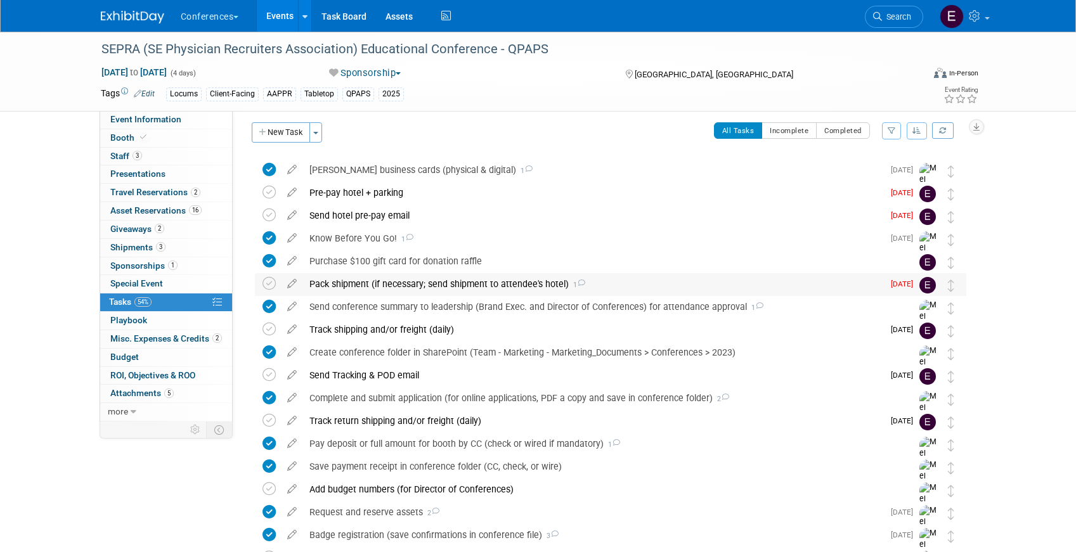
click at [334, 284] on div "Pack shipment (if necessary; send shipment to attendee's hotel) 1" at bounding box center [593, 284] width 580 height 22
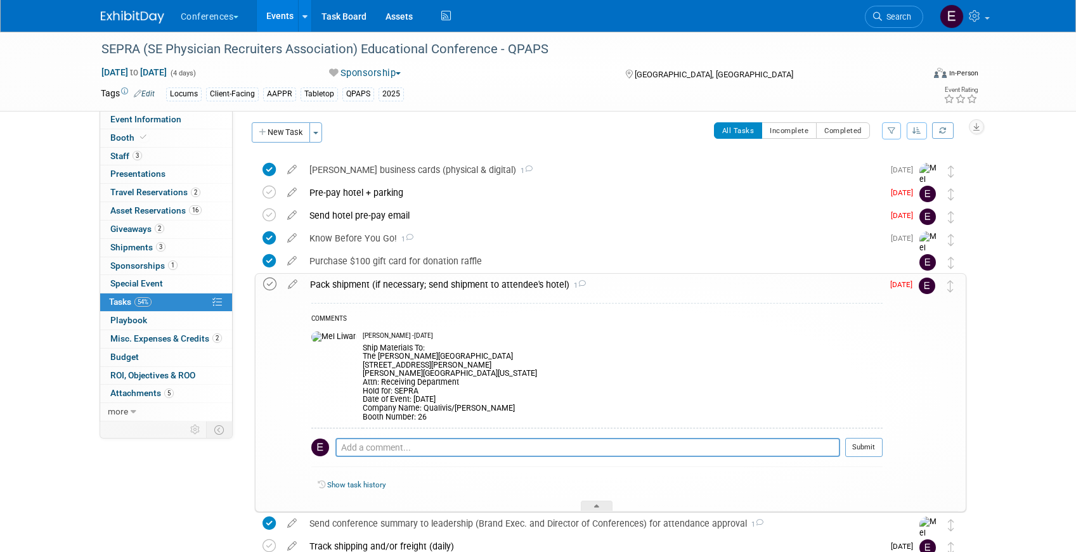
click at [274, 286] on icon at bounding box center [269, 284] width 13 height 13
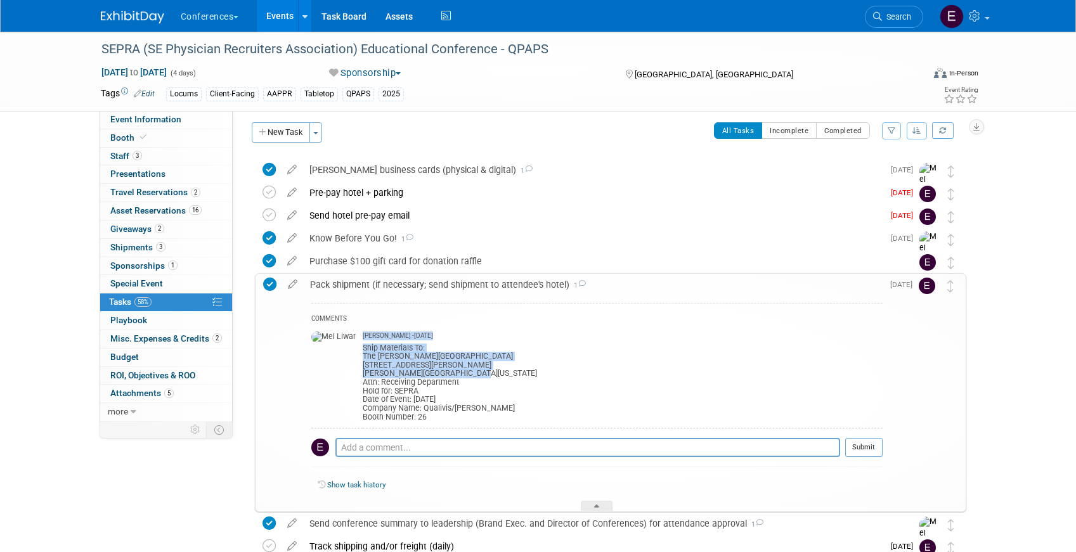
drag, startPoint x: 331, startPoint y: 356, endPoint x: 455, endPoint y: 378, distance: 126.2
click at [455, 378] on tr "[PERSON_NAME] - [DATE] Ship Materials To: [GEOGRAPHIC_DATA][PERSON_NAME][GEOGRA…" at bounding box center [596, 376] width 571 height 101
click at [455, 378] on div "Ship Materials To: [GEOGRAPHIC_DATA][PERSON_NAME][GEOGRAPHIC_DATA] [STREET_ADDR…" at bounding box center [623, 381] width 520 height 81
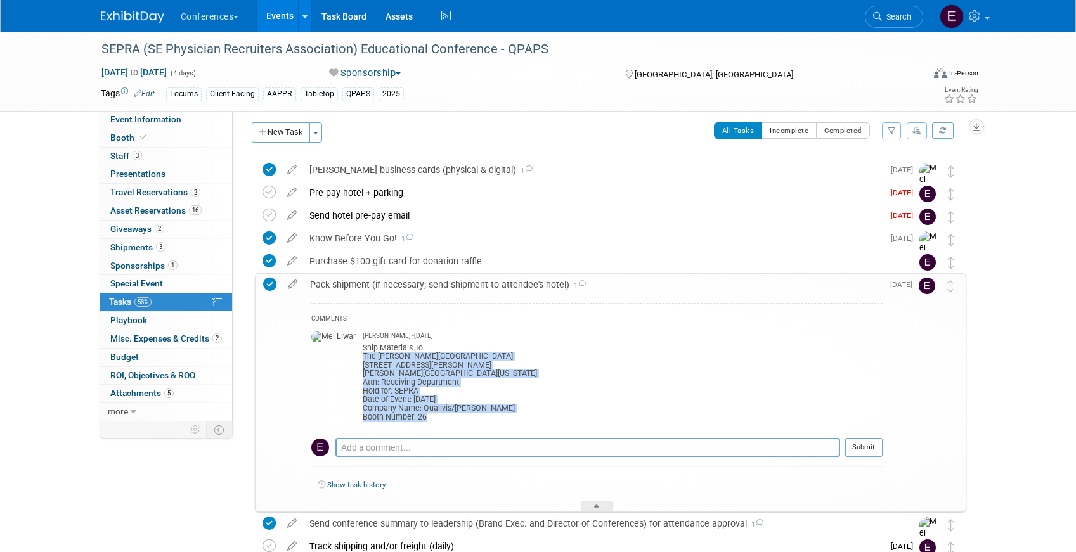
drag, startPoint x: 334, startPoint y: 355, endPoint x: 442, endPoint y: 420, distance: 125.7
click at [442, 420] on div "Ship Materials To: [GEOGRAPHIC_DATA][PERSON_NAME][GEOGRAPHIC_DATA] [STREET_ADDR…" at bounding box center [623, 381] width 520 height 81
copy div "The [GEOGRAPHIC_DATA][PERSON_NAME][GEOGRAPHIC_DATA] [STREET_ADDRESS][PERSON_NAM…"
